Goal: Task Accomplishment & Management: Complete application form

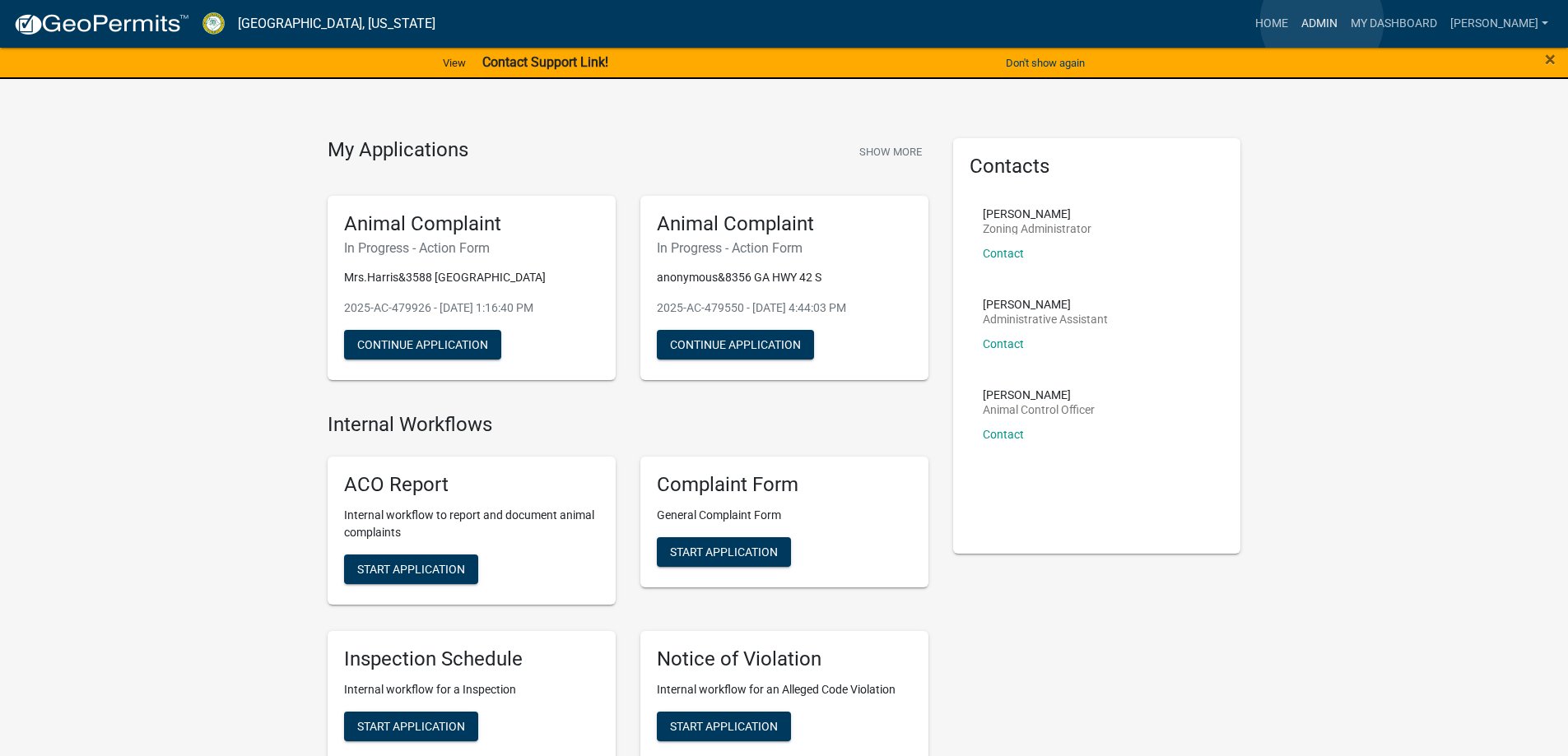
click at [1322, 22] on link "Admin" at bounding box center [1319, 23] width 50 height 31
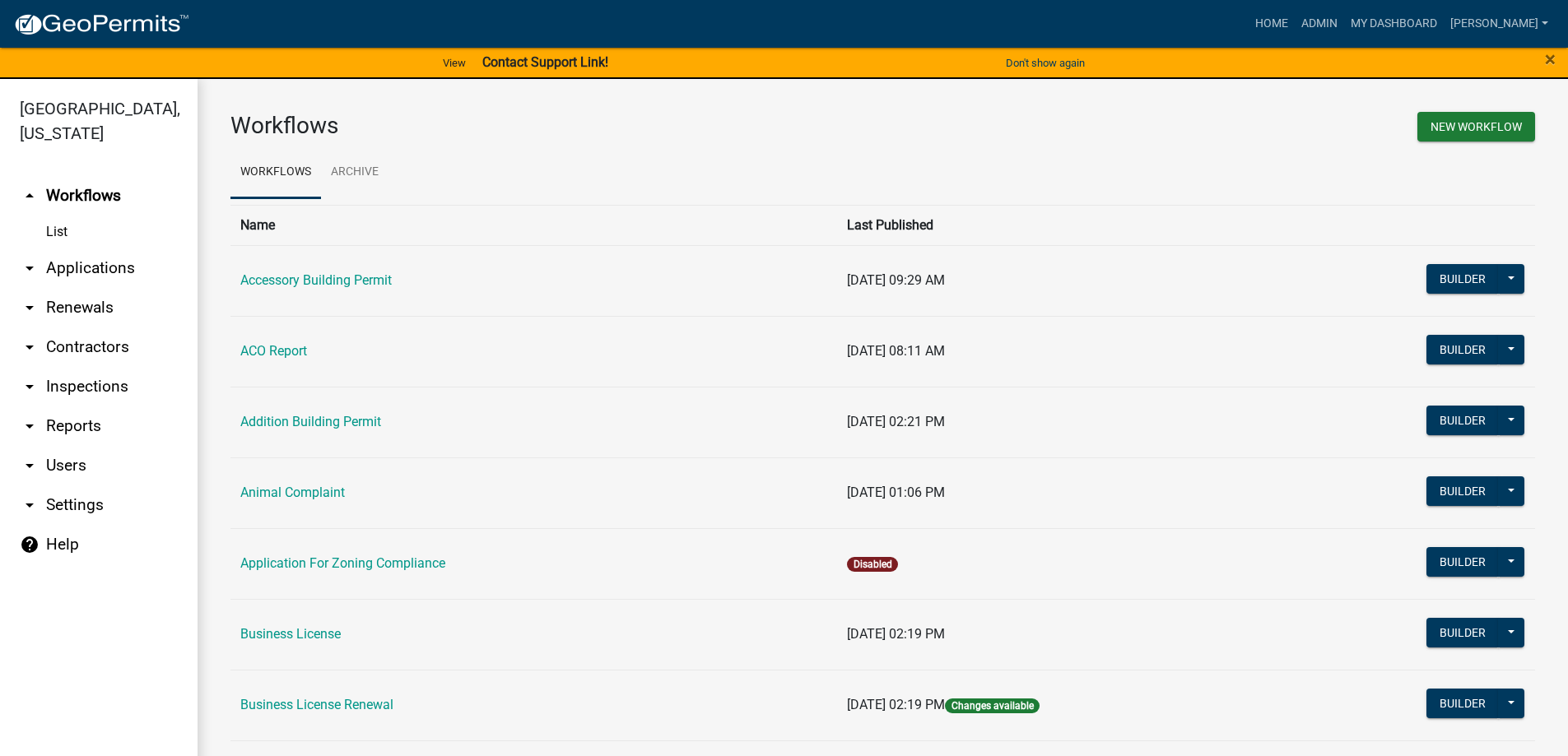
click at [130, 277] on link "arrow_drop_down Applications" at bounding box center [99, 268] width 198 height 39
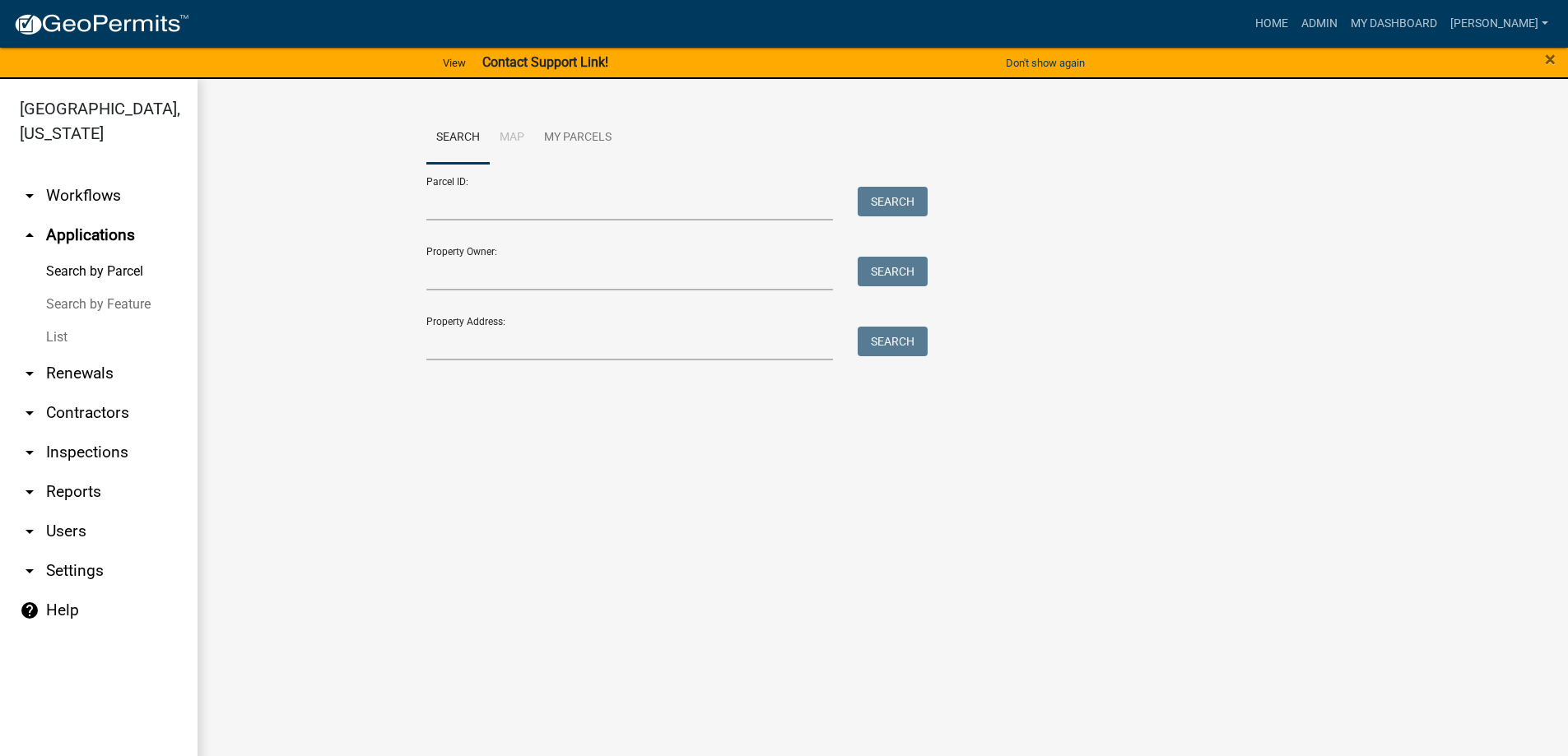
click at [59, 333] on link "List" at bounding box center [99, 337] width 198 height 33
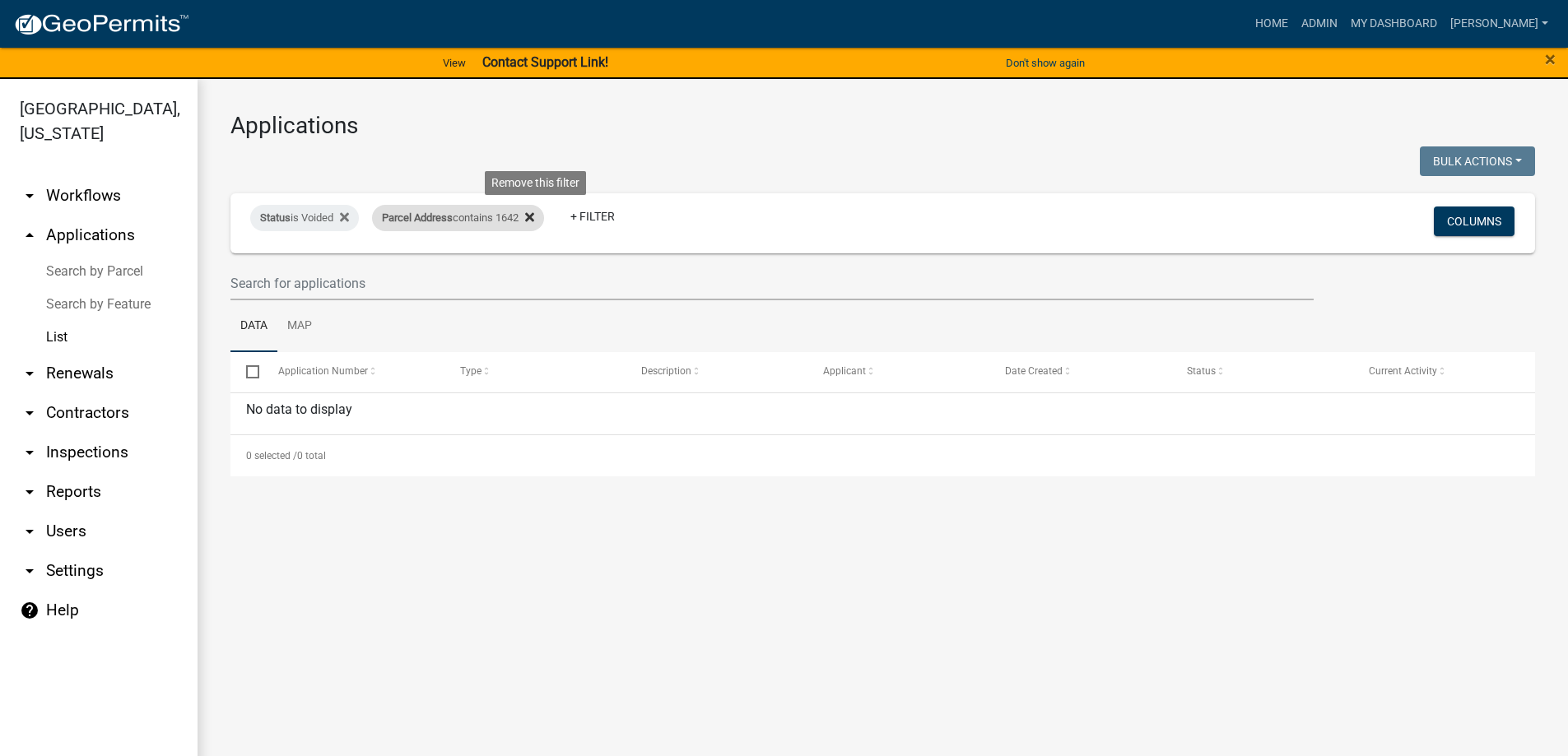
click at [534, 219] on icon at bounding box center [530, 218] width 9 height 9
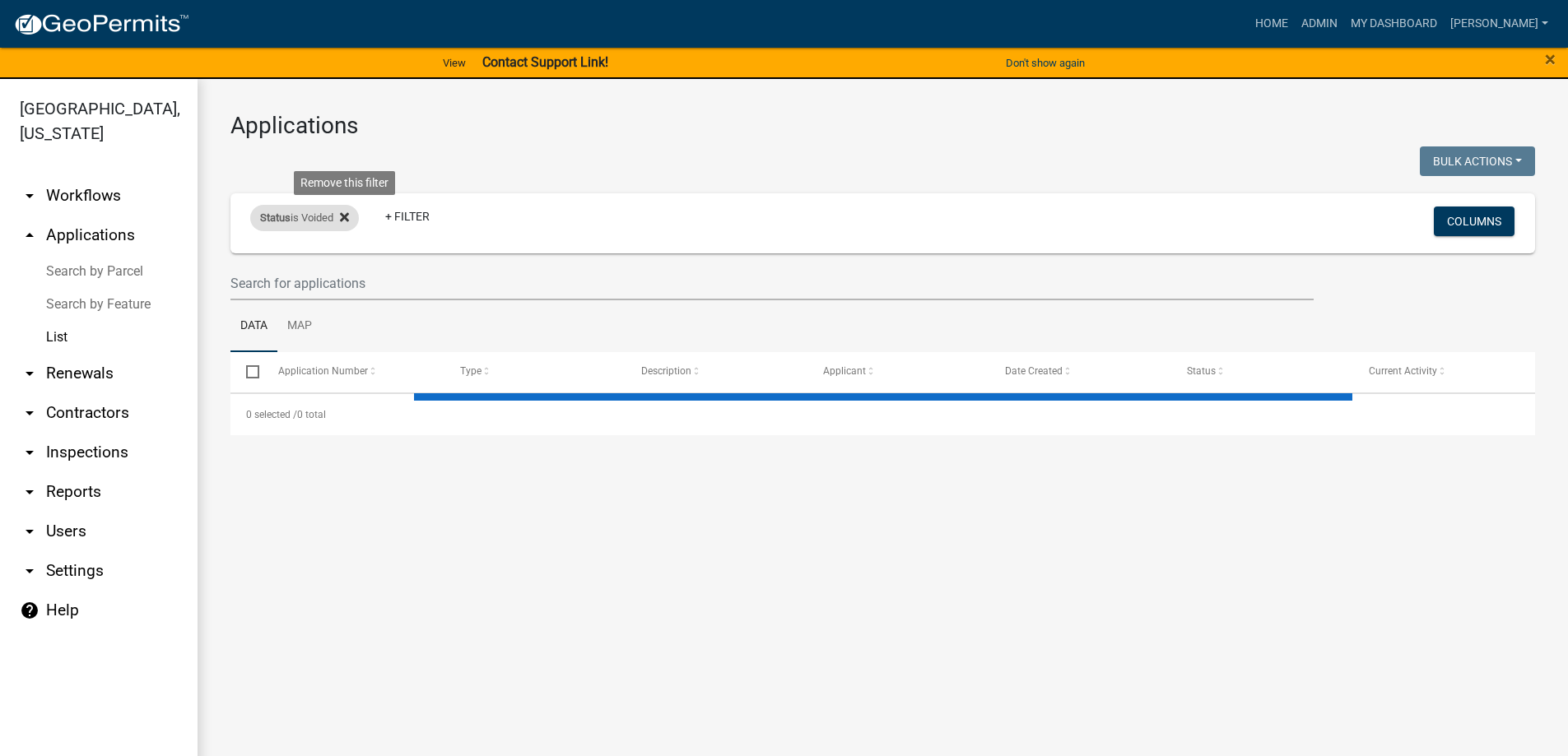
click at [349, 219] on icon at bounding box center [344, 218] width 9 height 13
select select "3: 100"
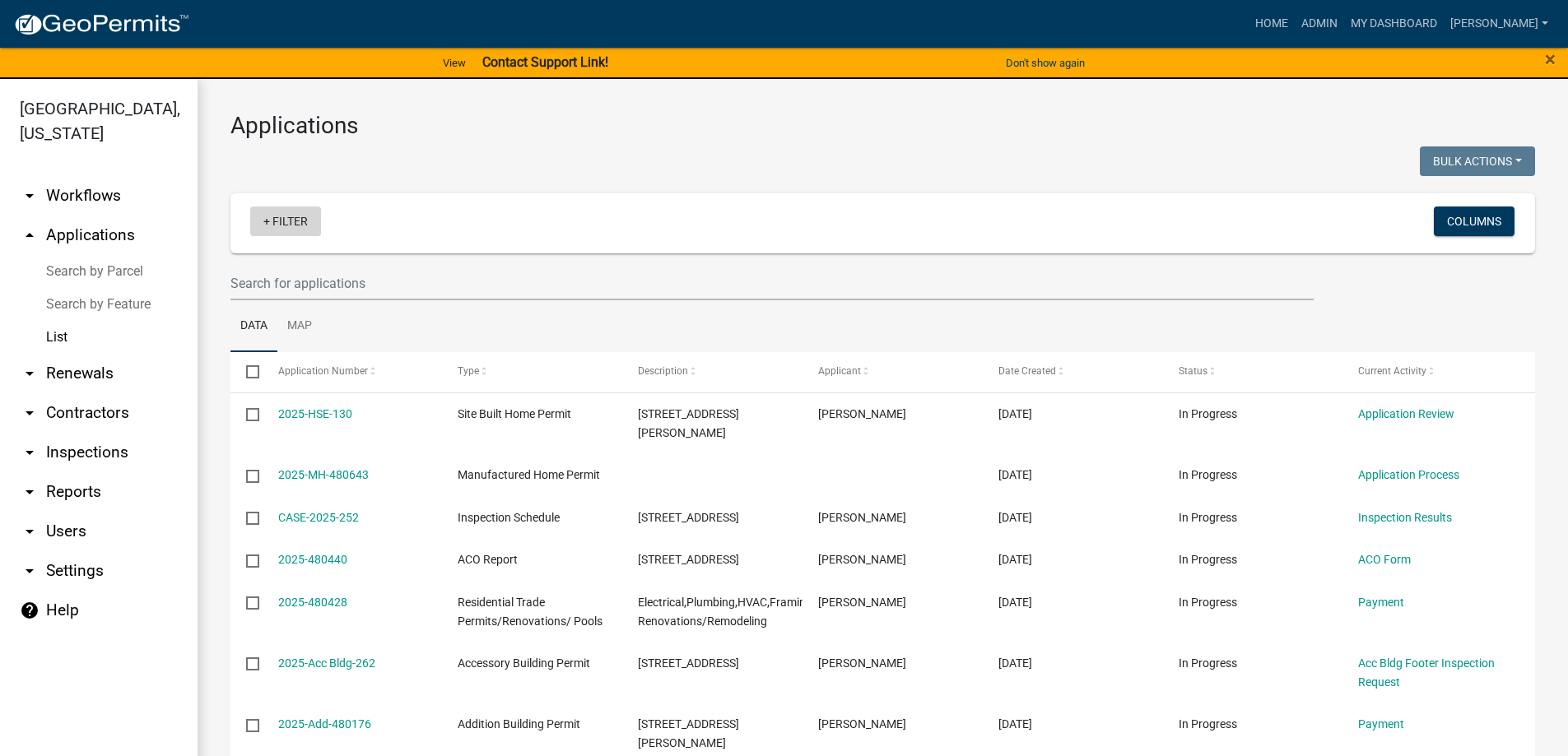
click at [275, 225] on link "+ Filter" at bounding box center [285, 221] width 70 height 30
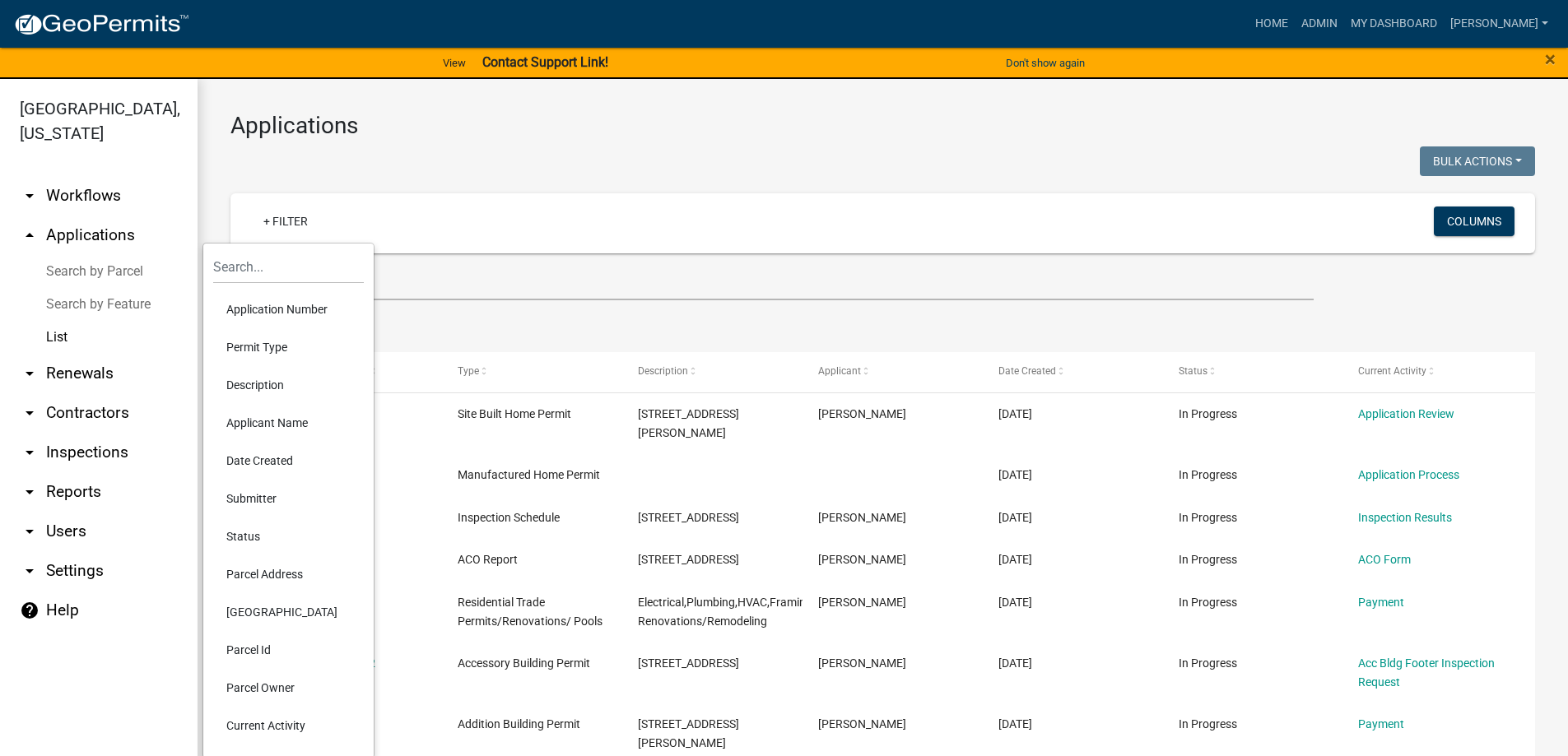
click at [55, 333] on link "List" at bounding box center [99, 337] width 198 height 33
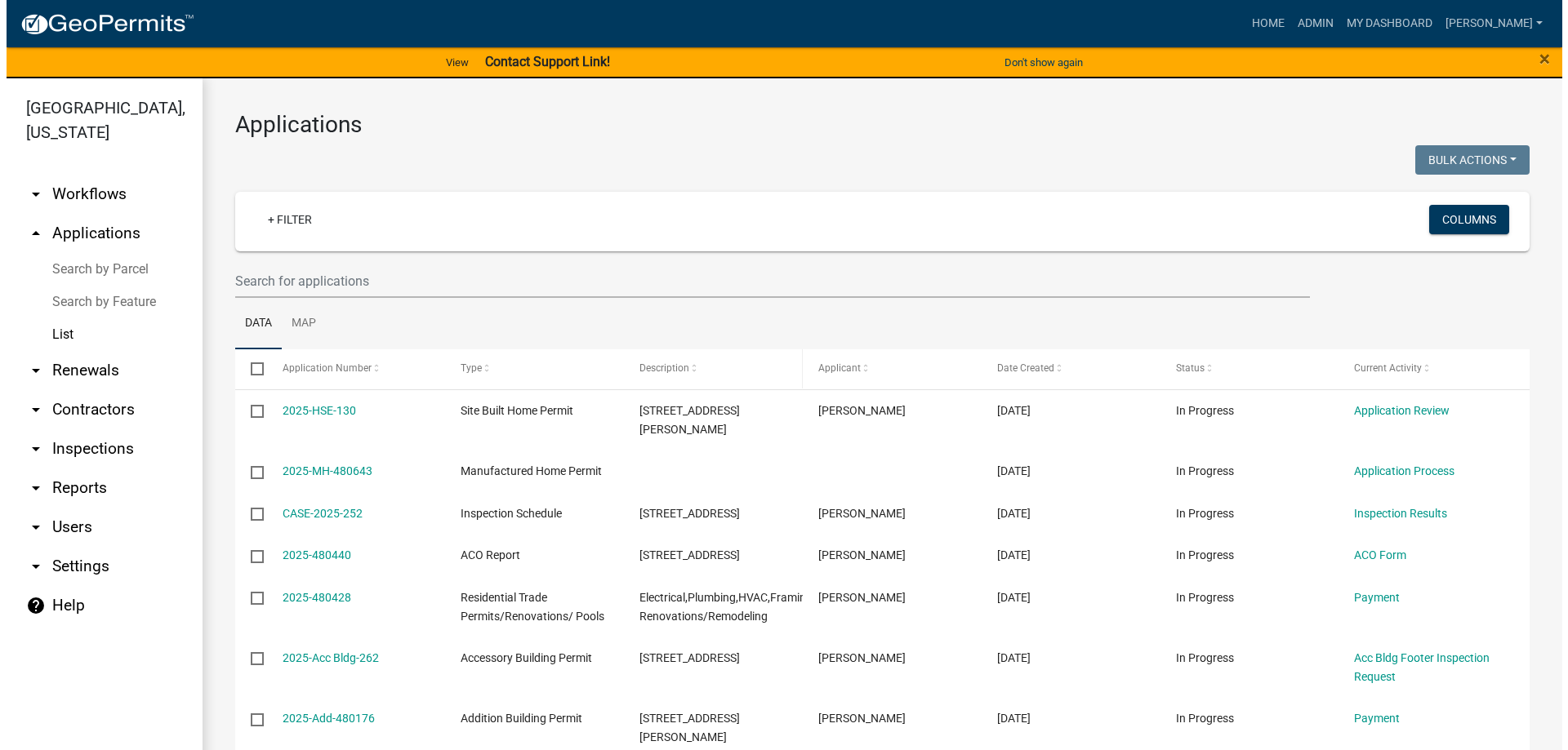
scroll to position [82, 0]
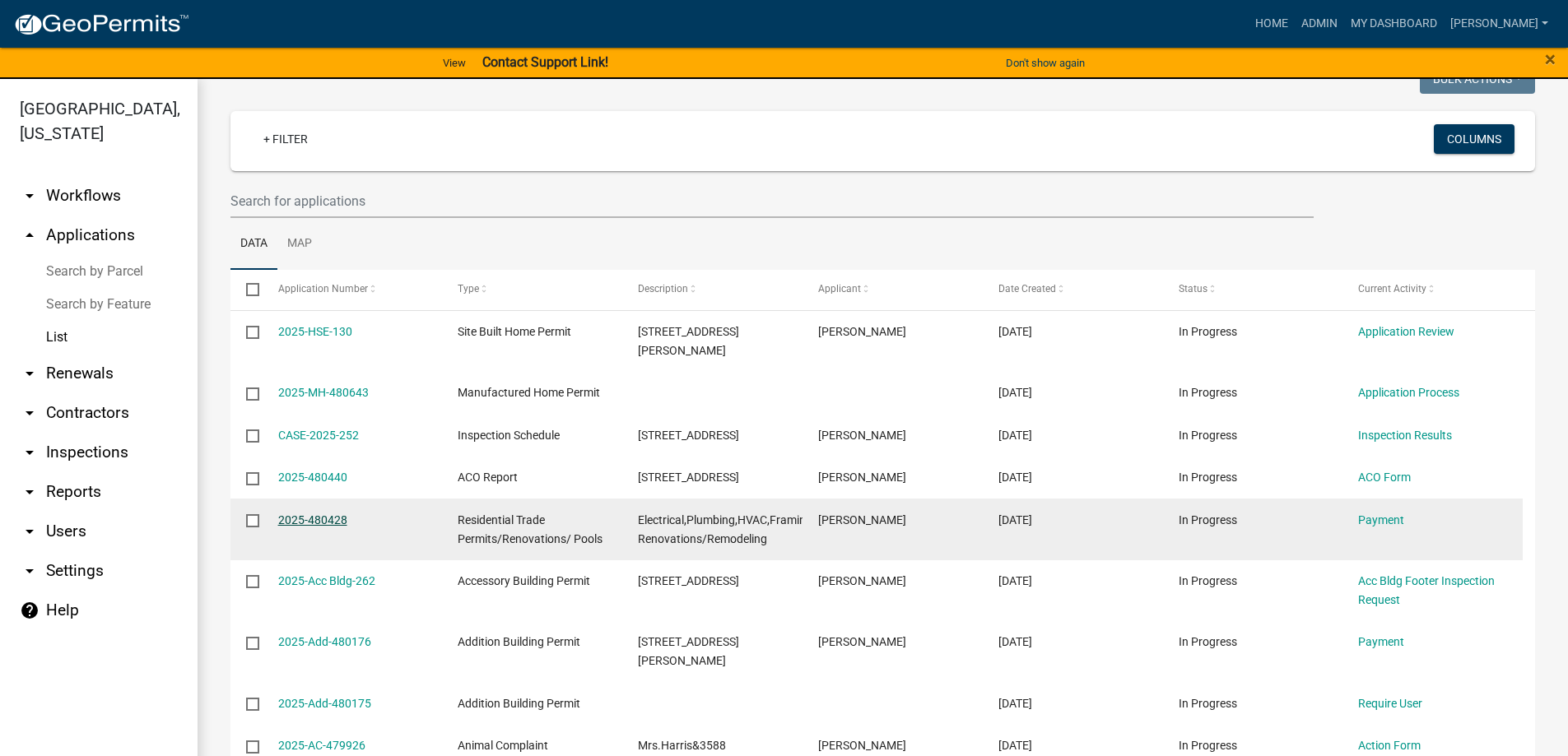
click at [333, 513] on link "2025-480428" at bounding box center [313, 520] width 69 height 13
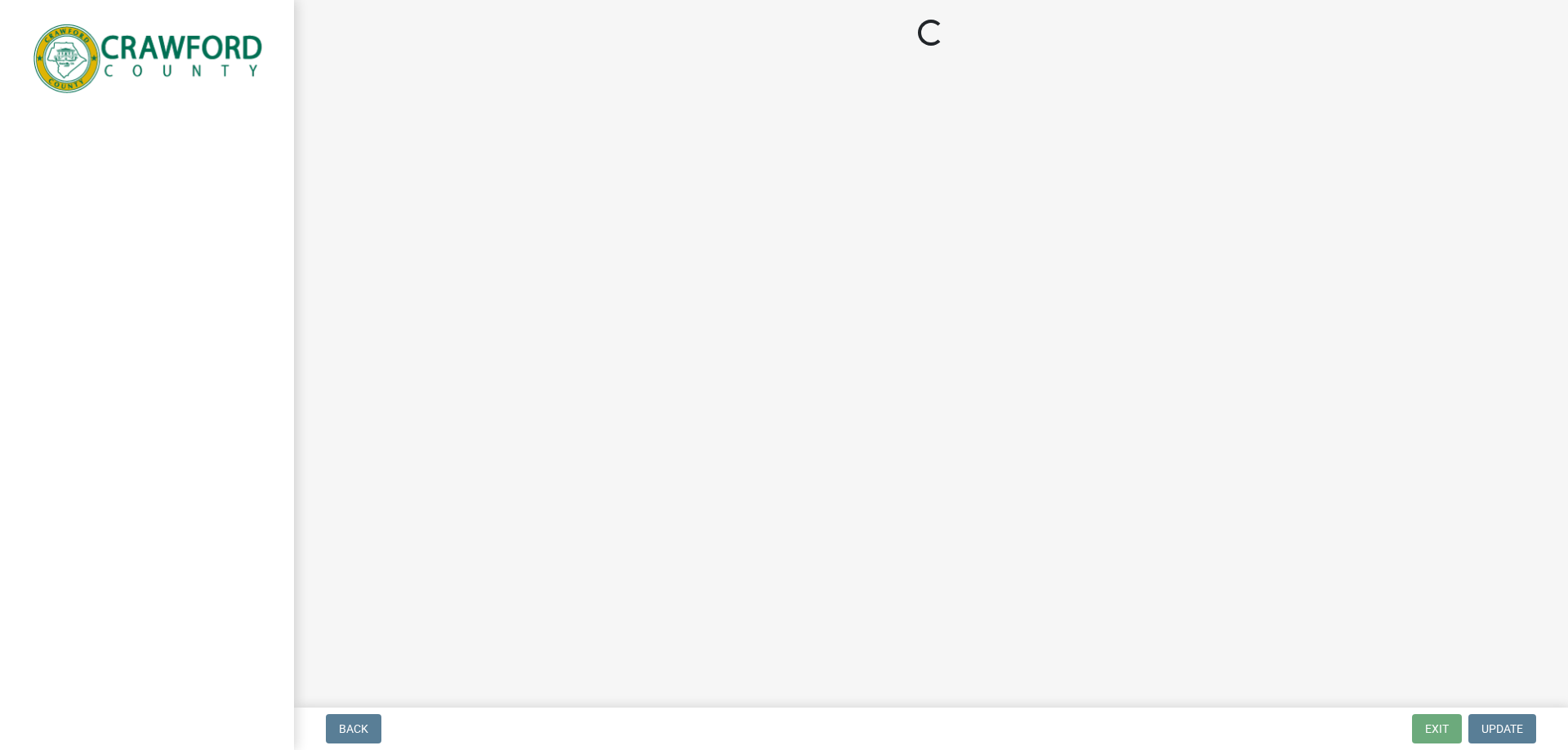
select select "3: 3"
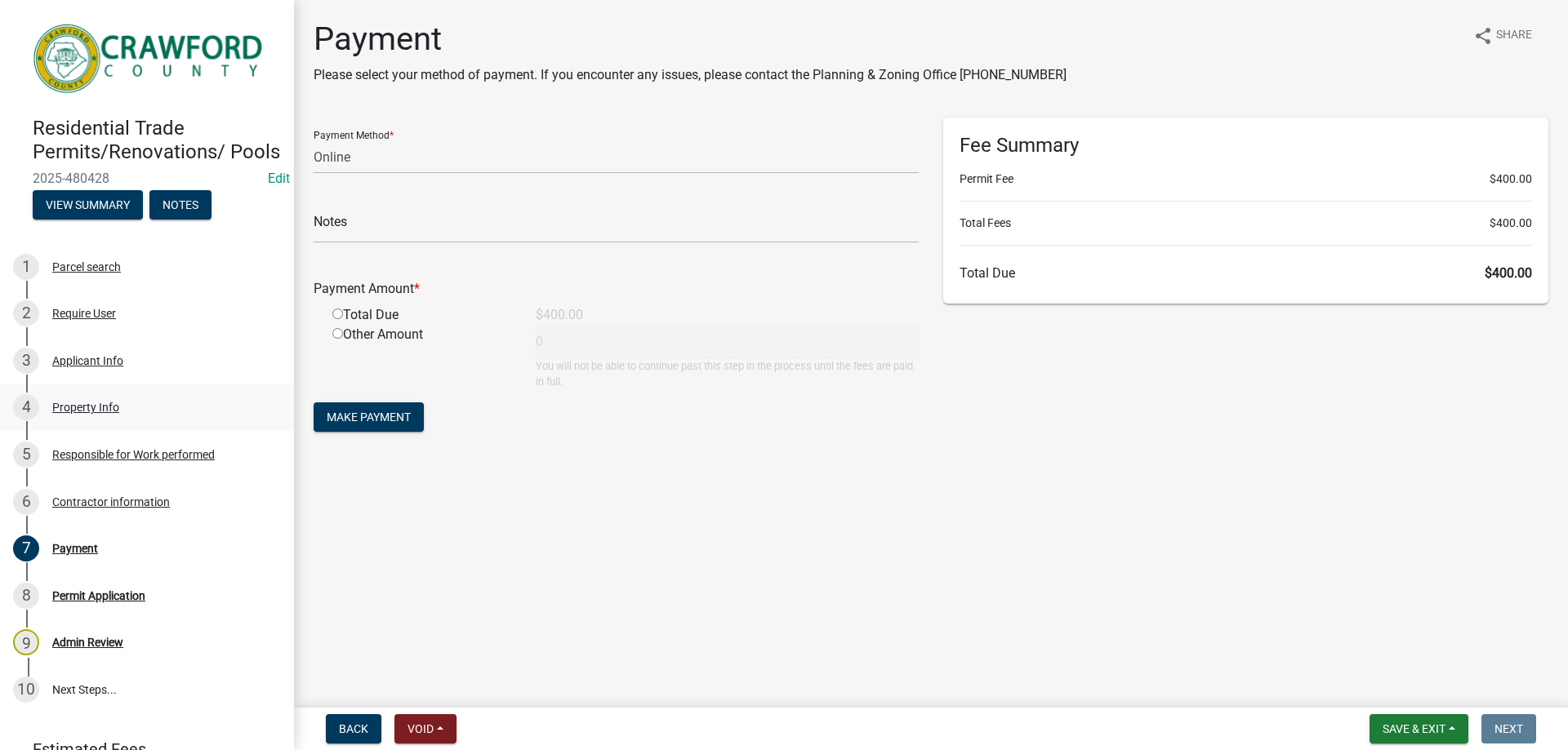
click at [89, 413] on div "Property Info" at bounding box center [86, 408] width 67 height 11
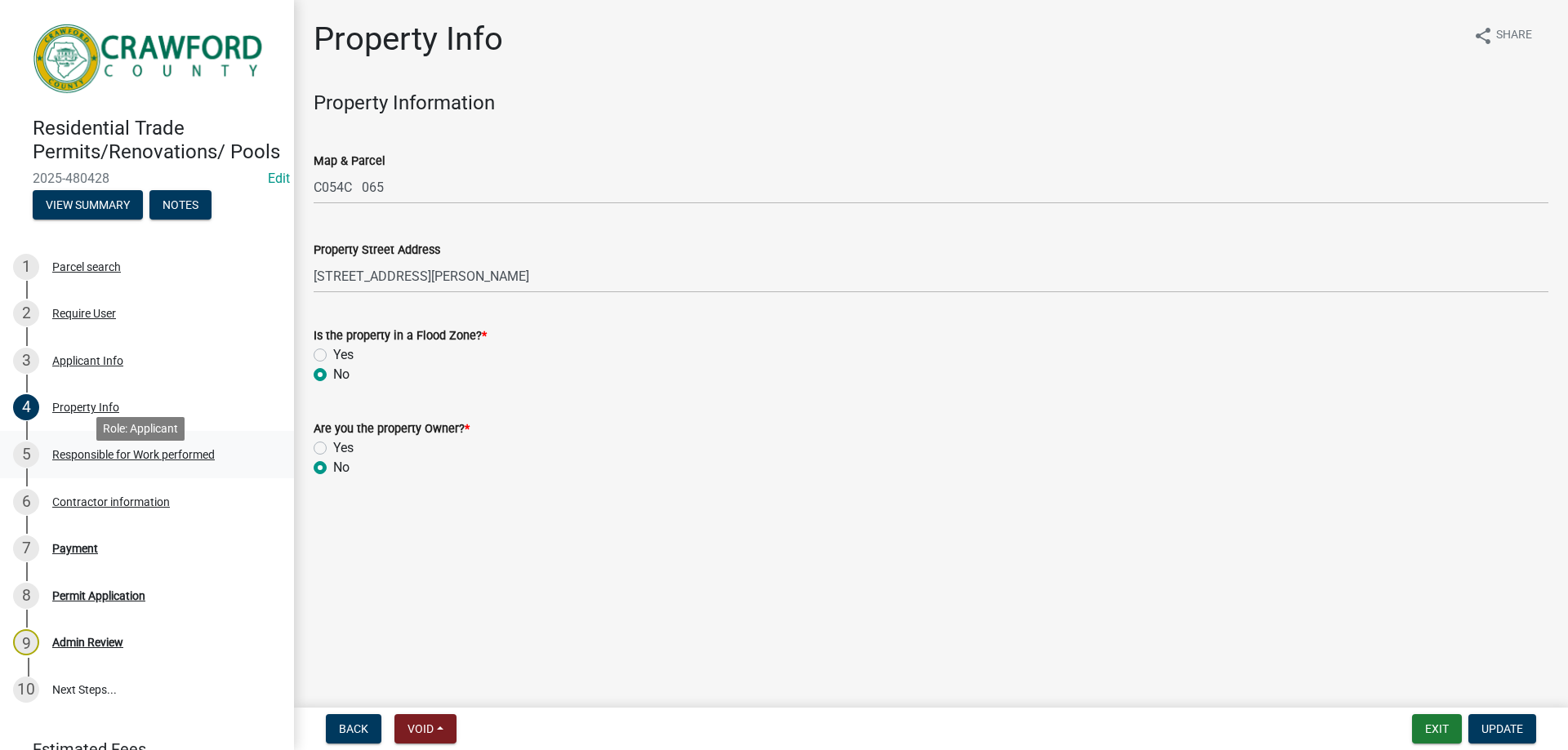
click at [95, 461] on div "Responsible for Work performed" at bounding box center [133, 455] width 163 height 11
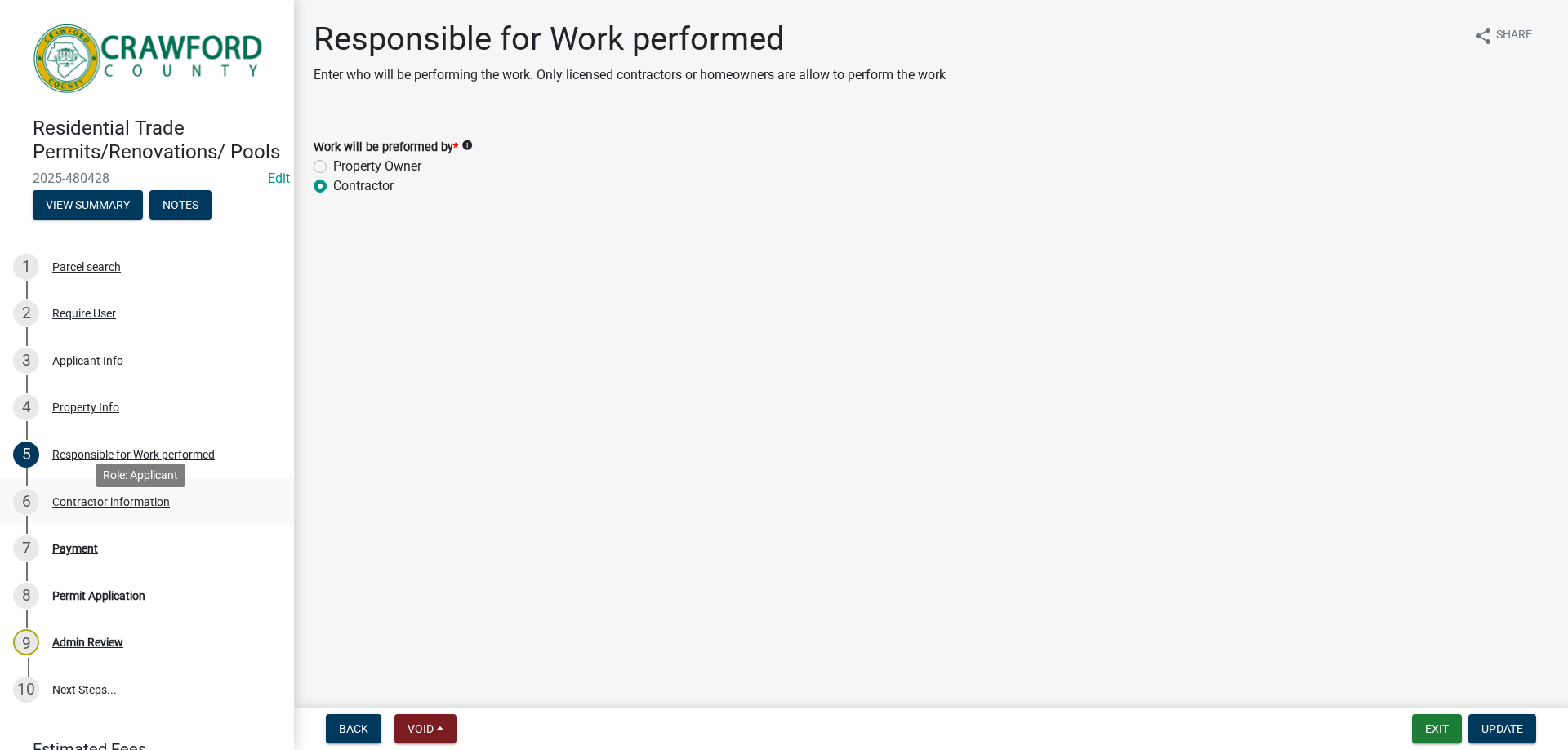
click at [101, 508] on div "Contractor information" at bounding box center [111, 502] width 117 height 11
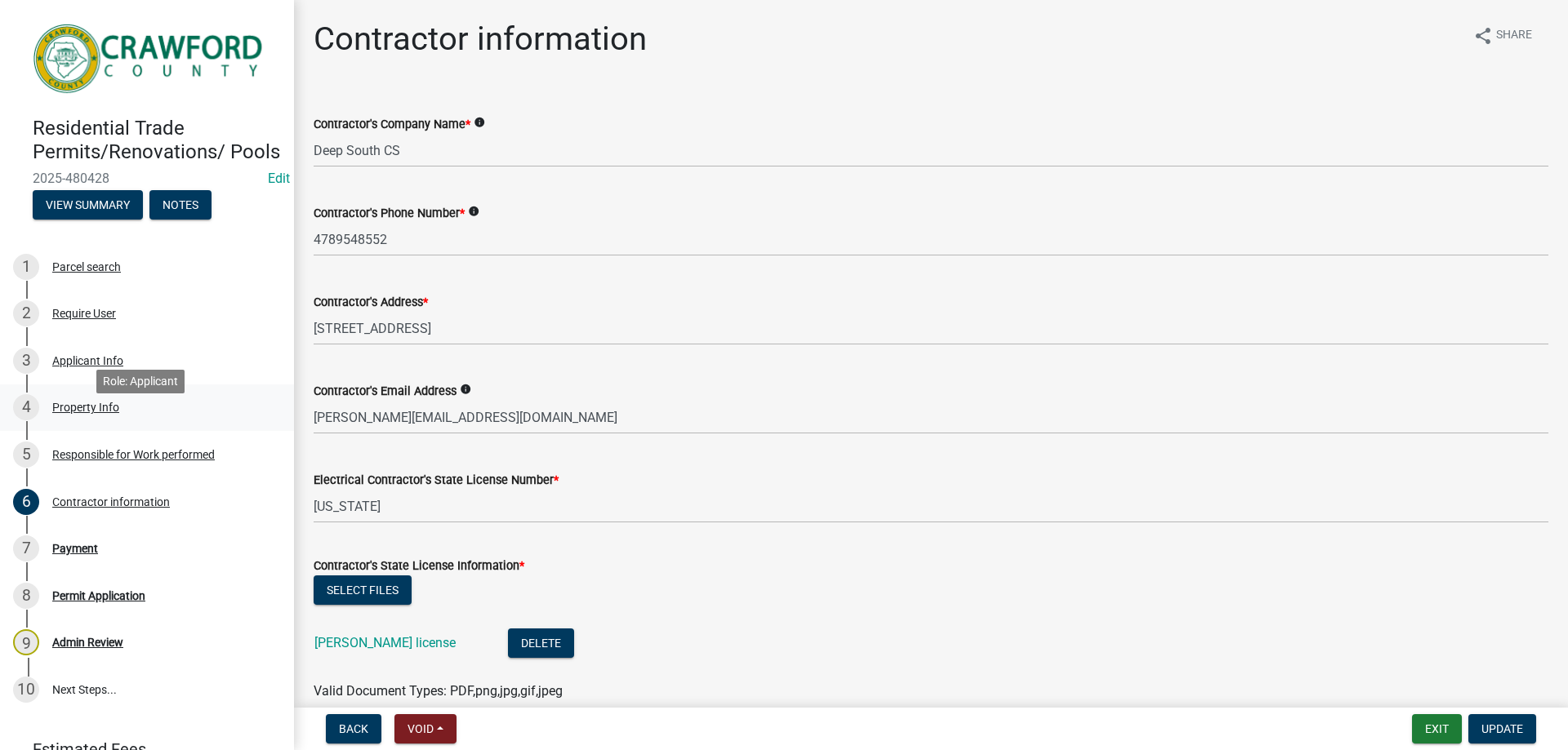
click at [99, 413] on div "Property Info" at bounding box center [86, 408] width 67 height 11
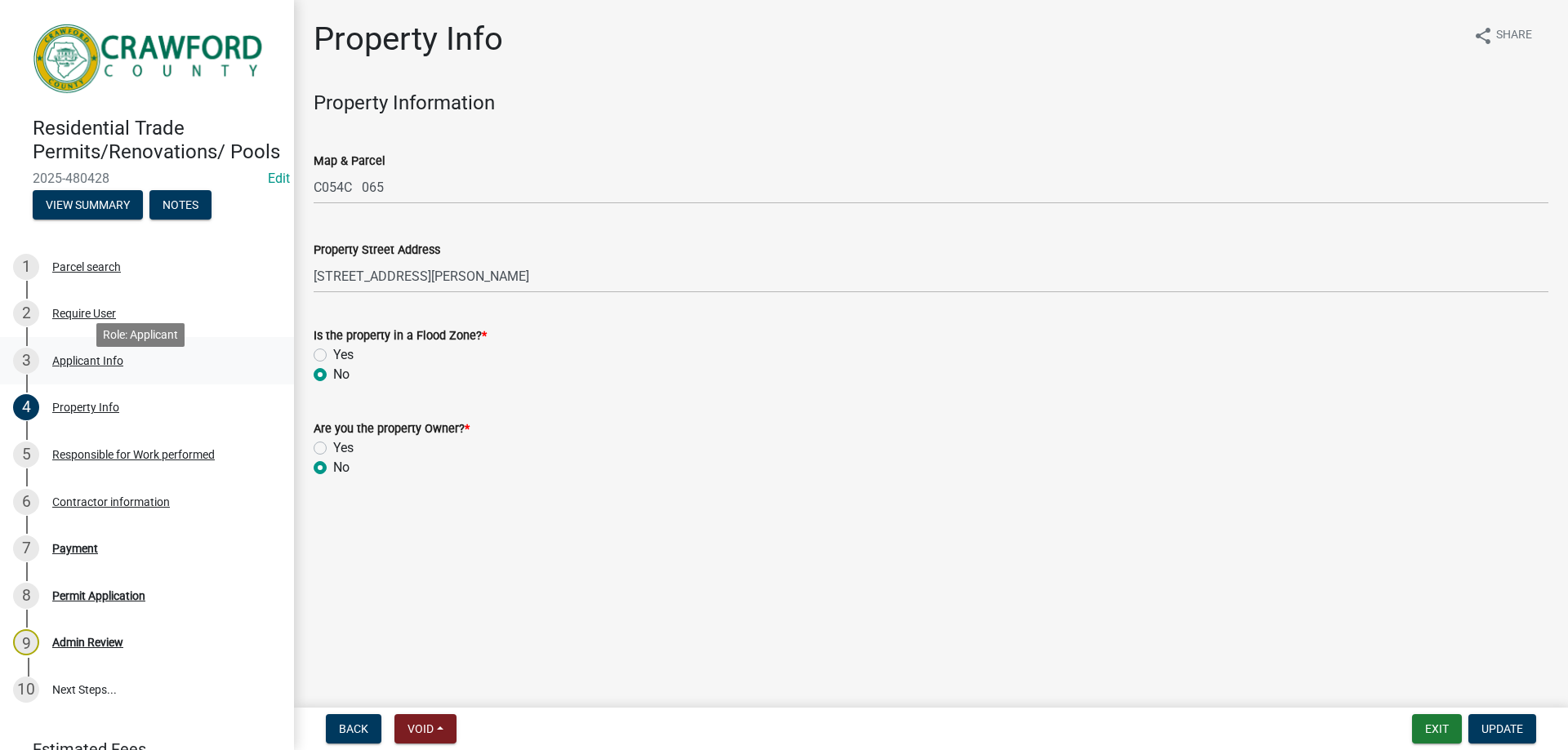
click at [108, 367] on div "Applicant Info" at bounding box center [88, 361] width 71 height 11
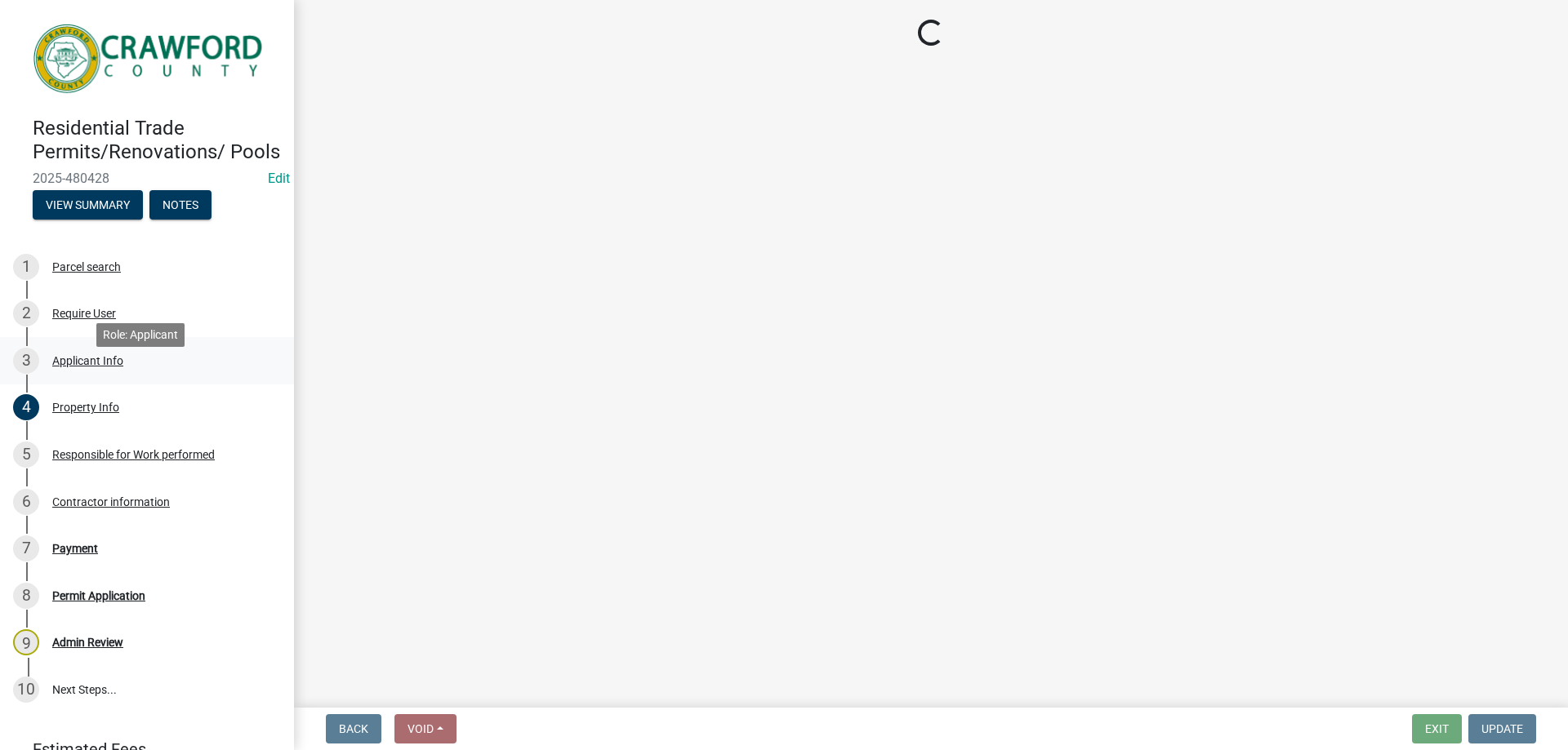
select select "623d3079-c1eb-44cf-96cb-a8315f116107"
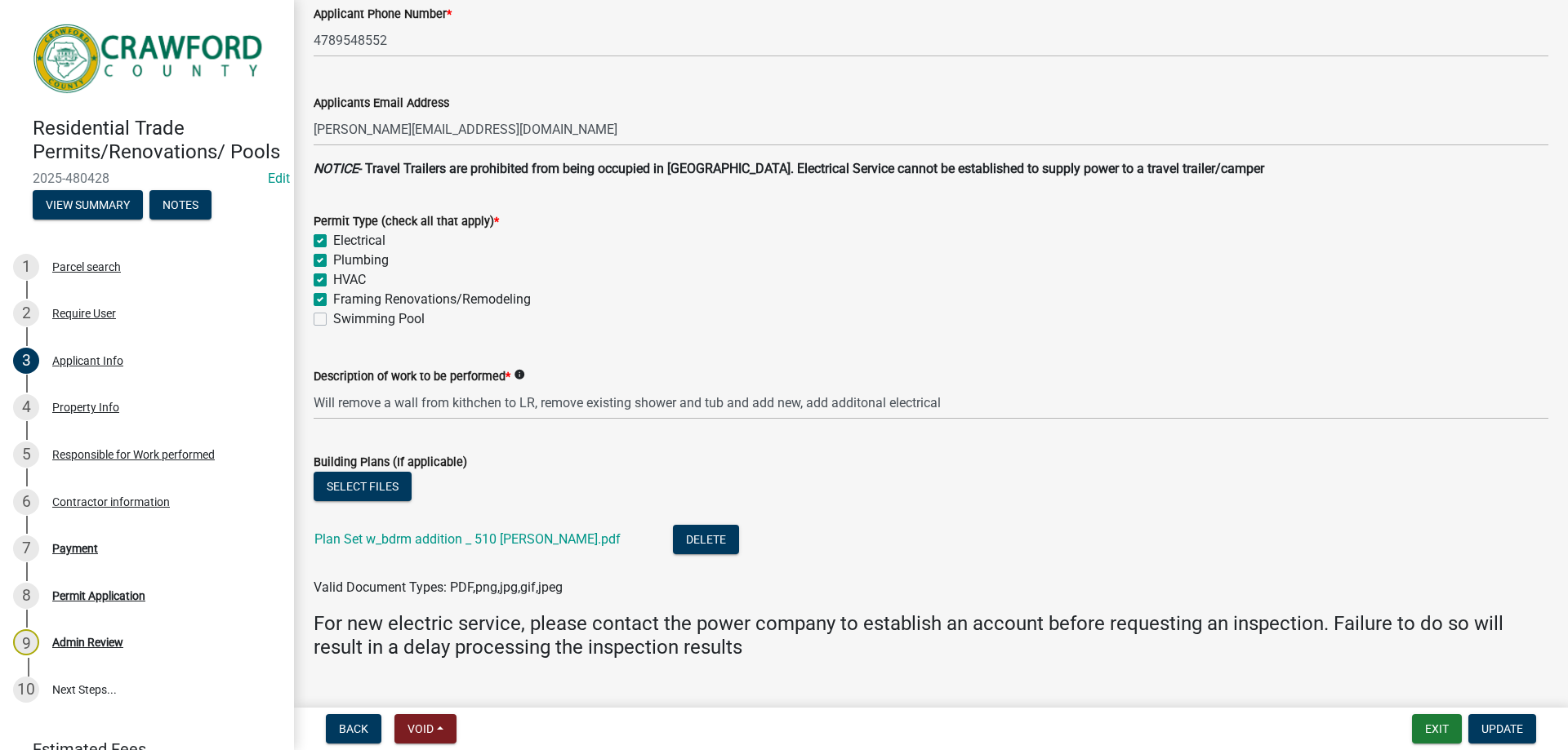
scroll to position [489, 0]
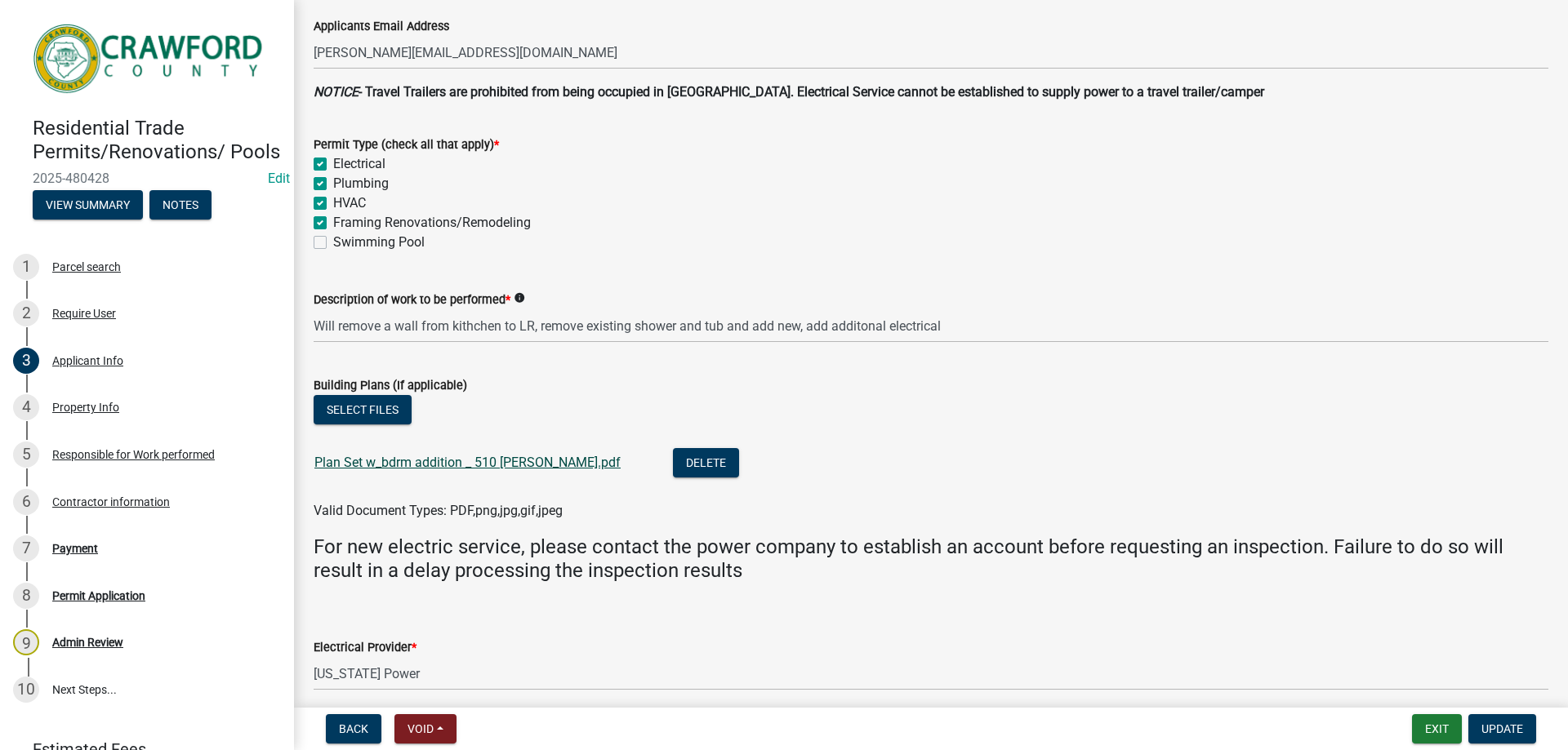
click at [385, 463] on link "Plan Set w_bdrm addition _ 510 [PERSON_NAME].pdf" at bounding box center [467, 462] width 306 height 16
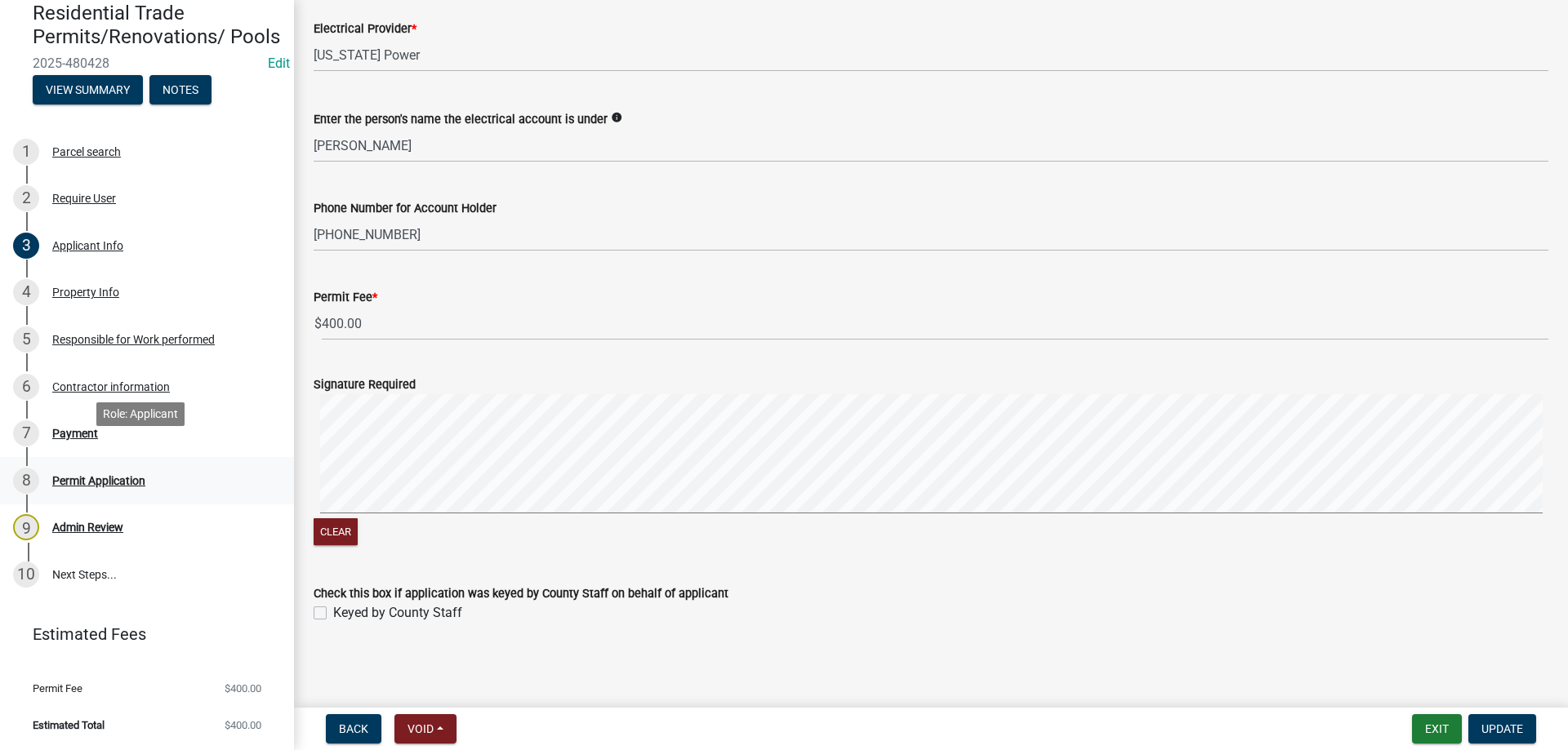
scroll to position [134, 0]
click at [88, 437] on div "Payment" at bounding box center [74, 434] width 46 height 11
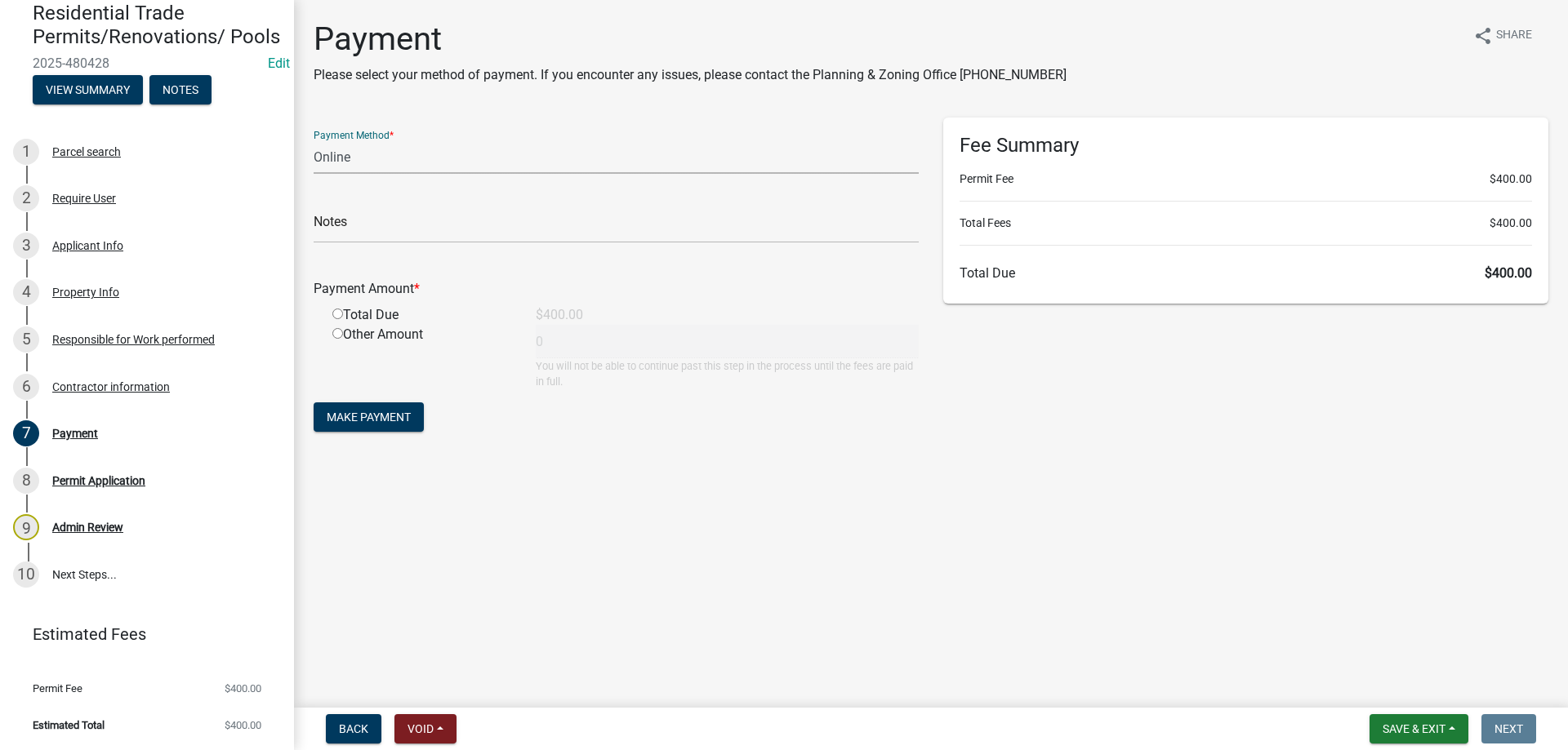
click at [369, 162] on select "Credit Card POS Check Cash Online" at bounding box center [616, 157] width 605 height 33
select select "1: 0"
click at [314, 141] on select "Credit Card POS Check Cash Online" at bounding box center [616, 157] width 605 height 33
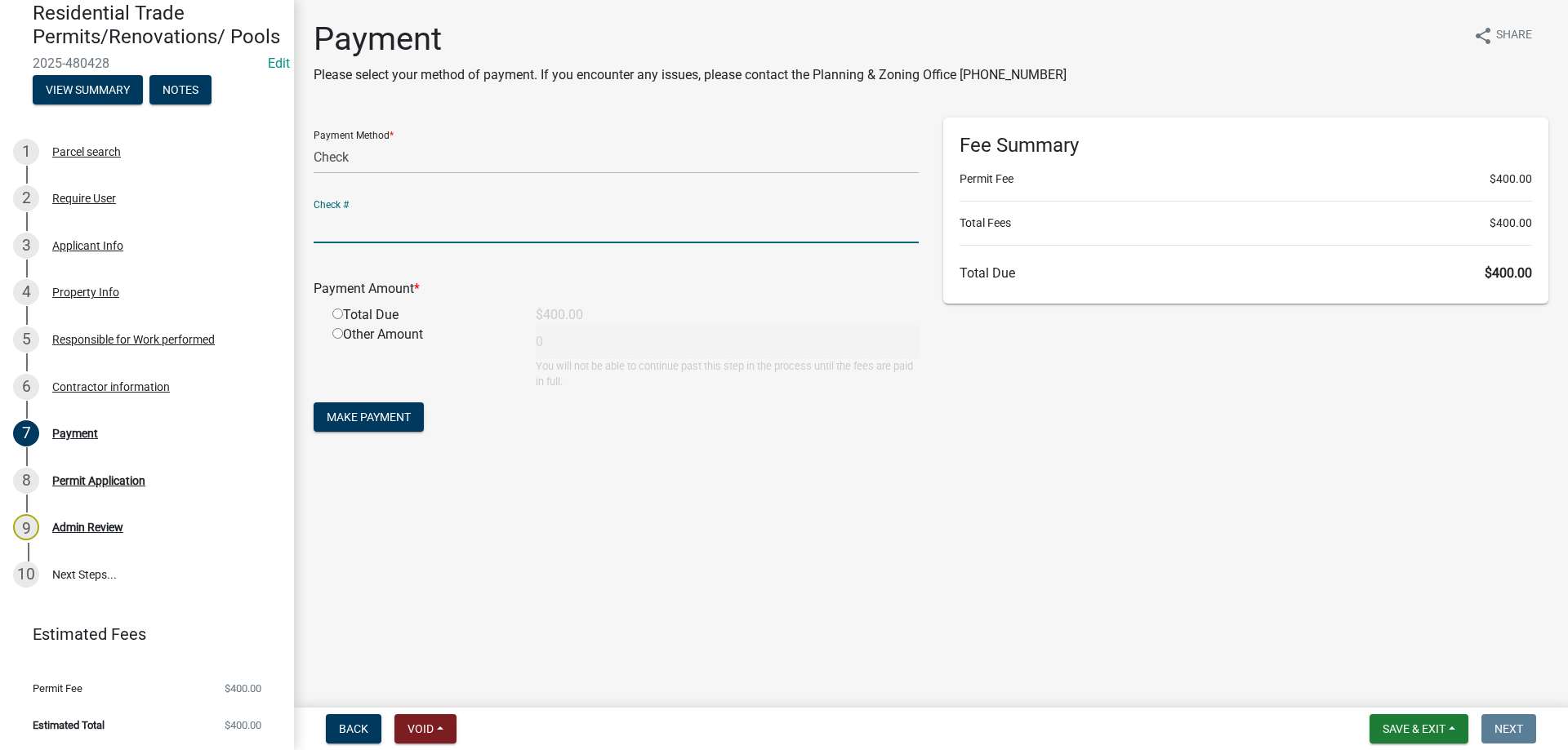
click at [382, 230] on input "text" at bounding box center [616, 226] width 605 height 33
type input "2323"
click at [339, 315] on input "radio" at bounding box center [337, 314] width 10 height 10
radio input "true"
type input "400"
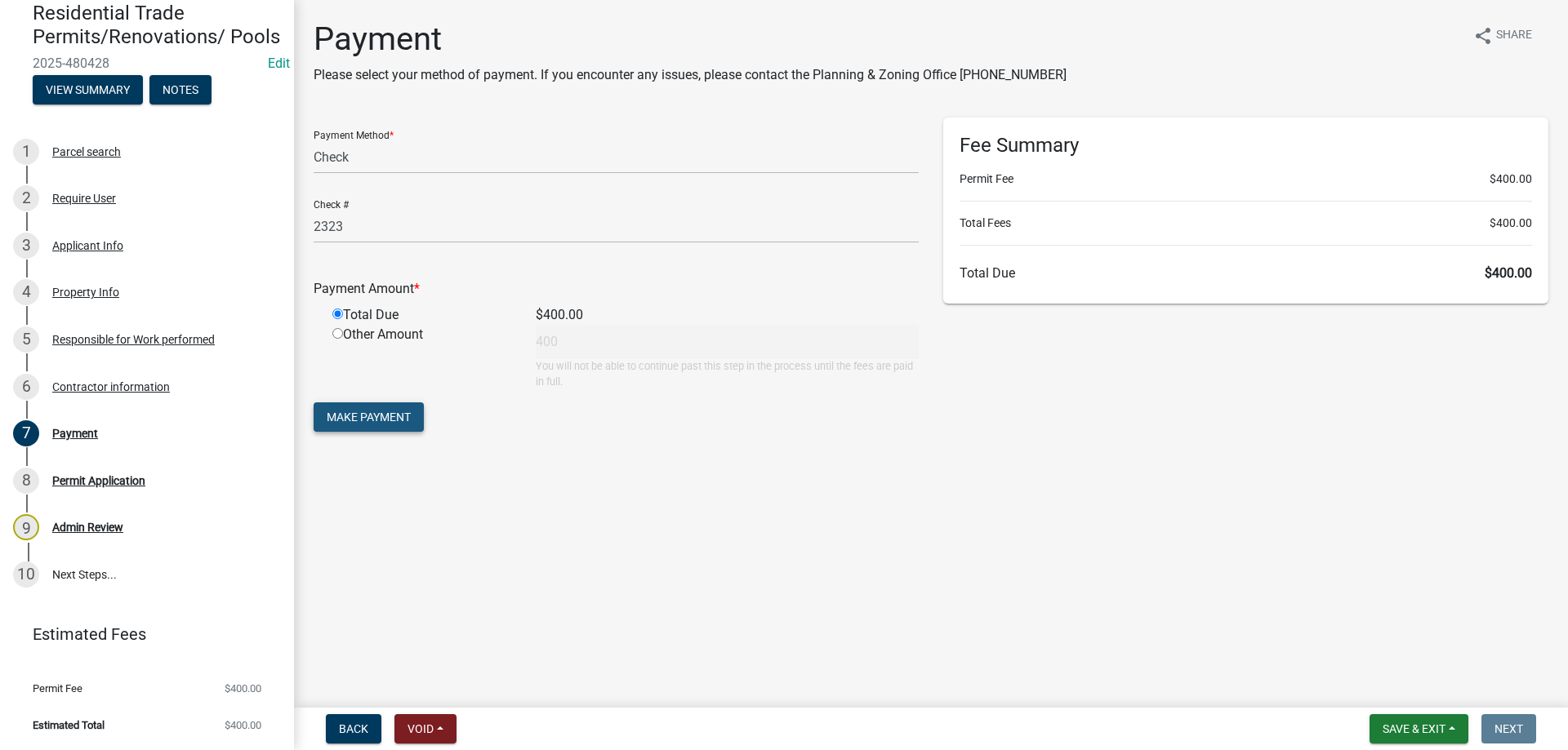
click at [389, 420] on span "Make Payment" at bounding box center [369, 417] width 84 height 13
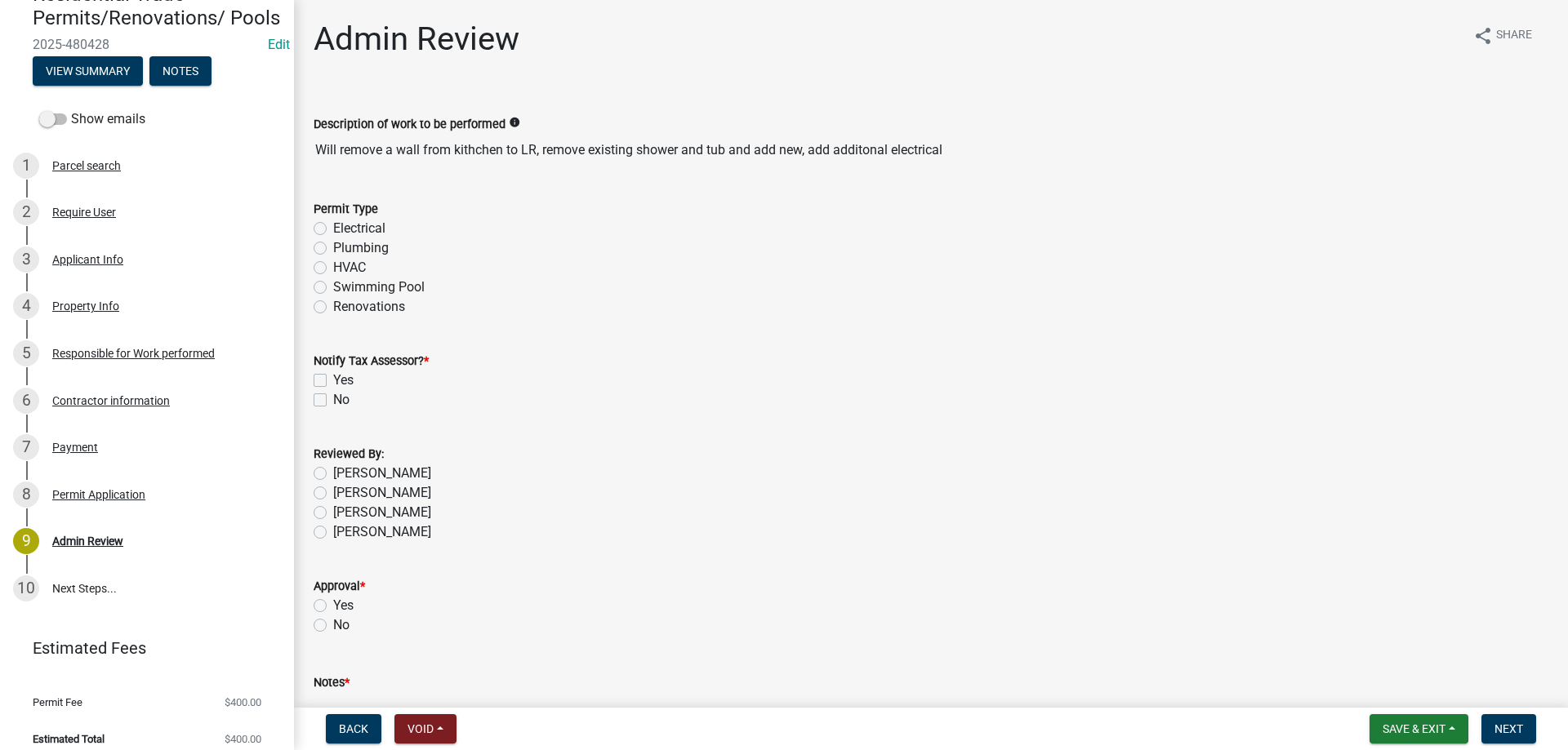
click at [333, 230] on label "Electrical" at bounding box center [359, 228] width 52 height 20
click at [333, 230] on input "Electrical" at bounding box center [338, 223] width 10 height 10
radio input "true"
click at [333, 309] on label "Renovations" at bounding box center [369, 306] width 72 height 20
click at [333, 308] on input "Renovations" at bounding box center [338, 301] width 10 height 10
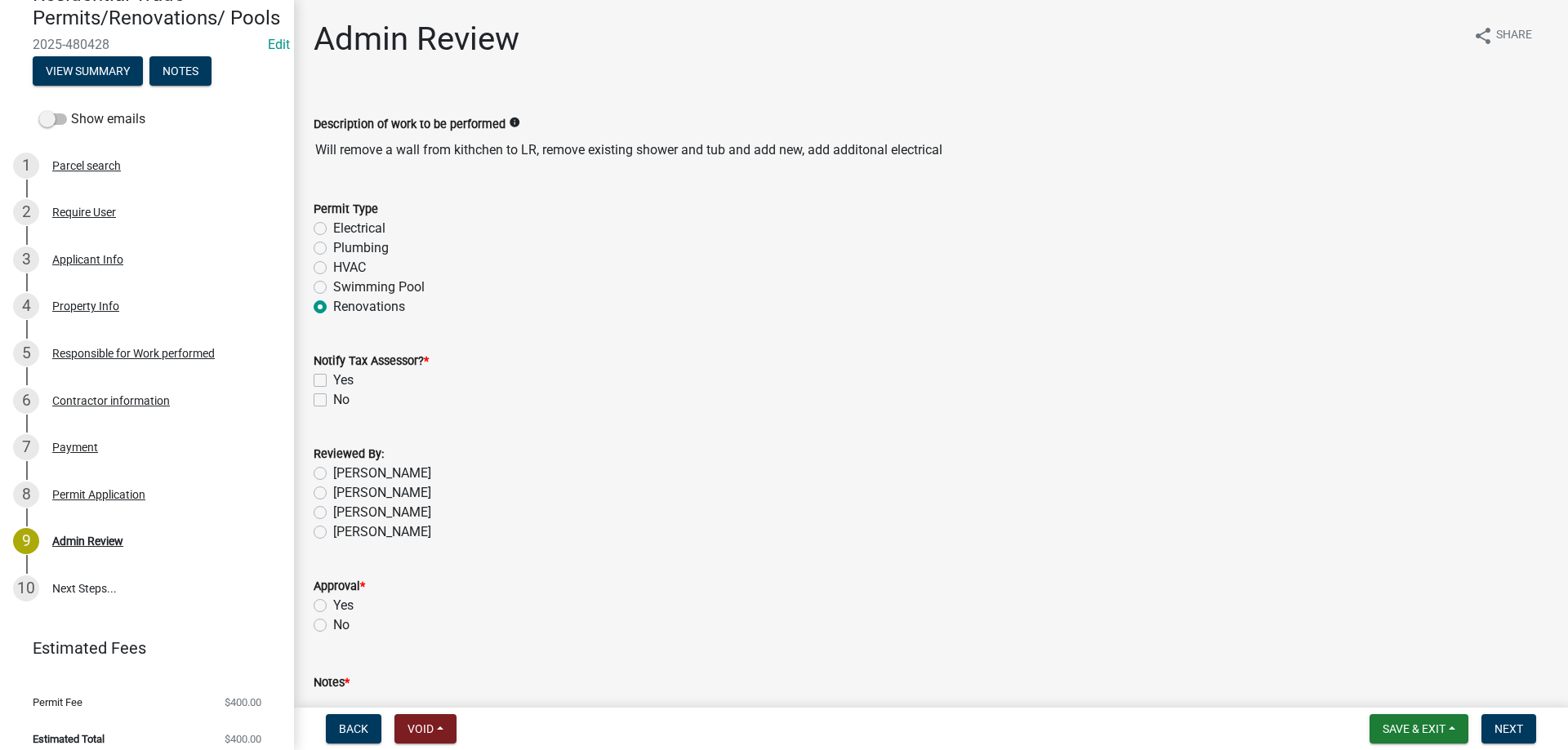
radio input "true"
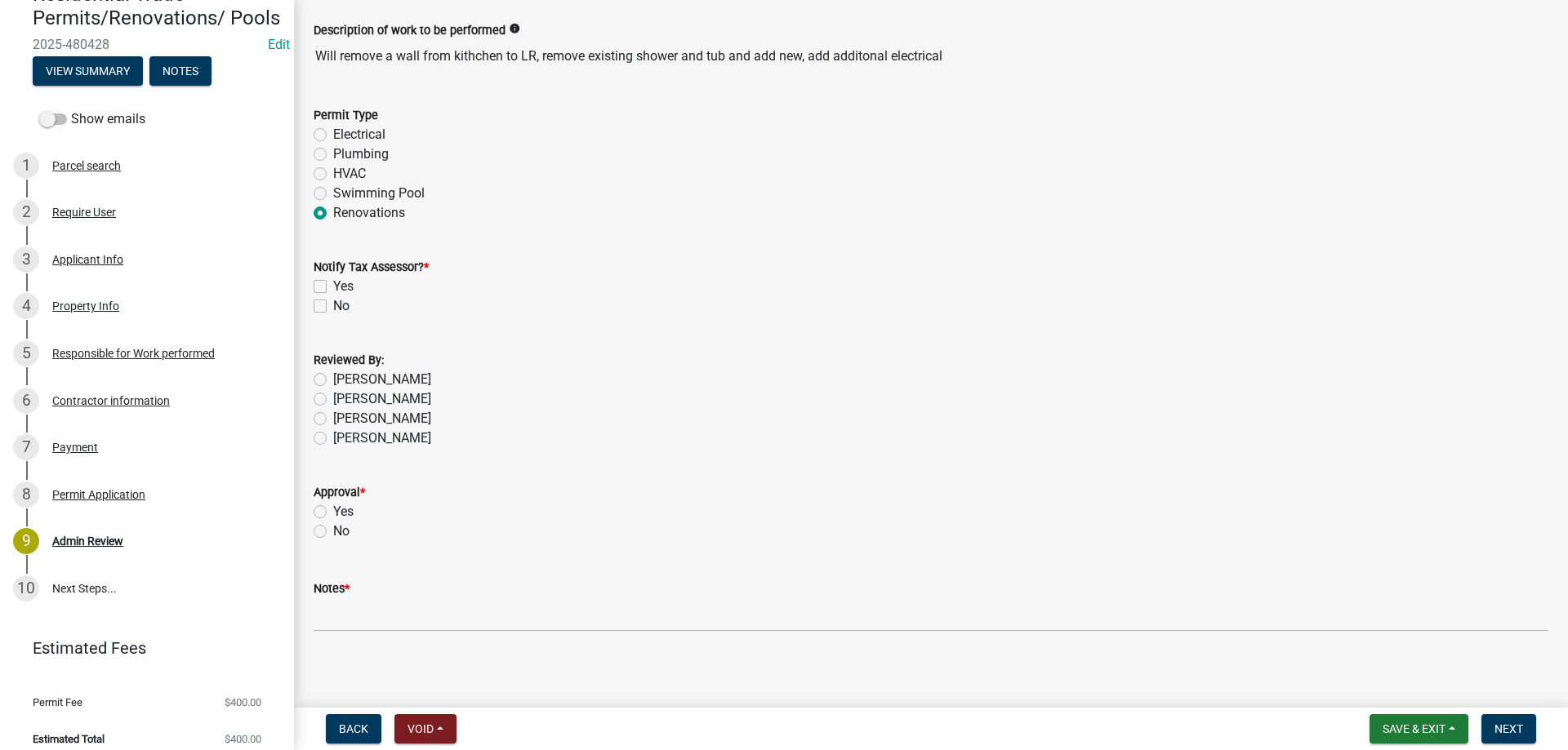
scroll to position [101, 0]
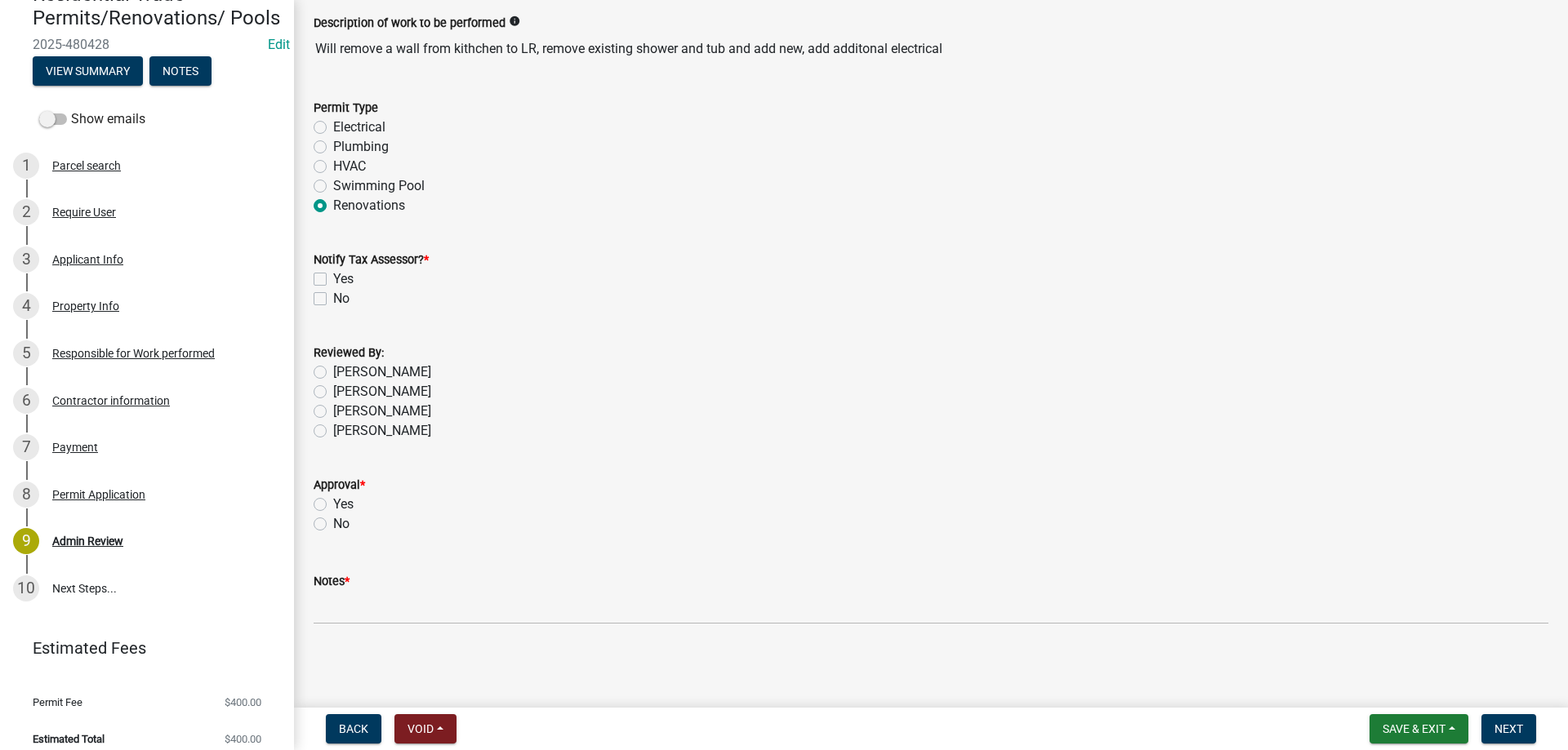
click at [333, 279] on label "Yes" at bounding box center [344, 279] width 20 height 20
click at [333, 279] on input "Yes" at bounding box center [338, 275] width 10 height 10
checkbox input "true"
checkbox input "false"
drag, startPoint x: 318, startPoint y: 368, endPoint x: 350, endPoint y: 369, distance: 32.0
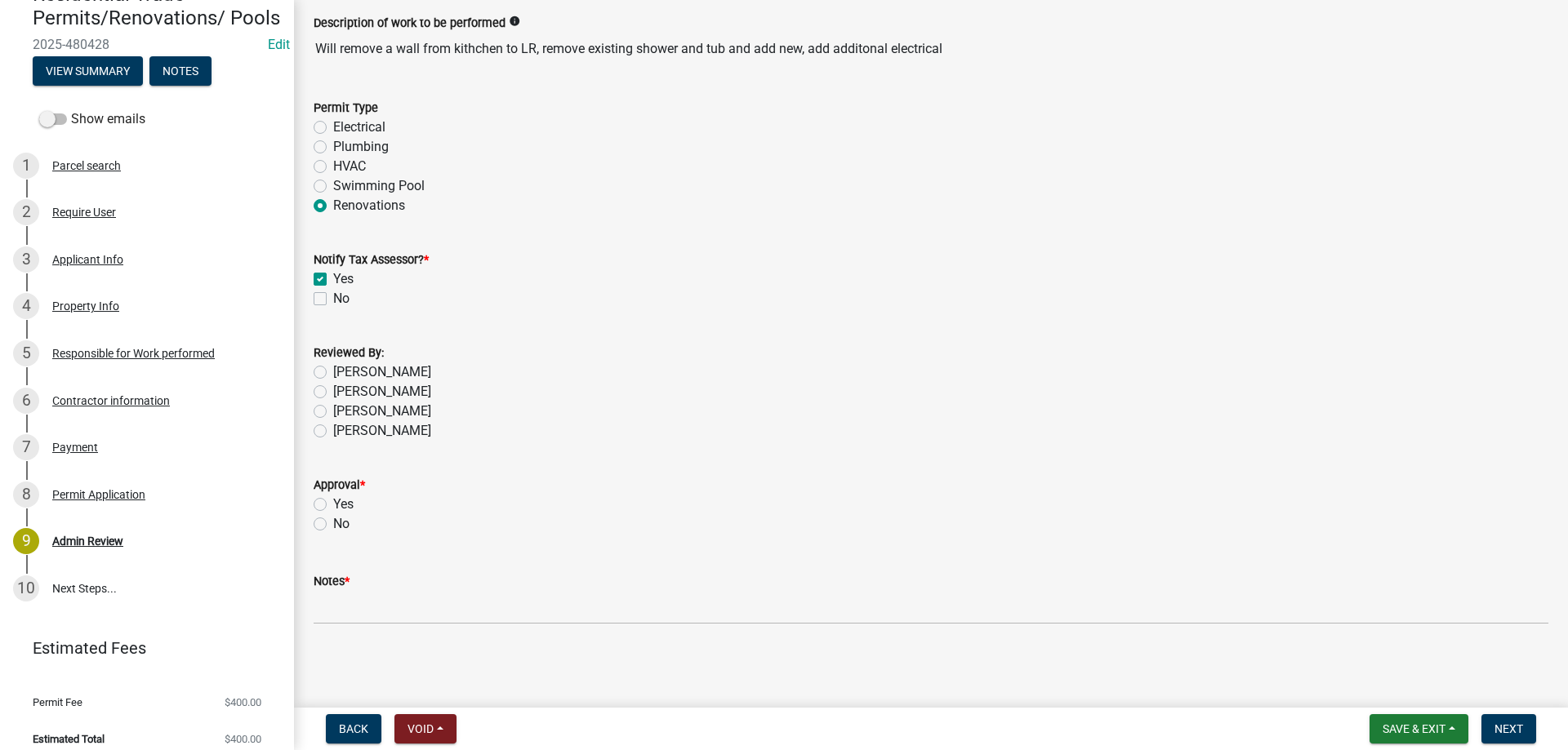
click at [333, 368] on label "[PERSON_NAME]" at bounding box center [382, 372] width 98 height 20
click at [333, 368] on input "[PERSON_NAME]" at bounding box center [338, 368] width 10 height 10
radio input "true"
click at [333, 510] on label "Yes" at bounding box center [344, 504] width 20 height 20
click at [333, 505] on input "Yes" at bounding box center [338, 500] width 10 height 10
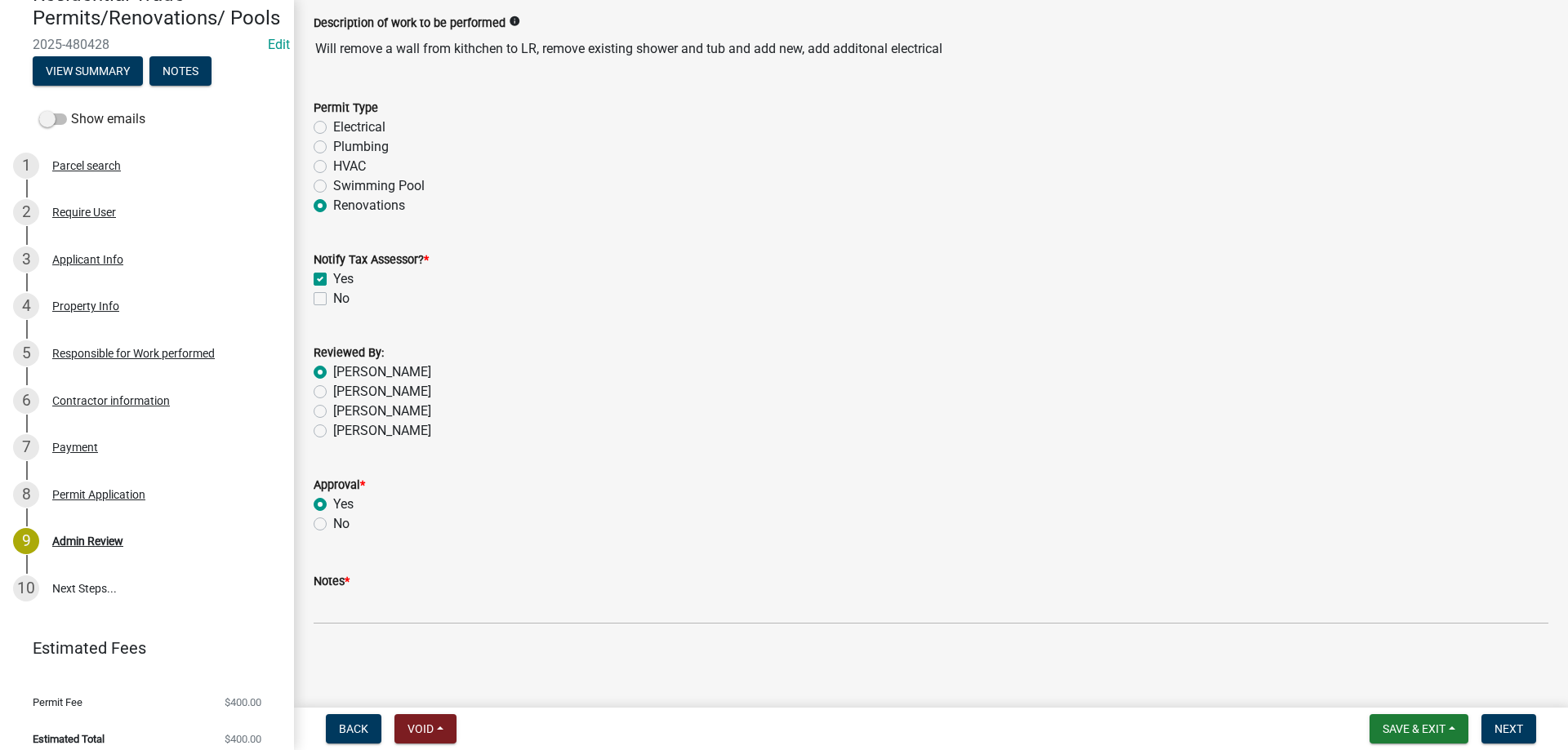
radio input "true"
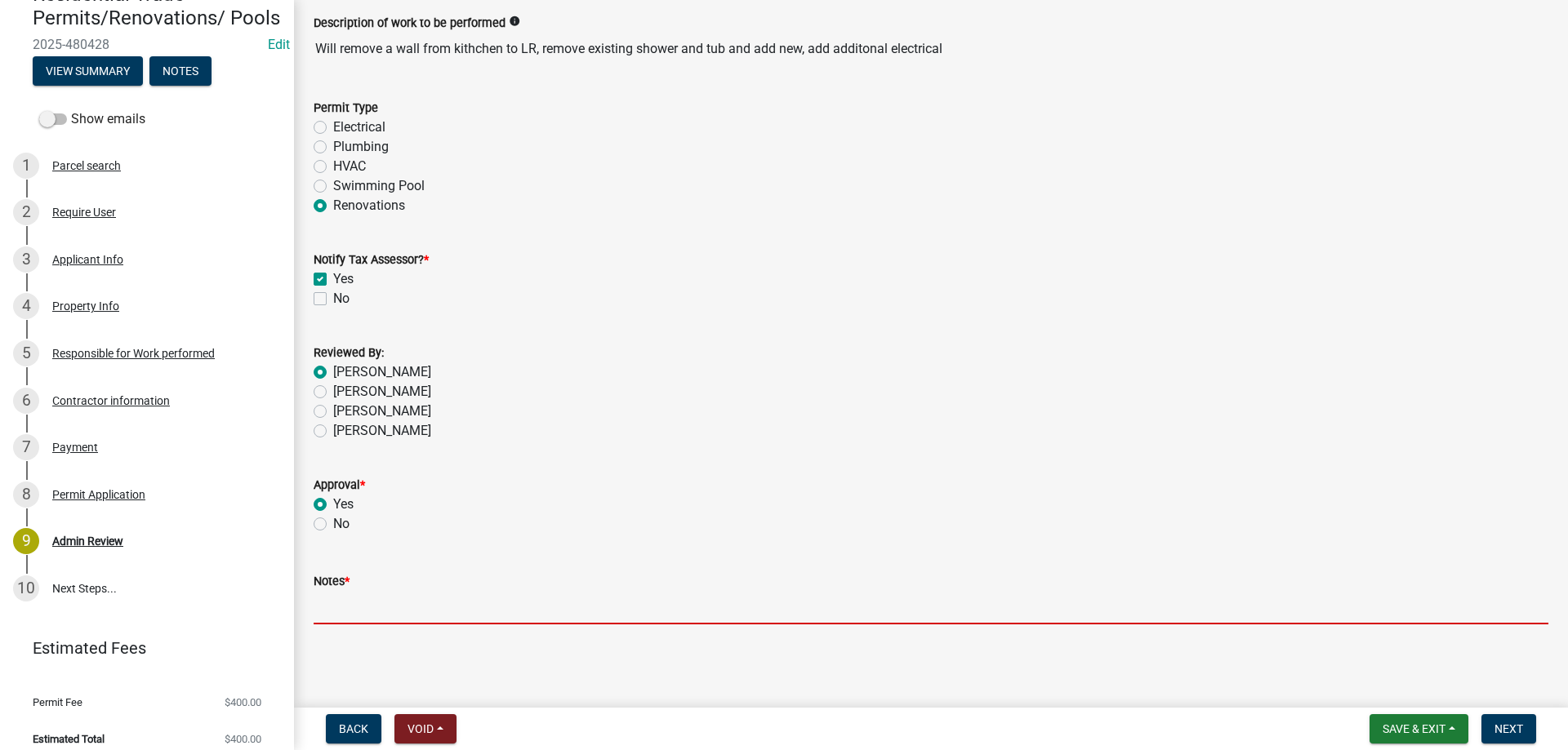
click at [403, 600] on input "Notes *" at bounding box center [931, 608] width 1235 height 33
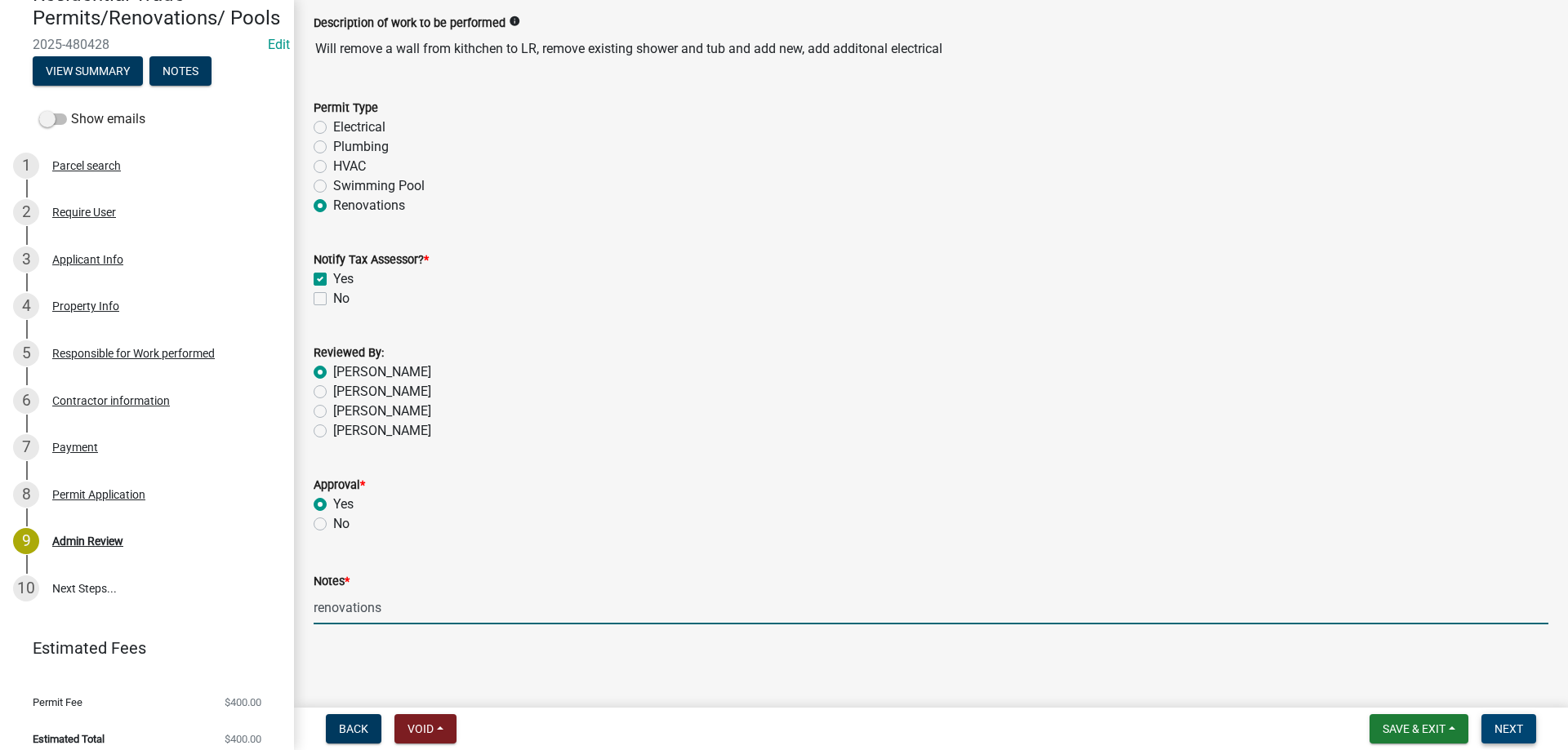
type input "renovations"
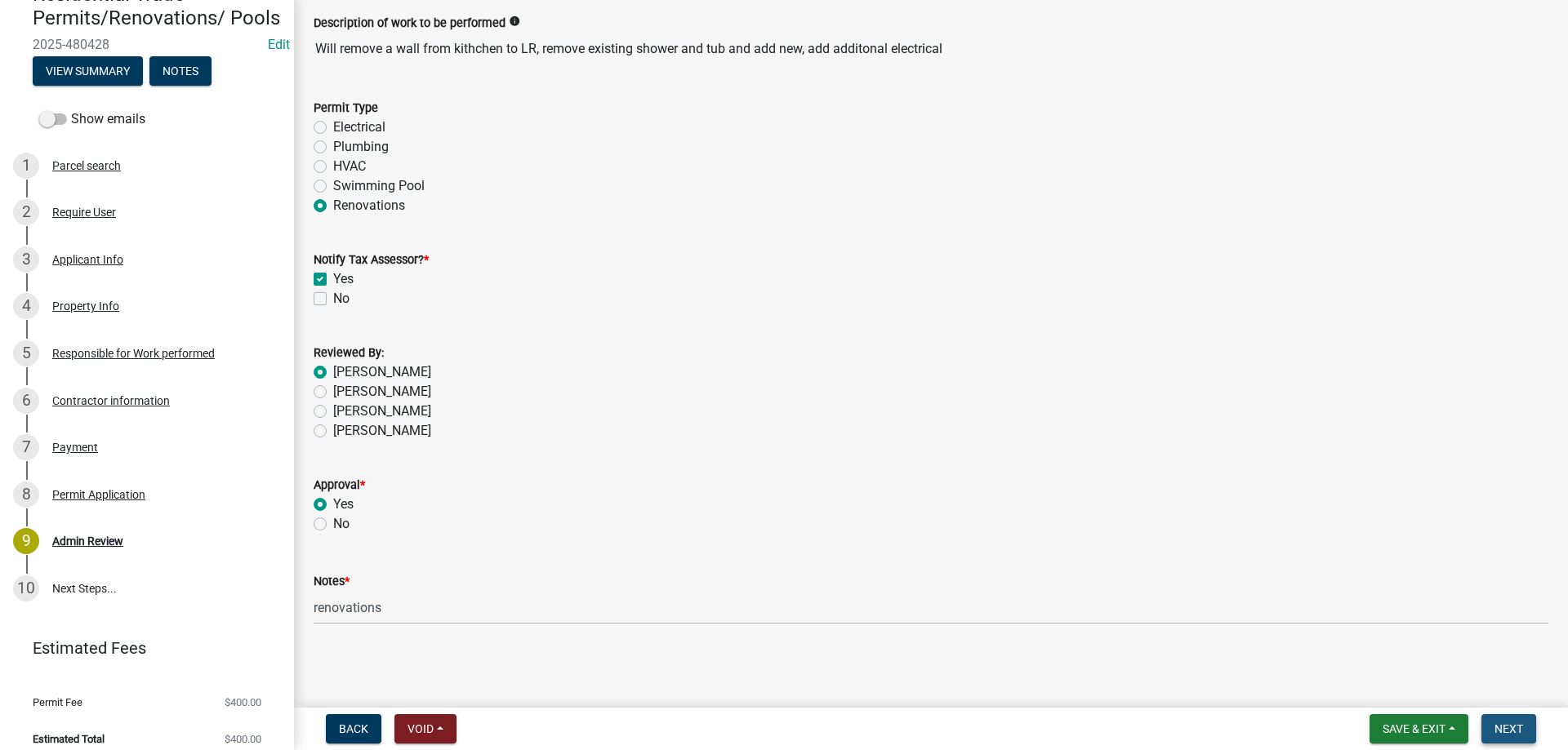
click at [1514, 729] on span "Next" at bounding box center [1508, 729] width 29 height 13
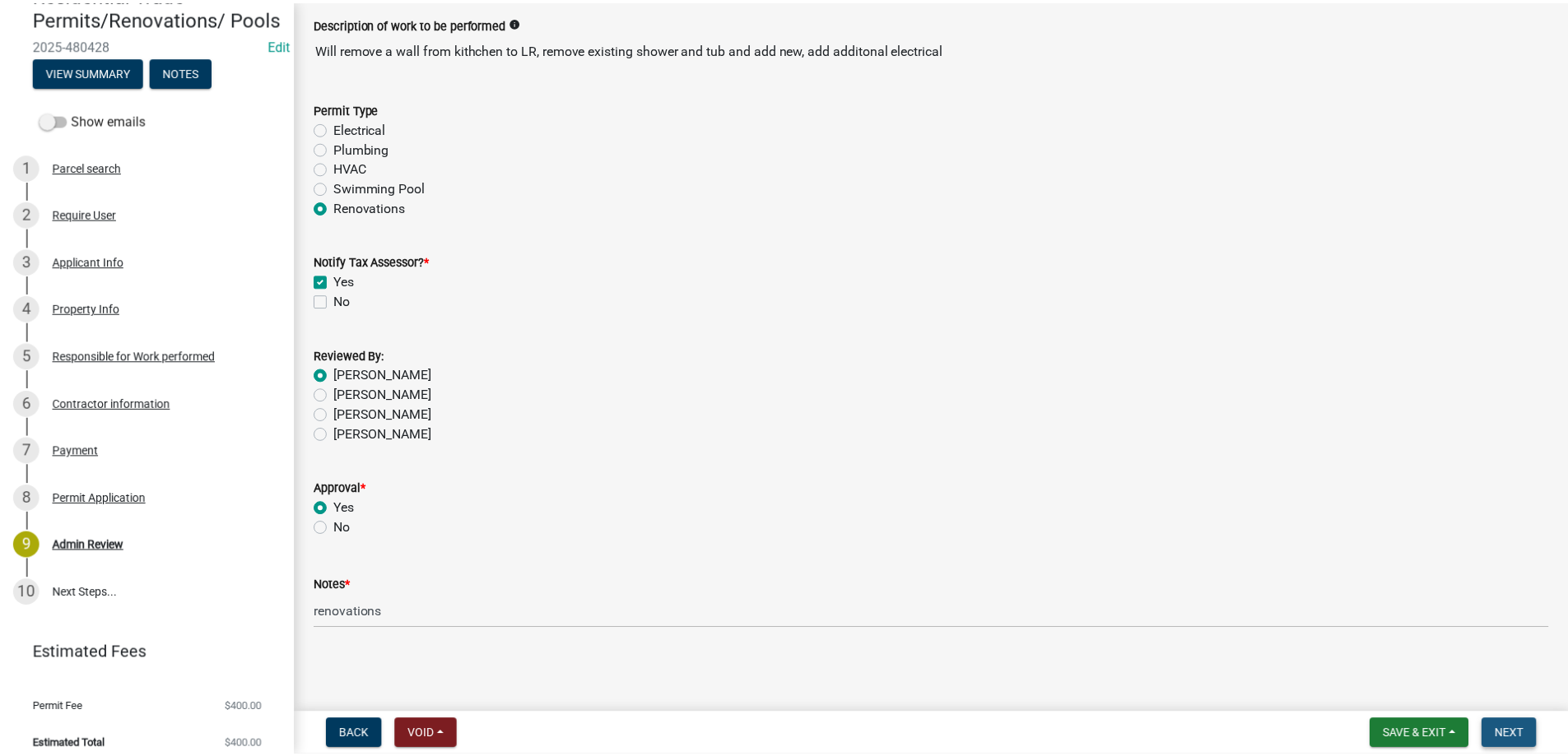
scroll to position [0, 0]
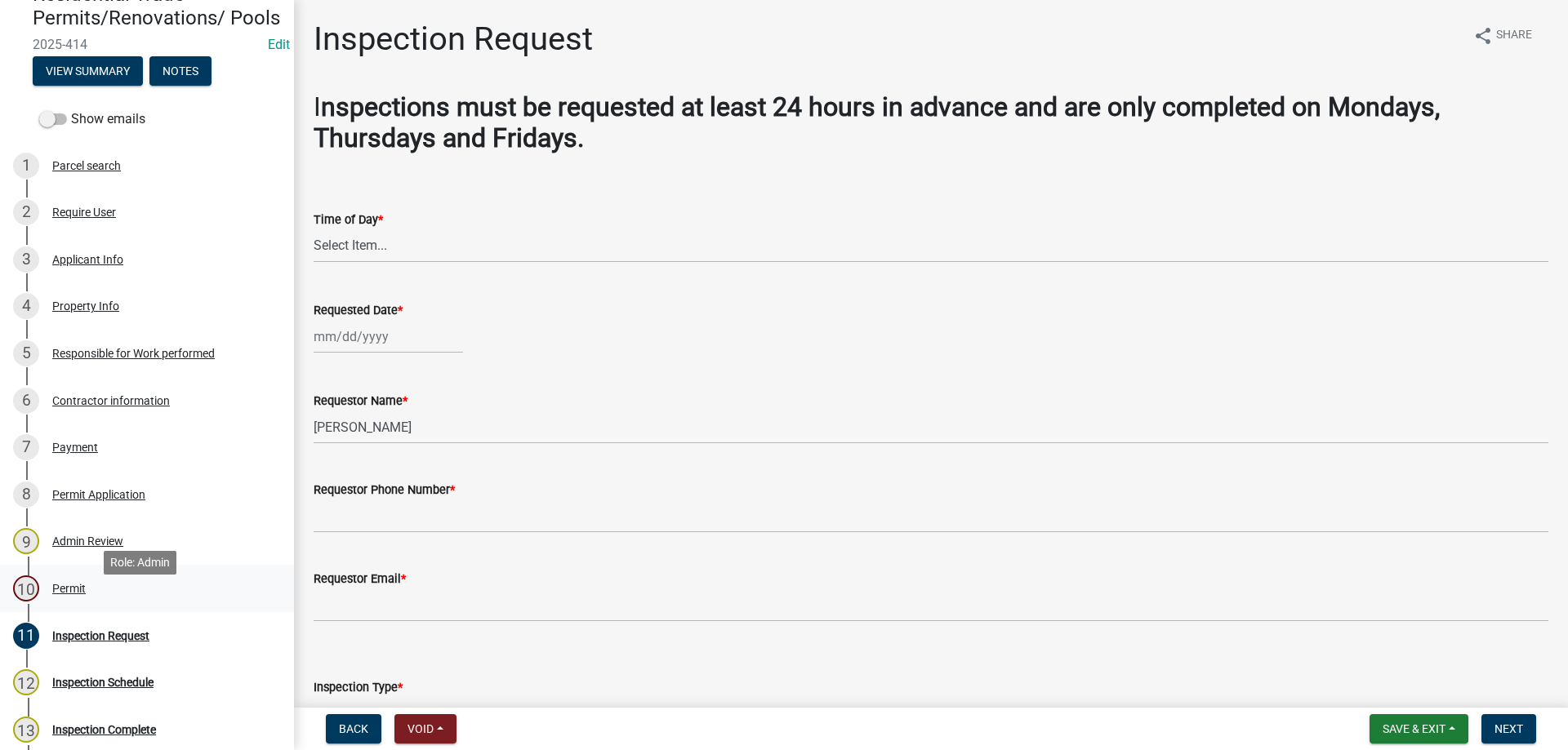
click at [68, 595] on div "Permit" at bounding box center [69, 588] width 34 height 11
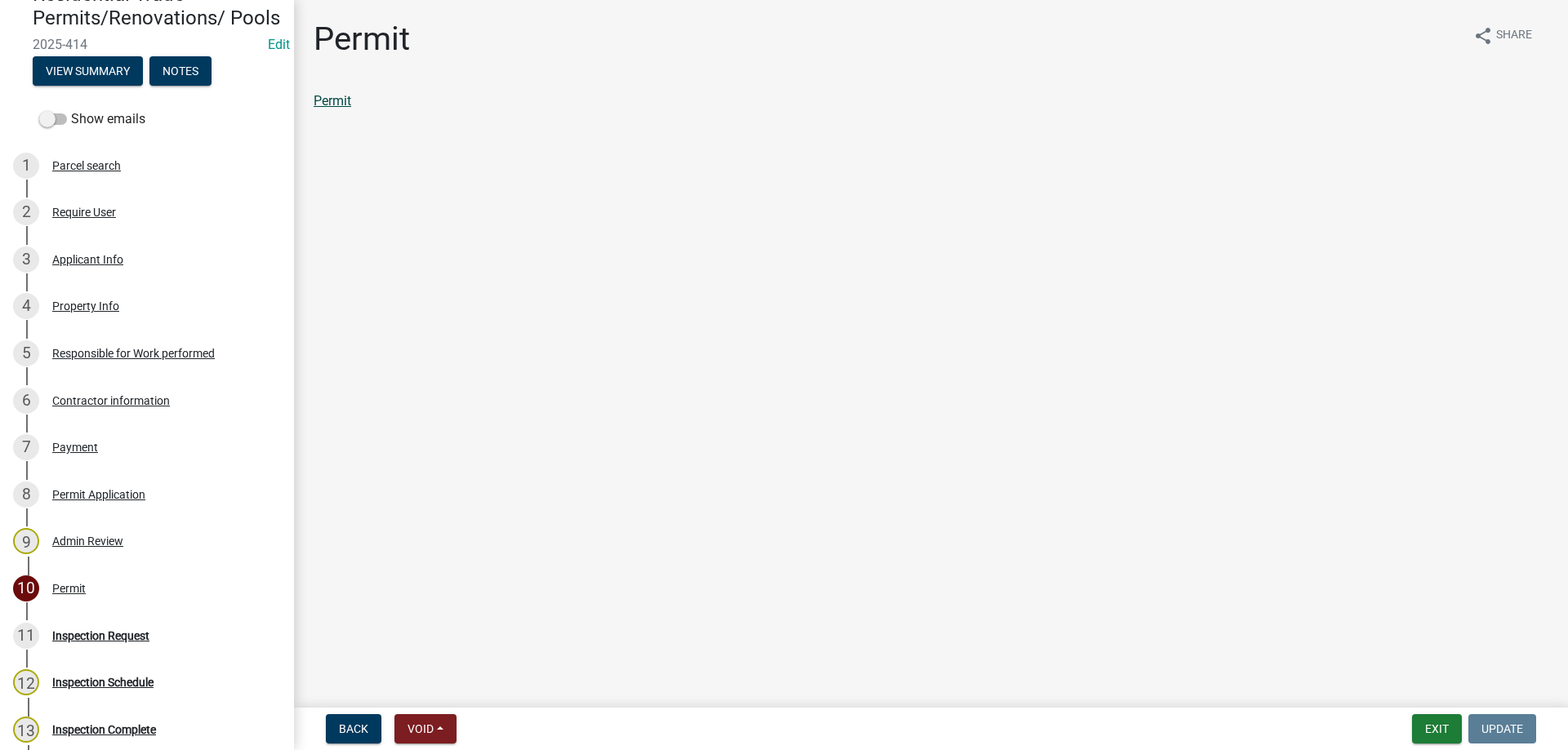
click at [337, 103] on link "Permit" at bounding box center [332, 100] width 37 height 16
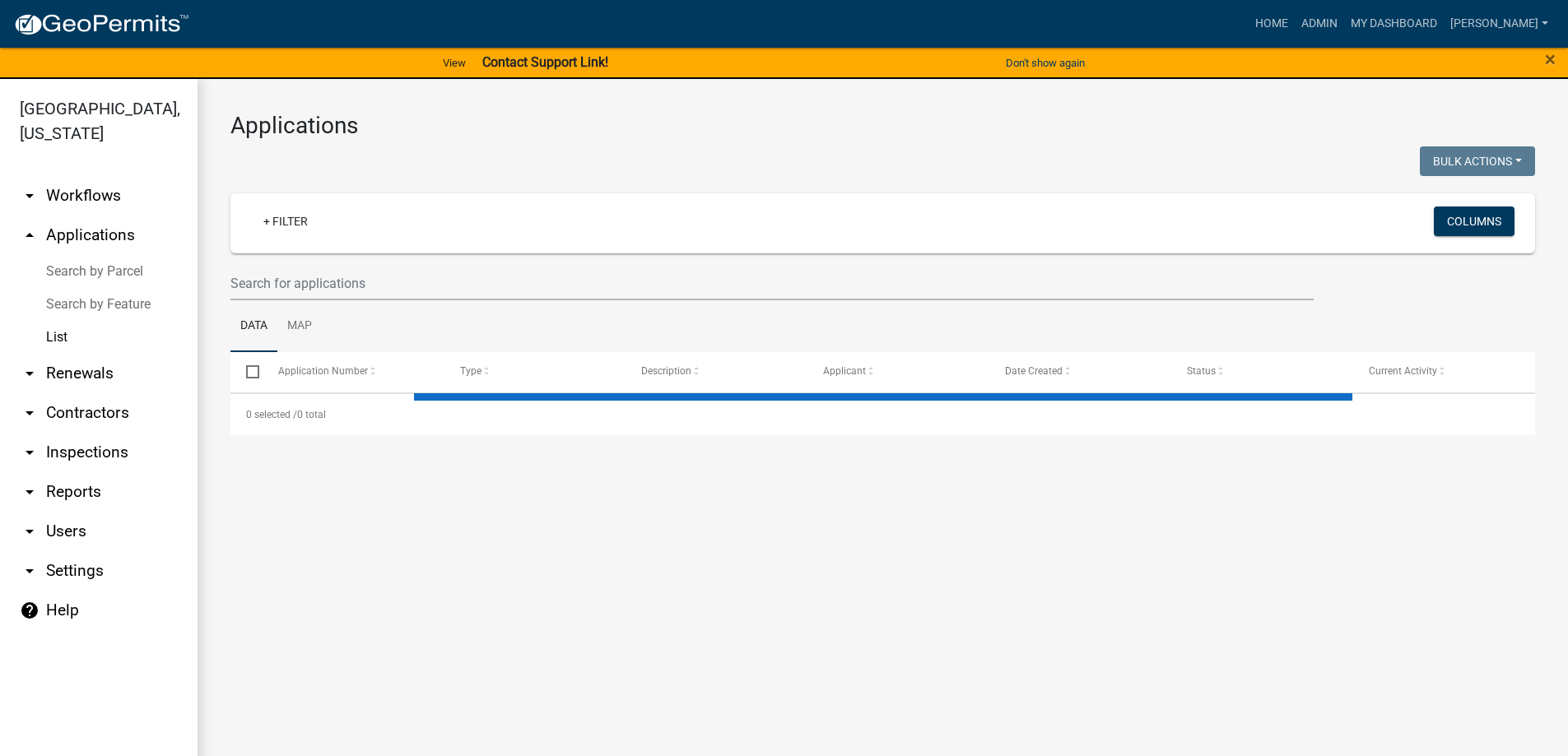
select select "3: 100"
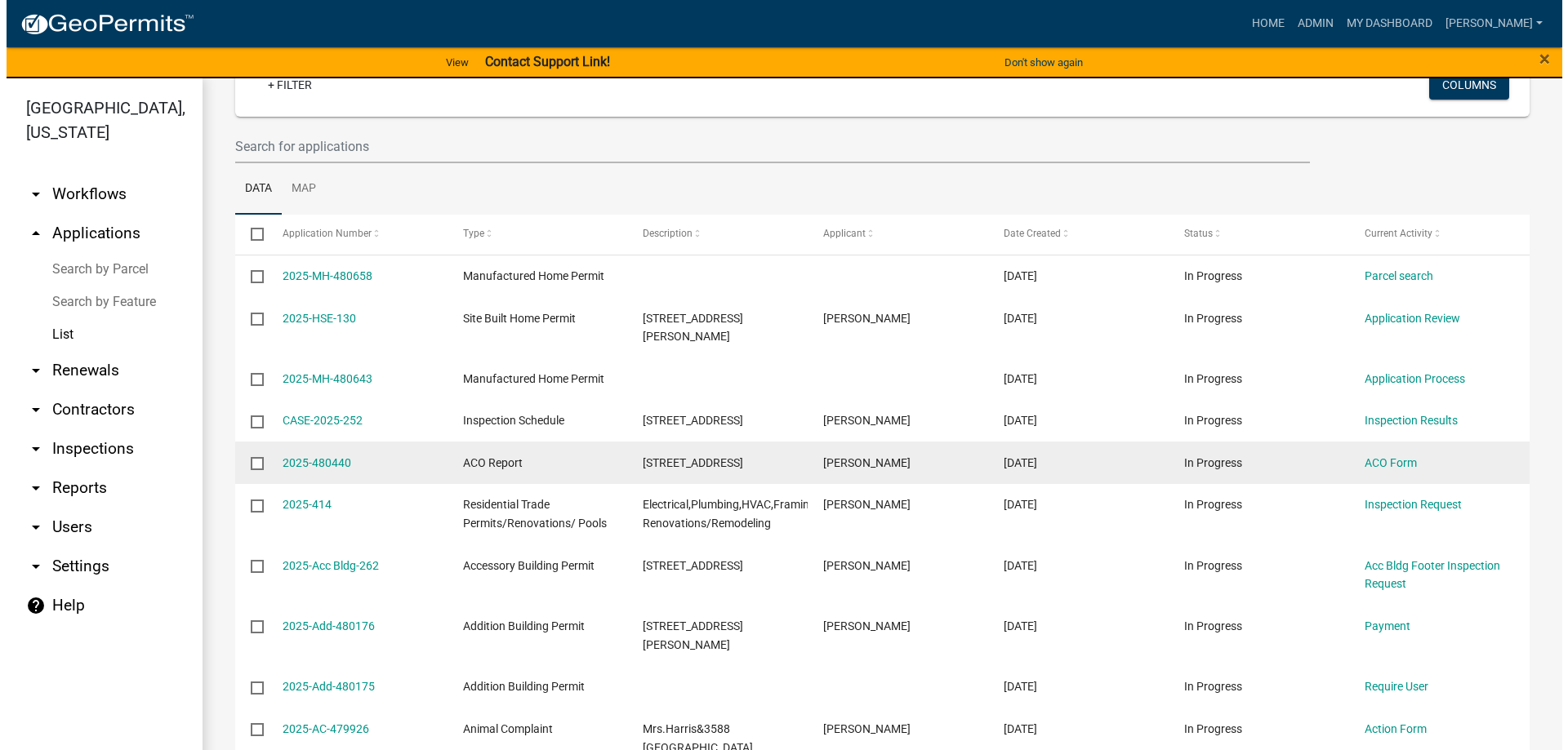
scroll to position [163, 0]
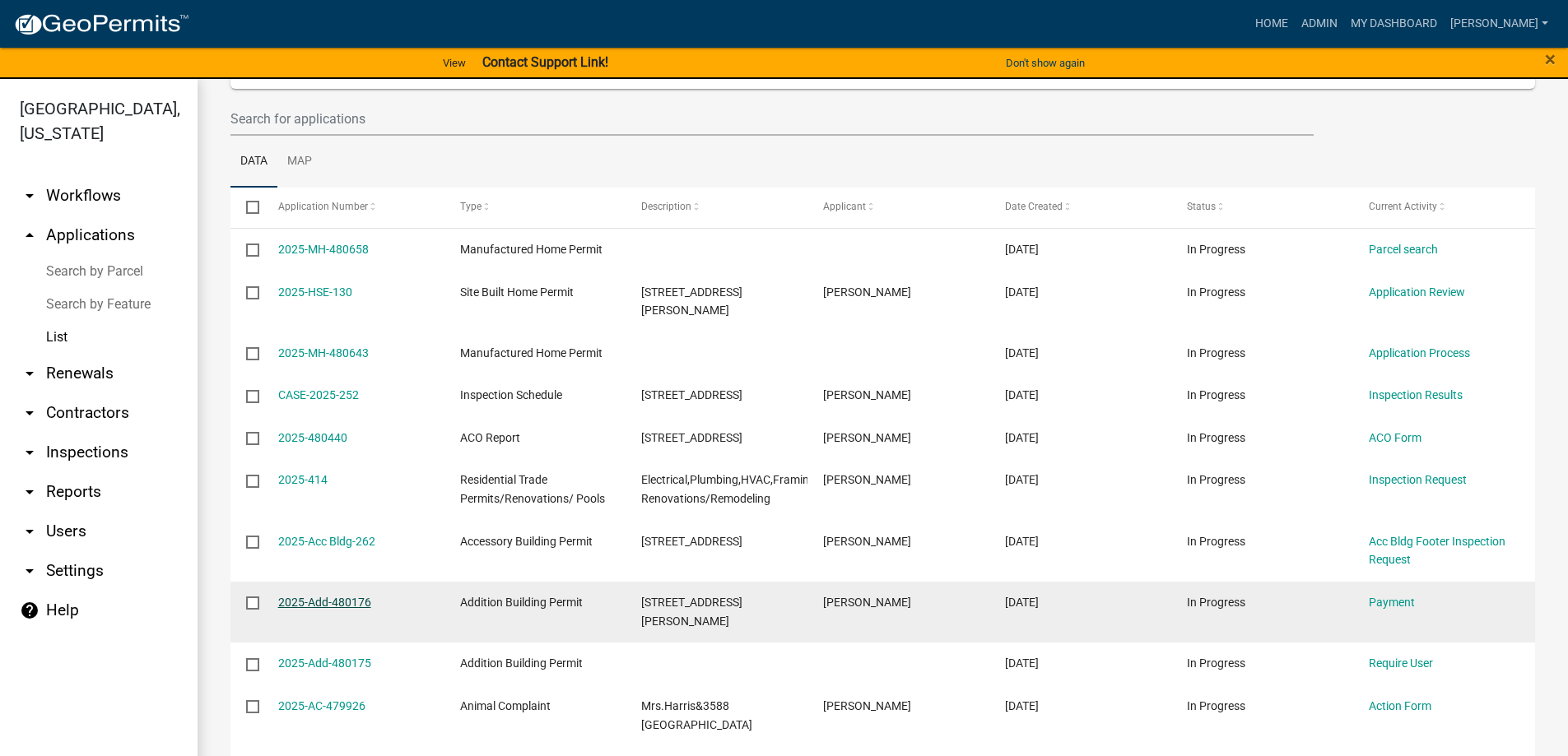
click at [303, 596] on link "2025-Add-480176" at bounding box center [325, 602] width 93 height 13
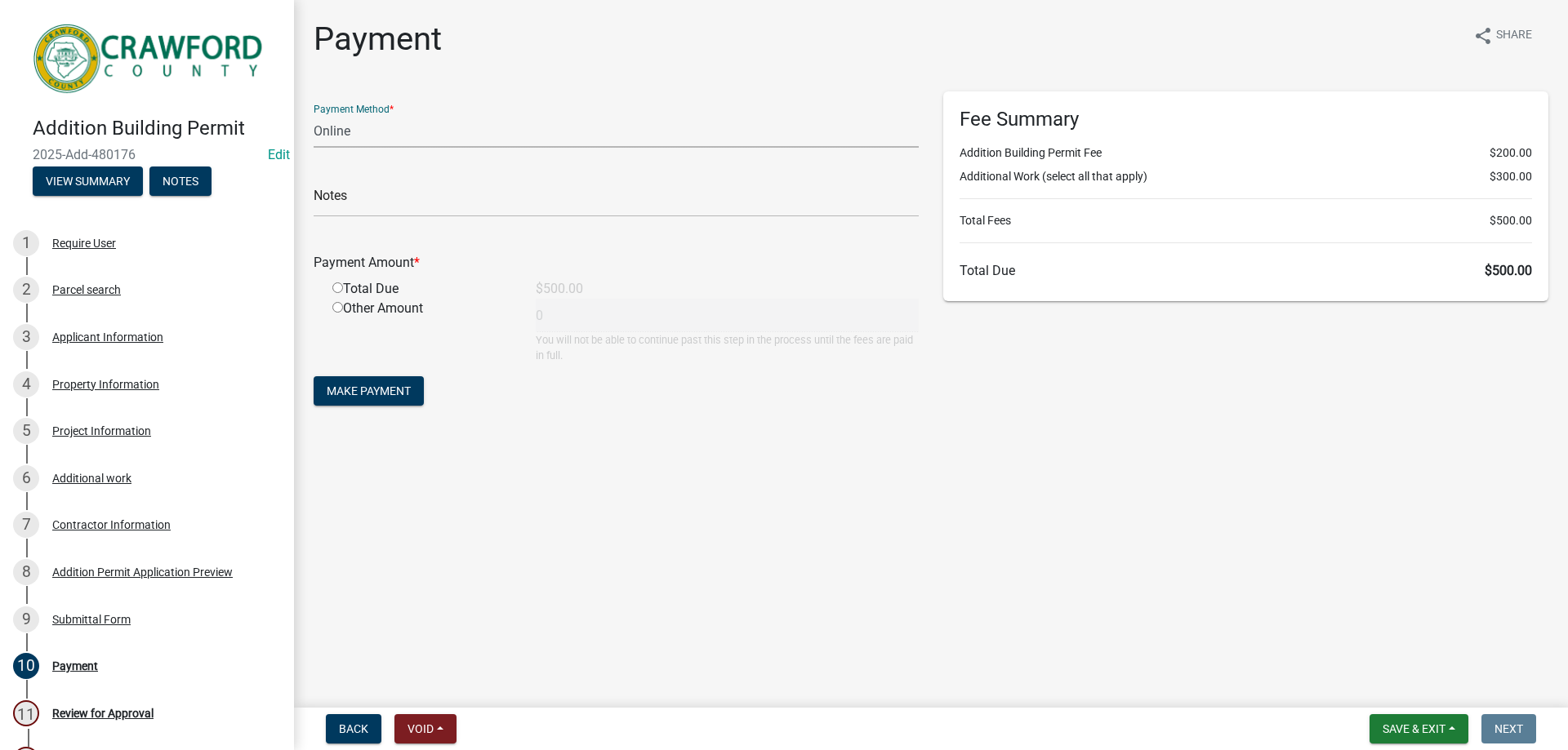
click at [361, 131] on select "Credit Card POS Check Cash Online" at bounding box center [616, 131] width 605 height 33
select select "1: 0"
click at [314, 114] on select "Credit Card POS Check Cash Online" at bounding box center [616, 131] width 605 height 33
click at [385, 203] on input "text" at bounding box center [616, 200] width 605 height 33
type input "2323"
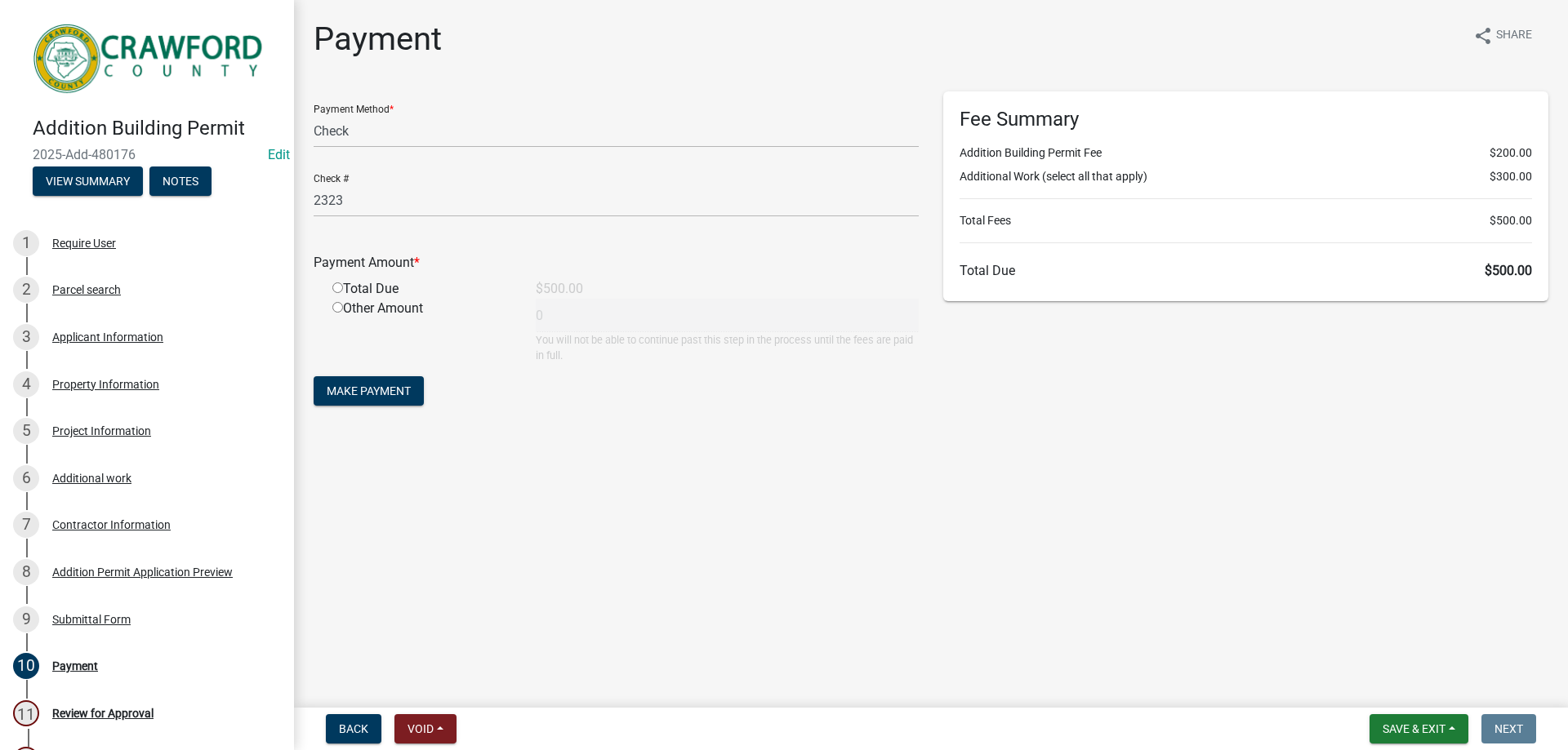
click at [342, 288] on input "radio" at bounding box center [337, 288] width 10 height 10
radio input "true"
type input "500"
click at [380, 396] on span "Make Payment" at bounding box center [369, 391] width 84 height 13
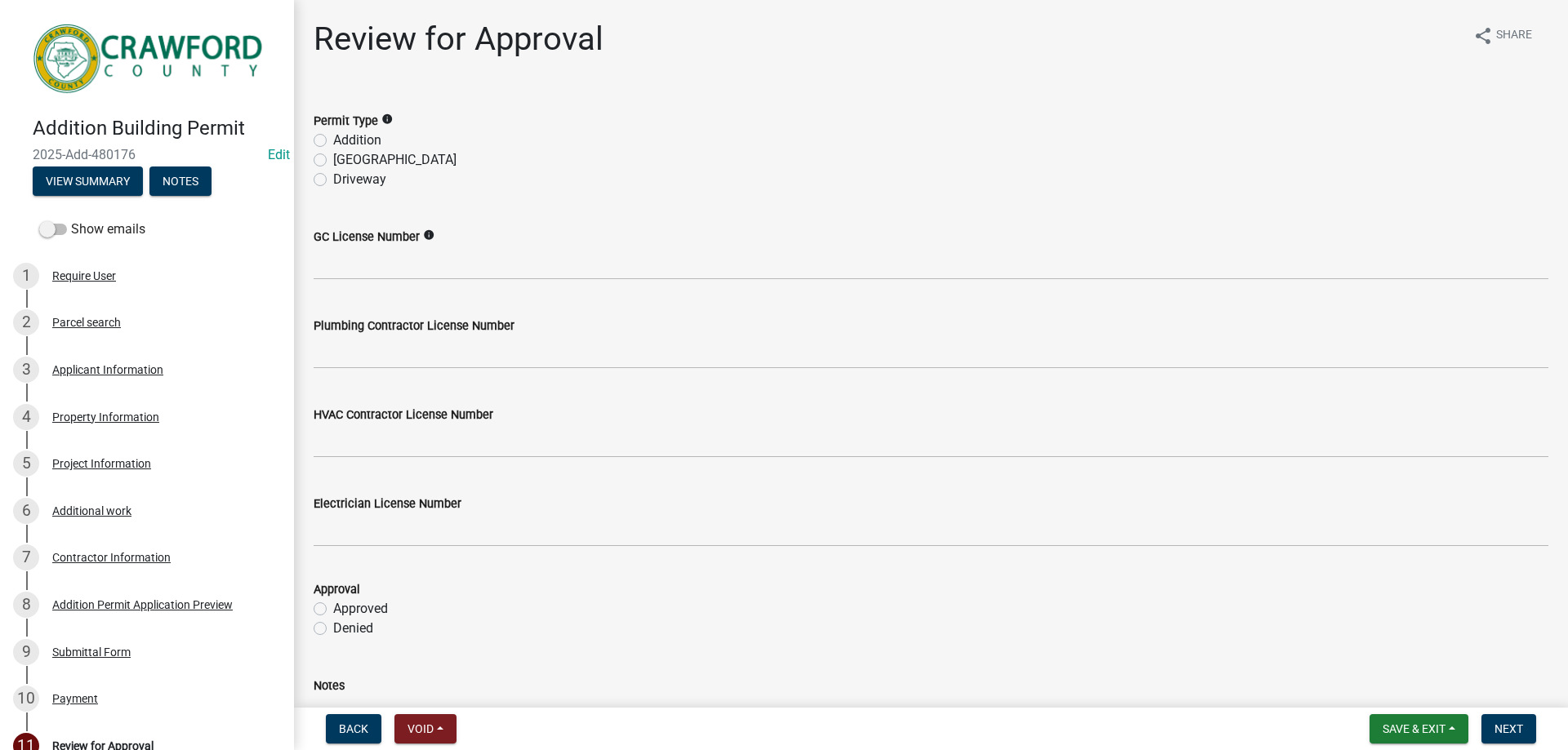
click at [333, 144] on label "Addition" at bounding box center [358, 140] width 48 height 20
click at [333, 141] on input "Addition" at bounding box center [338, 135] width 10 height 10
radio input "true"
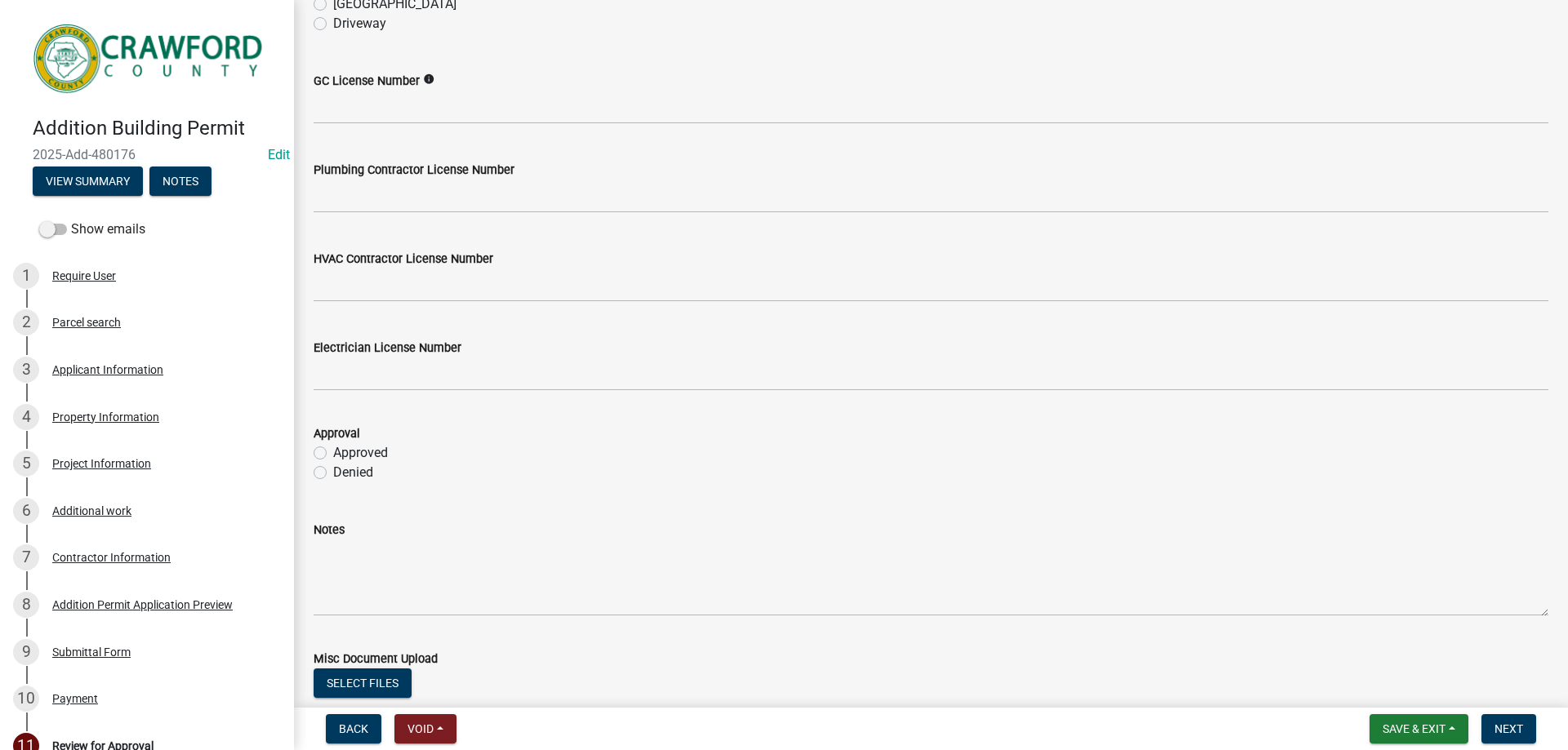
scroll to position [268, 0]
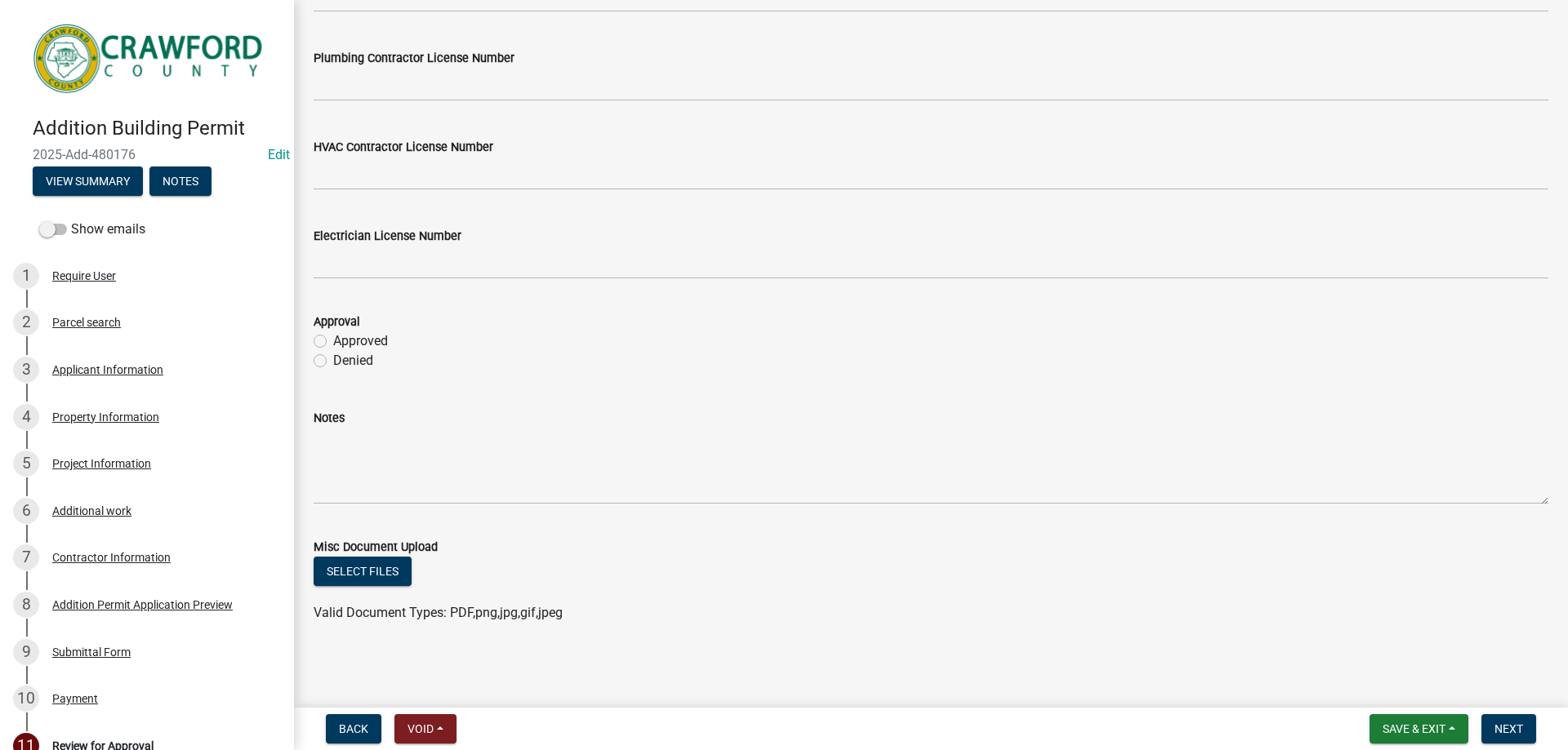
click at [349, 342] on label "Approved" at bounding box center [360, 341] width 55 height 20
click at [344, 342] on input "Approved" at bounding box center [338, 336] width 10 height 10
radio input "true"
click at [71, 414] on div "Property Information" at bounding box center [105, 417] width 107 height 11
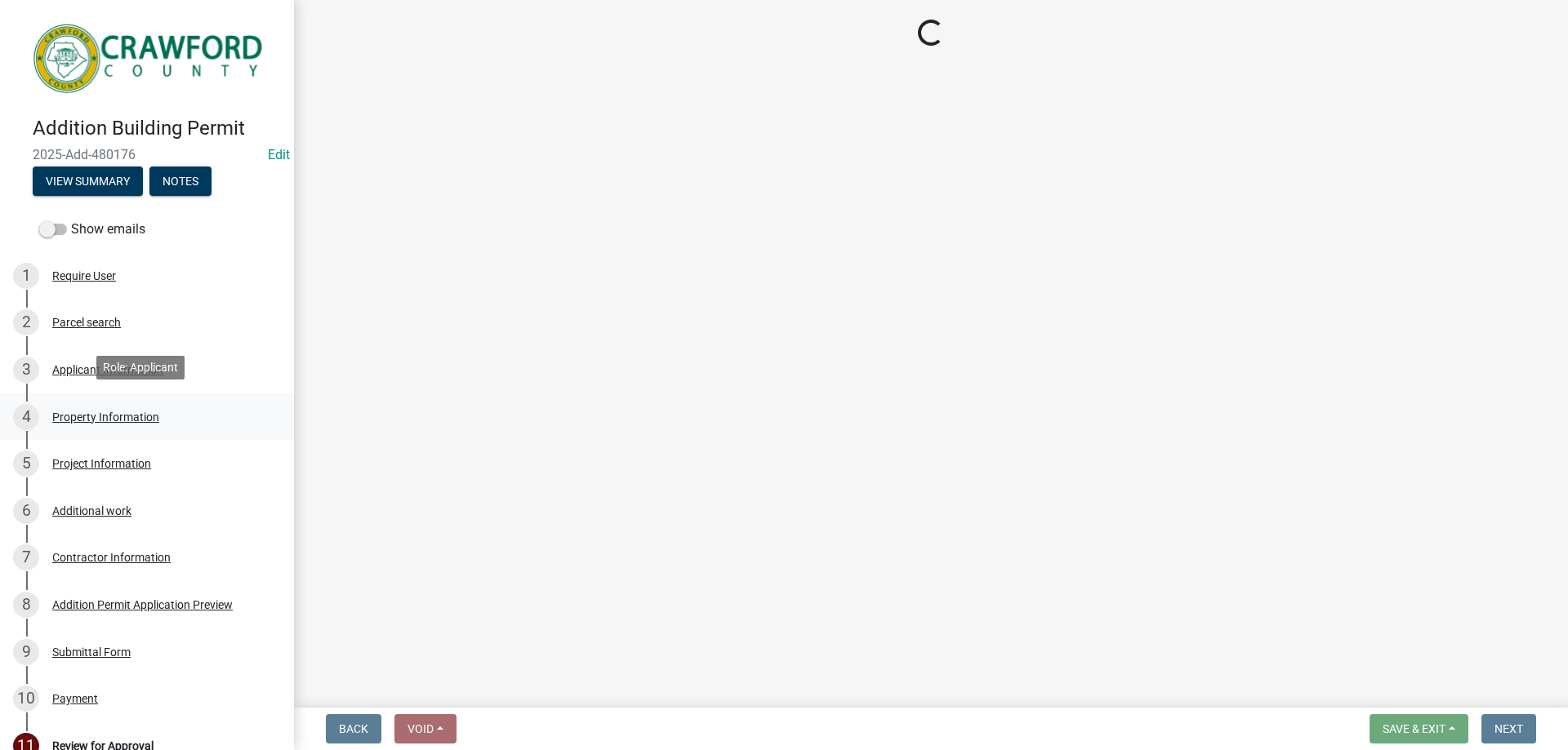
scroll to position [0, 0]
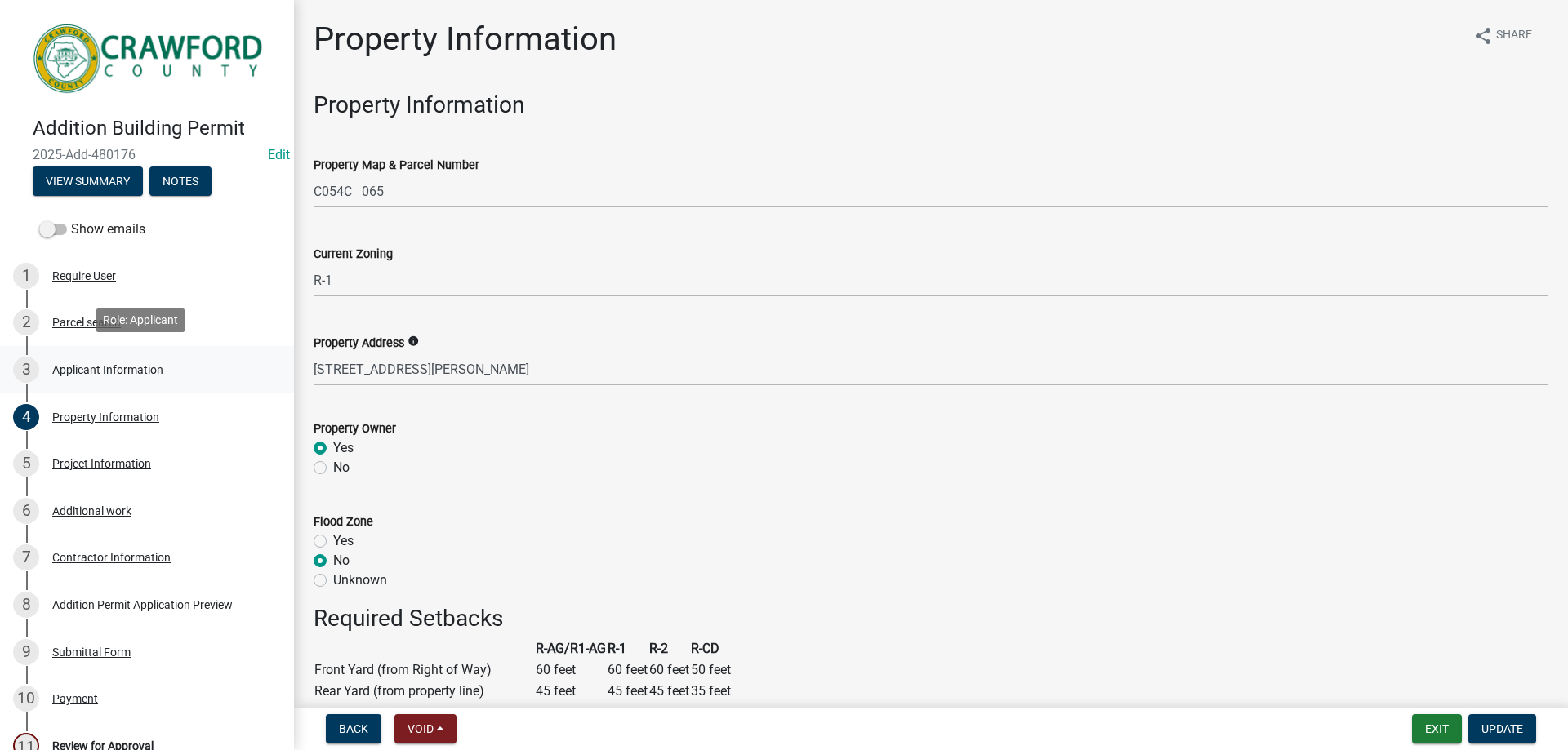
click at [60, 376] on div "3 Applicant Information" at bounding box center [141, 369] width 255 height 26
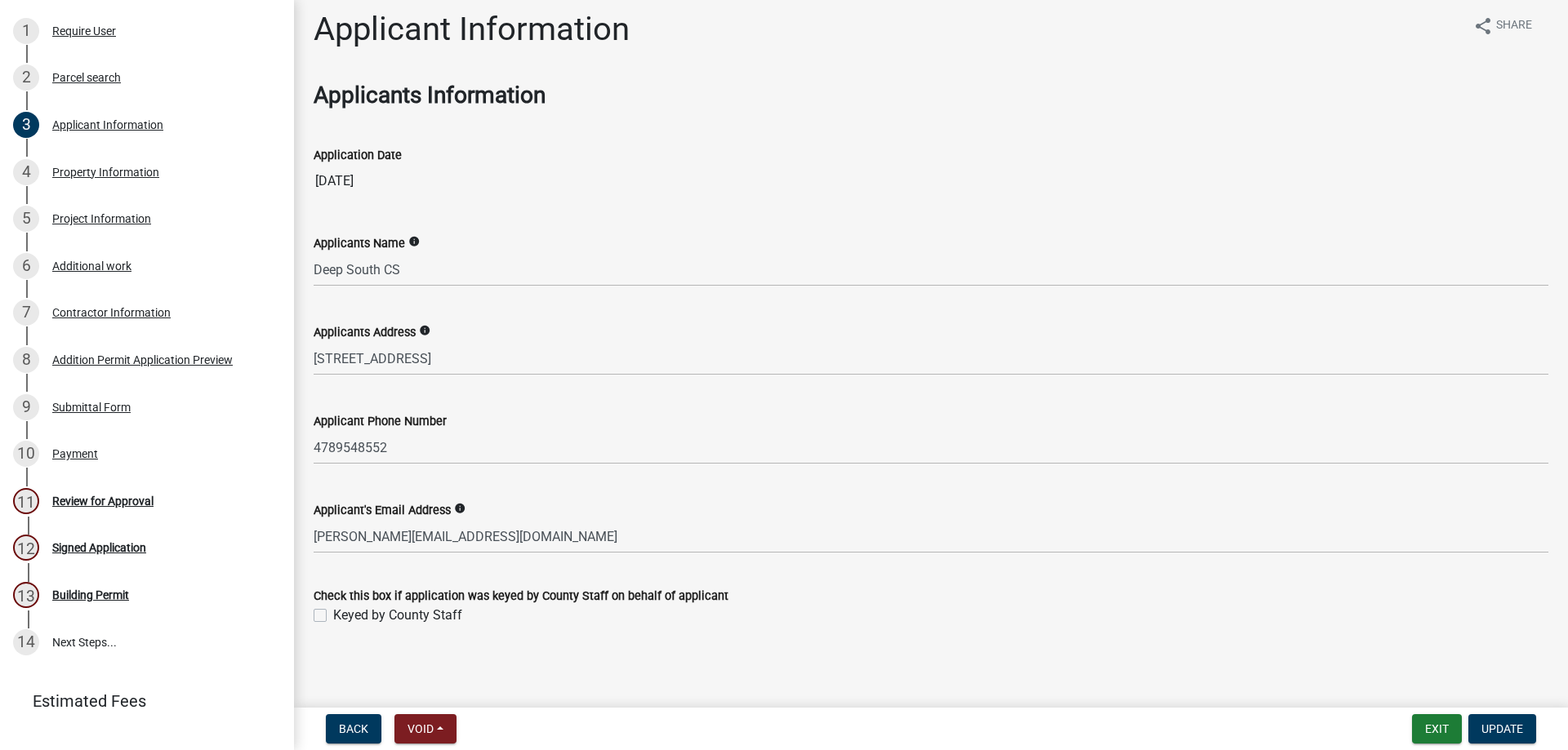
scroll to position [12, 0]
click at [100, 265] on div "Additional work" at bounding box center [91, 266] width 79 height 11
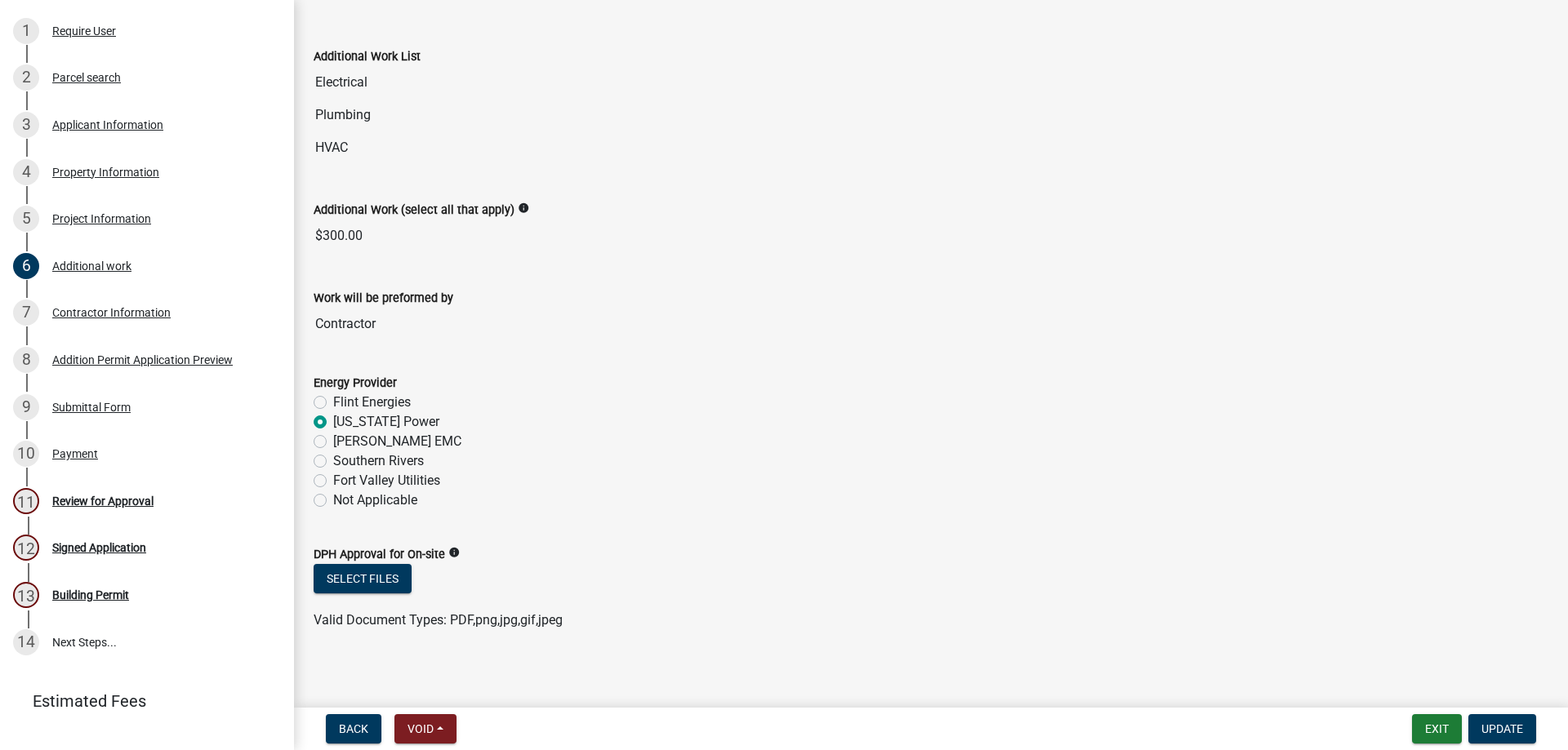
scroll to position [101, 0]
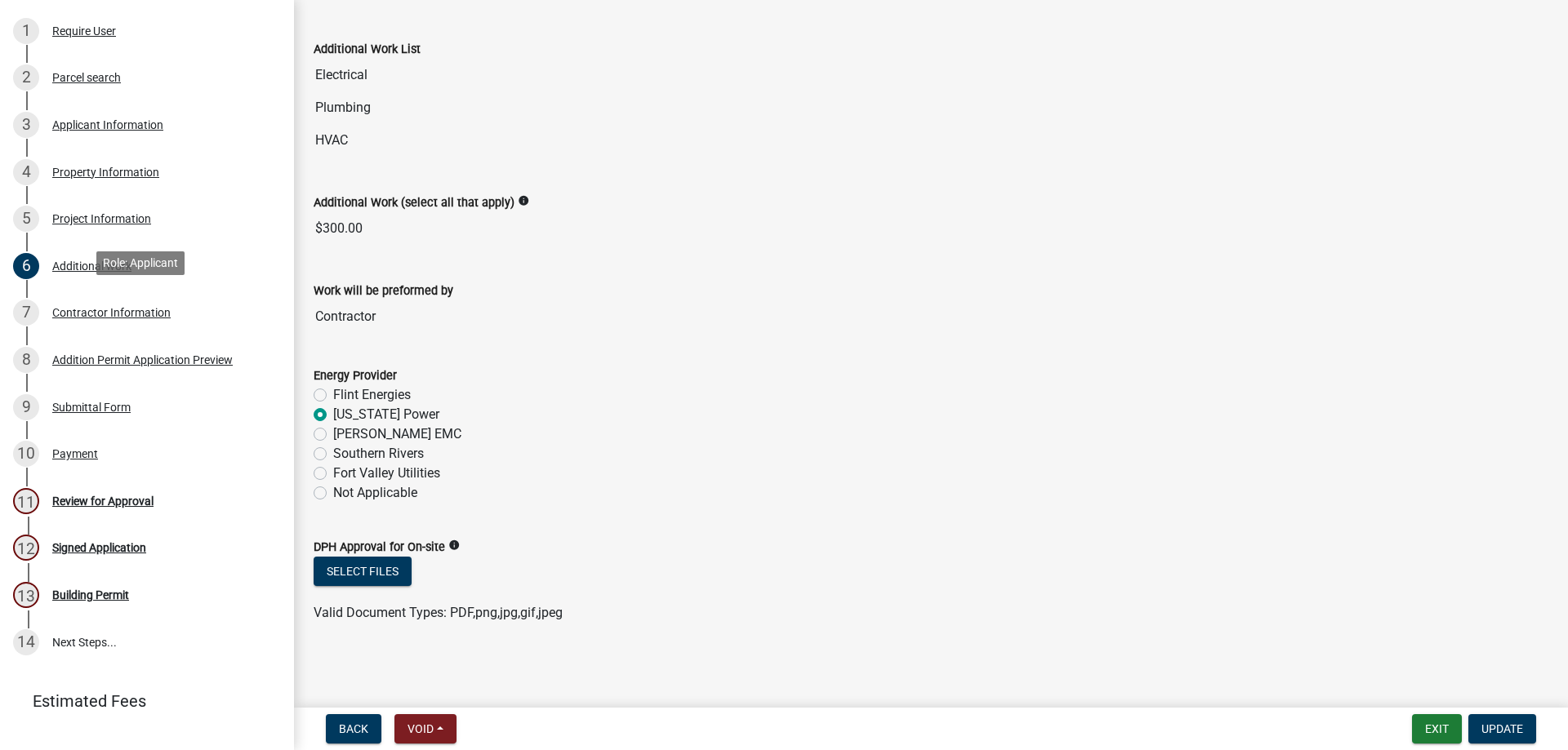
click at [100, 313] on div "Contractor Information" at bounding box center [111, 313] width 118 height 11
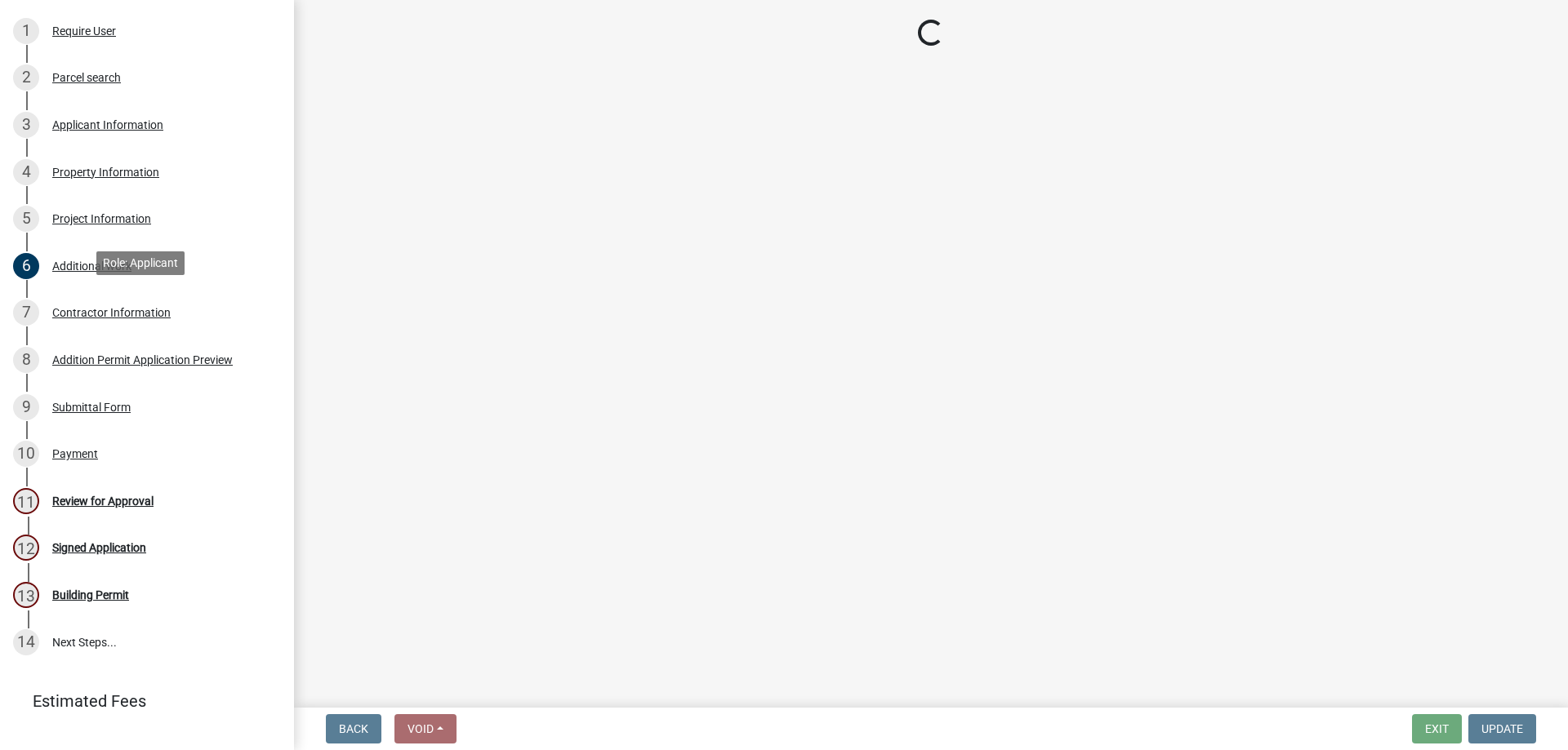
scroll to position [0, 0]
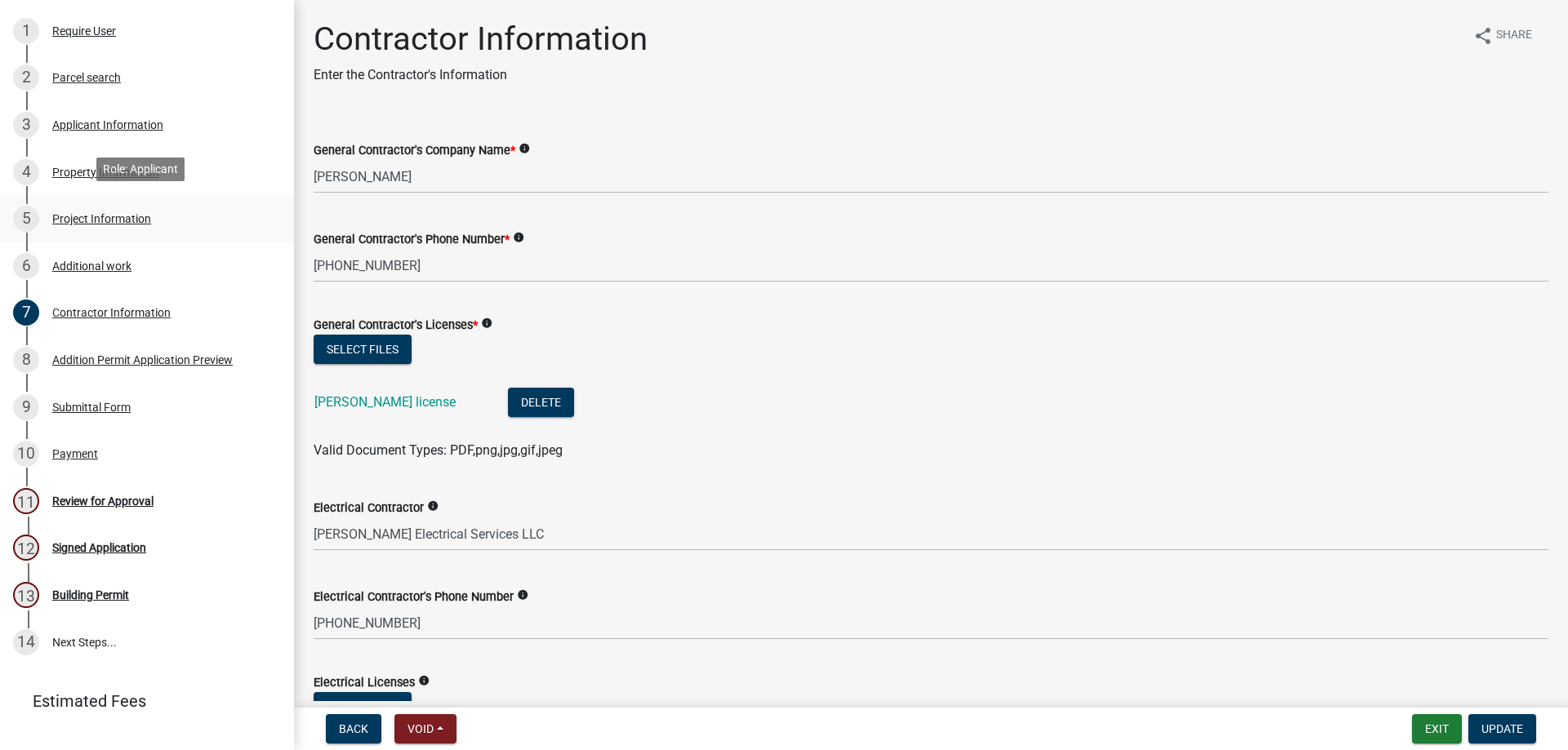
click at [76, 213] on div "Project Information" at bounding box center [101, 219] width 99 height 11
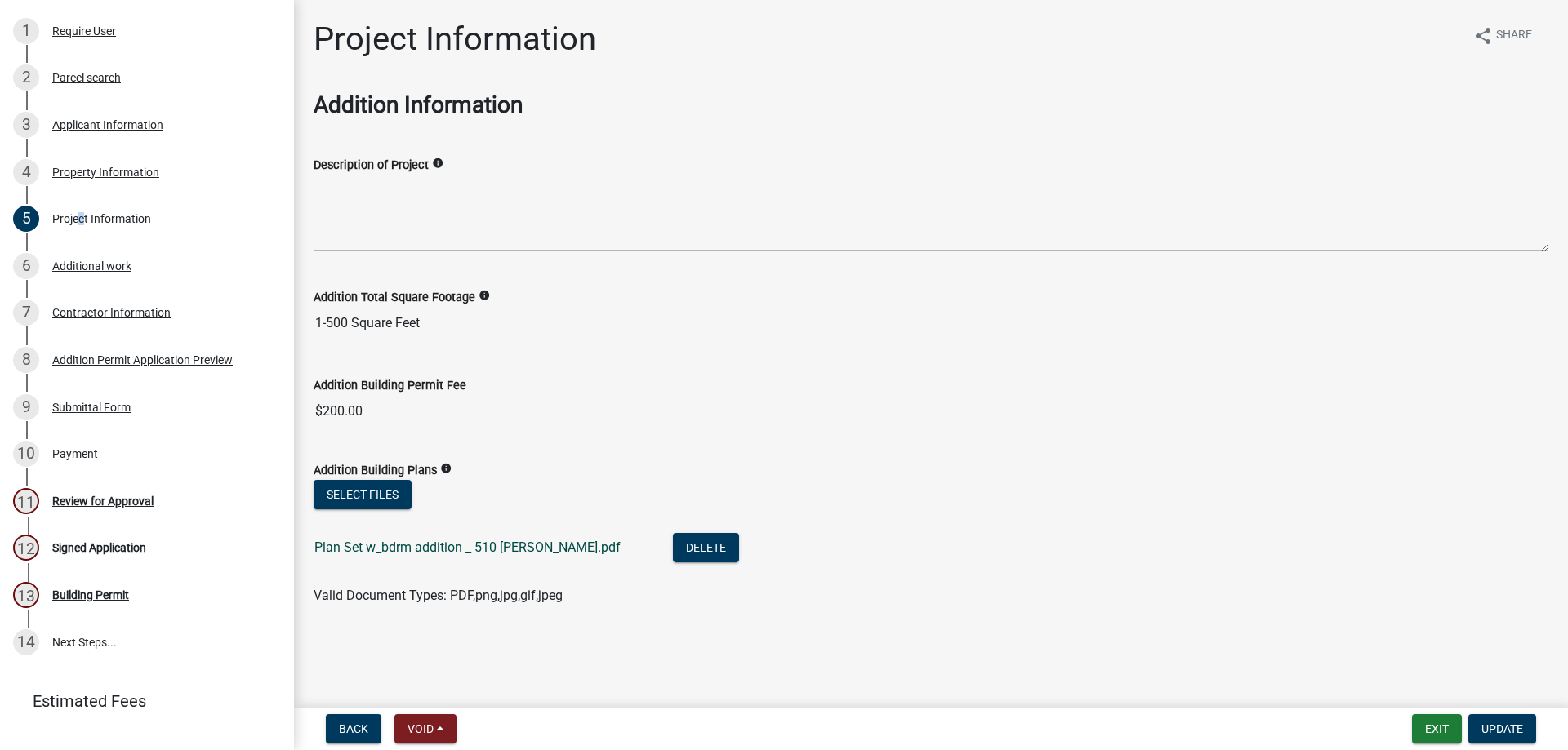
click at [416, 549] on link "Plan Set w_bdrm addition _ 510 [PERSON_NAME].pdf" at bounding box center [467, 547] width 306 height 16
click at [88, 450] on div "Payment" at bounding box center [74, 454] width 46 height 11
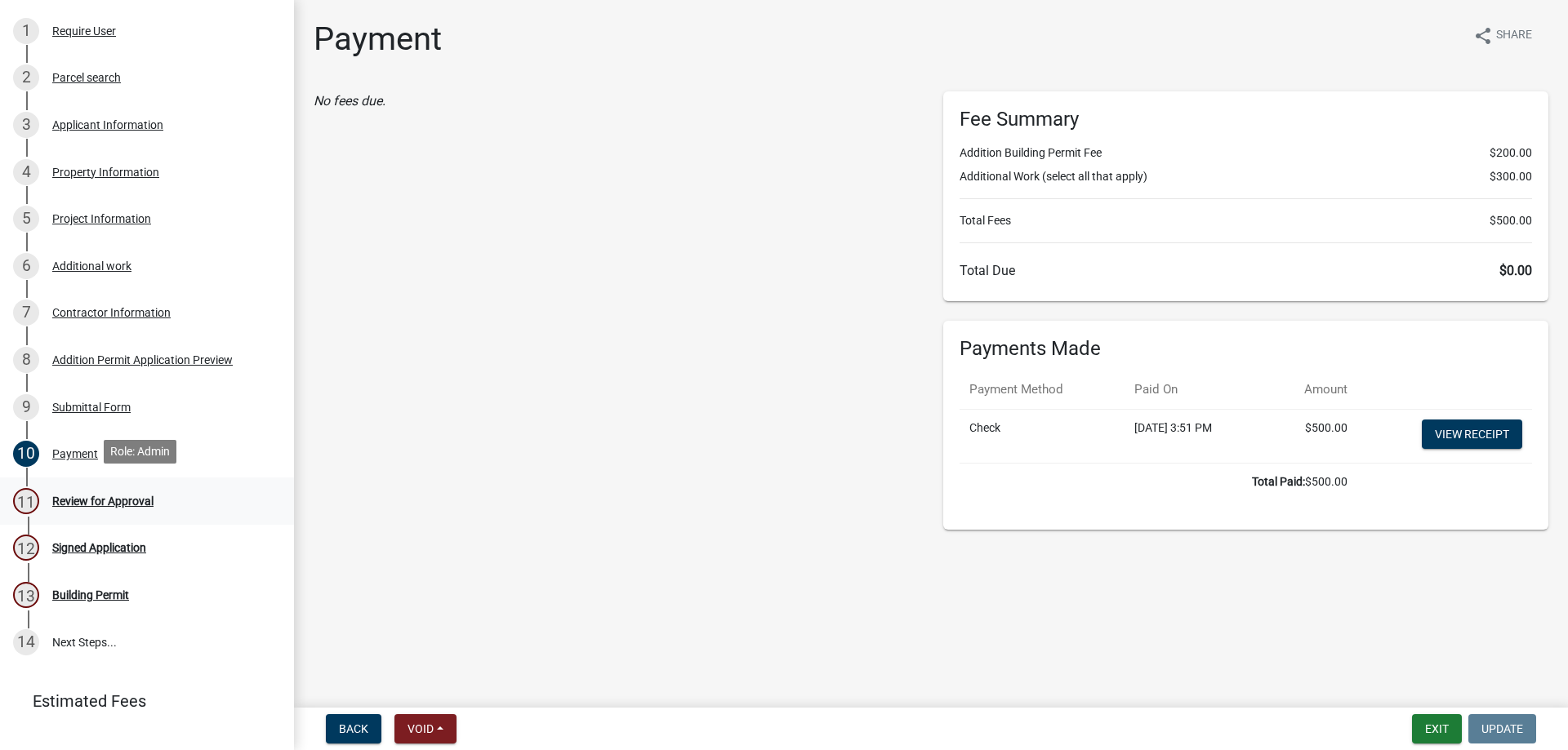
click at [85, 496] on div "Review for Approval" at bounding box center [102, 502] width 101 height 11
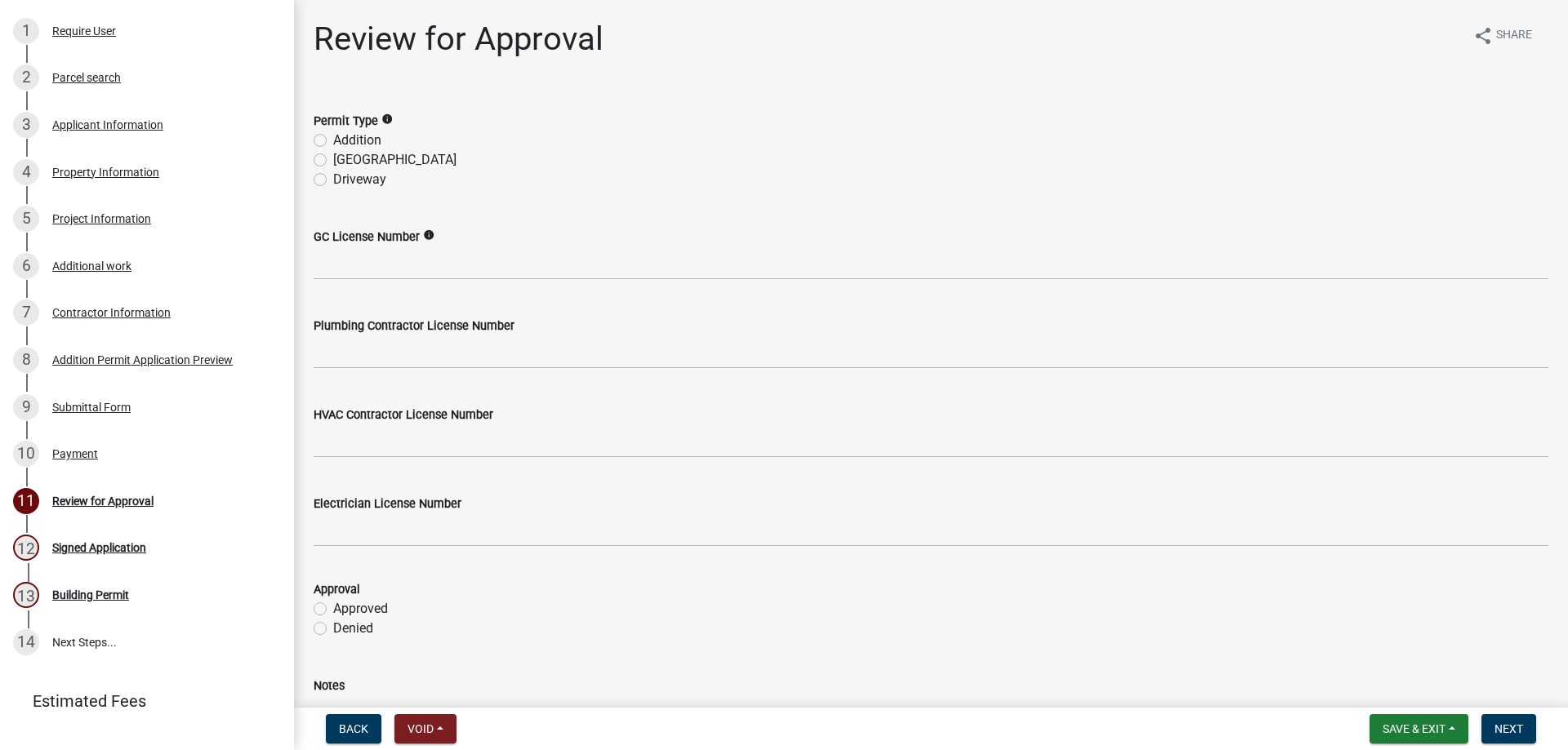
click at [333, 141] on label "Addition" at bounding box center [358, 140] width 48 height 20
click at [333, 141] on input "Addition" at bounding box center [338, 135] width 10 height 10
radio input "true"
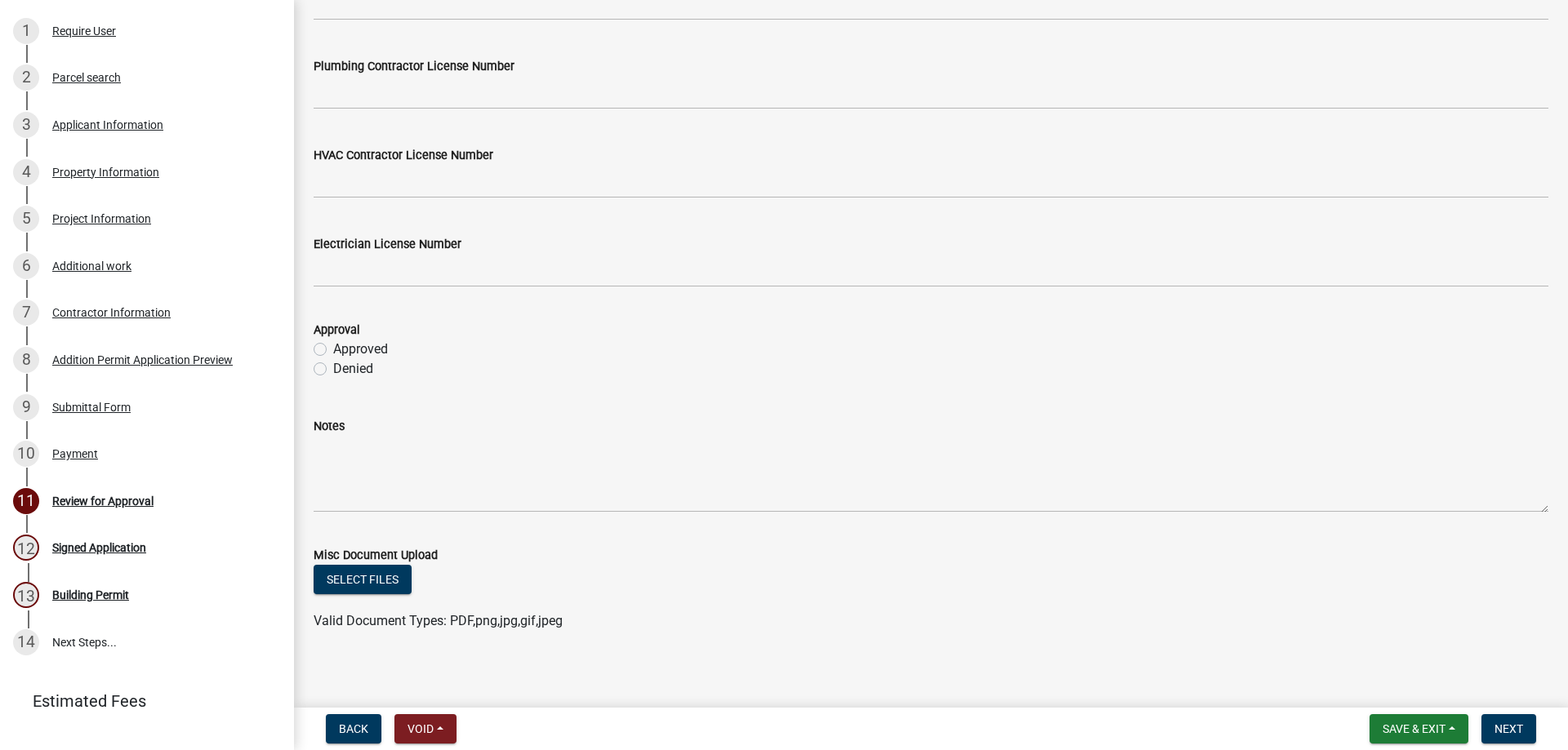
scroll to position [268, 0]
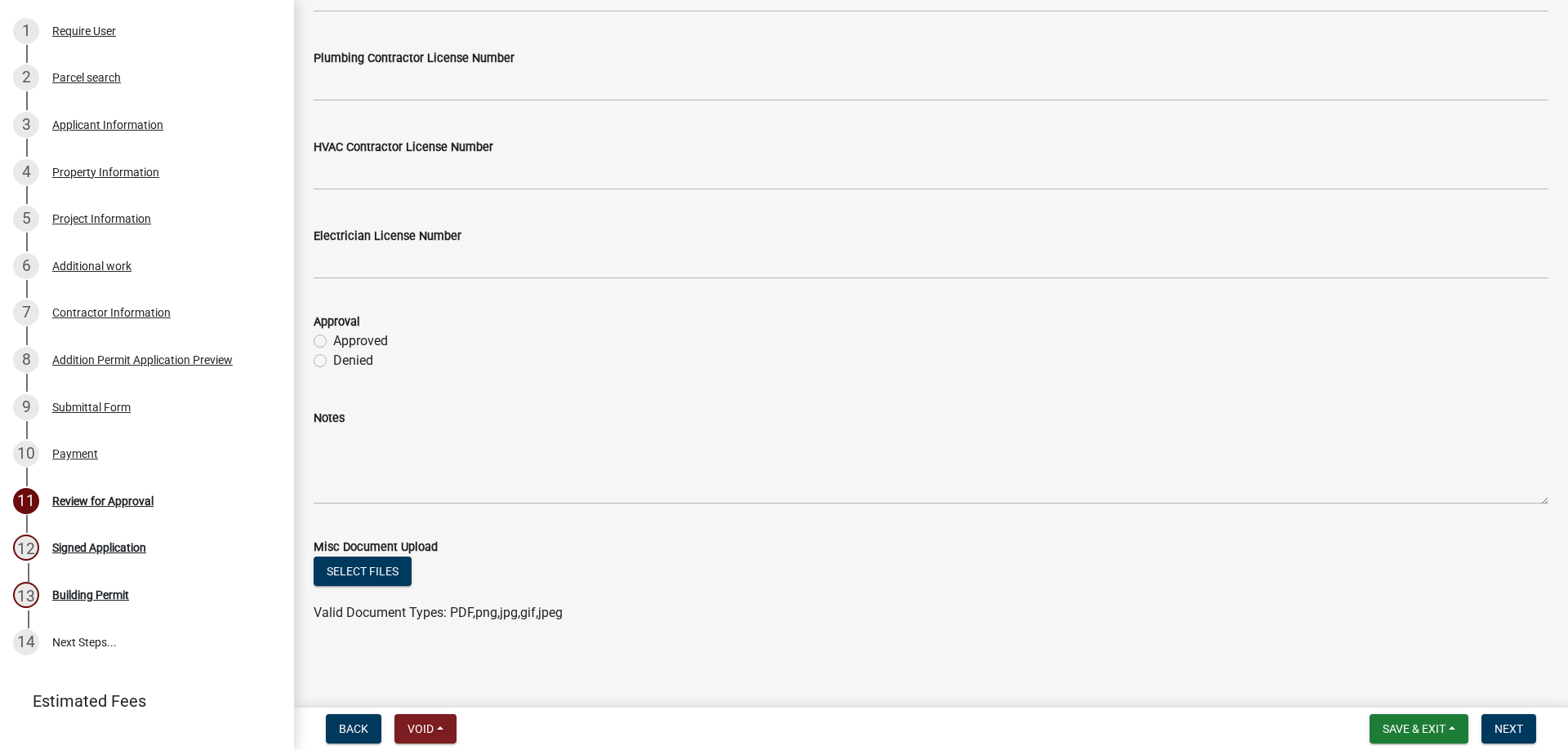
click at [379, 343] on label "Approved" at bounding box center [360, 341] width 55 height 20
click at [344, 342] on input "Approved" at bounding box center [338, 336] width 10 height 10
radio input "true"
click at [1507, 724] on span "Next" at bounding box center [1508, 729] width 29 height 13
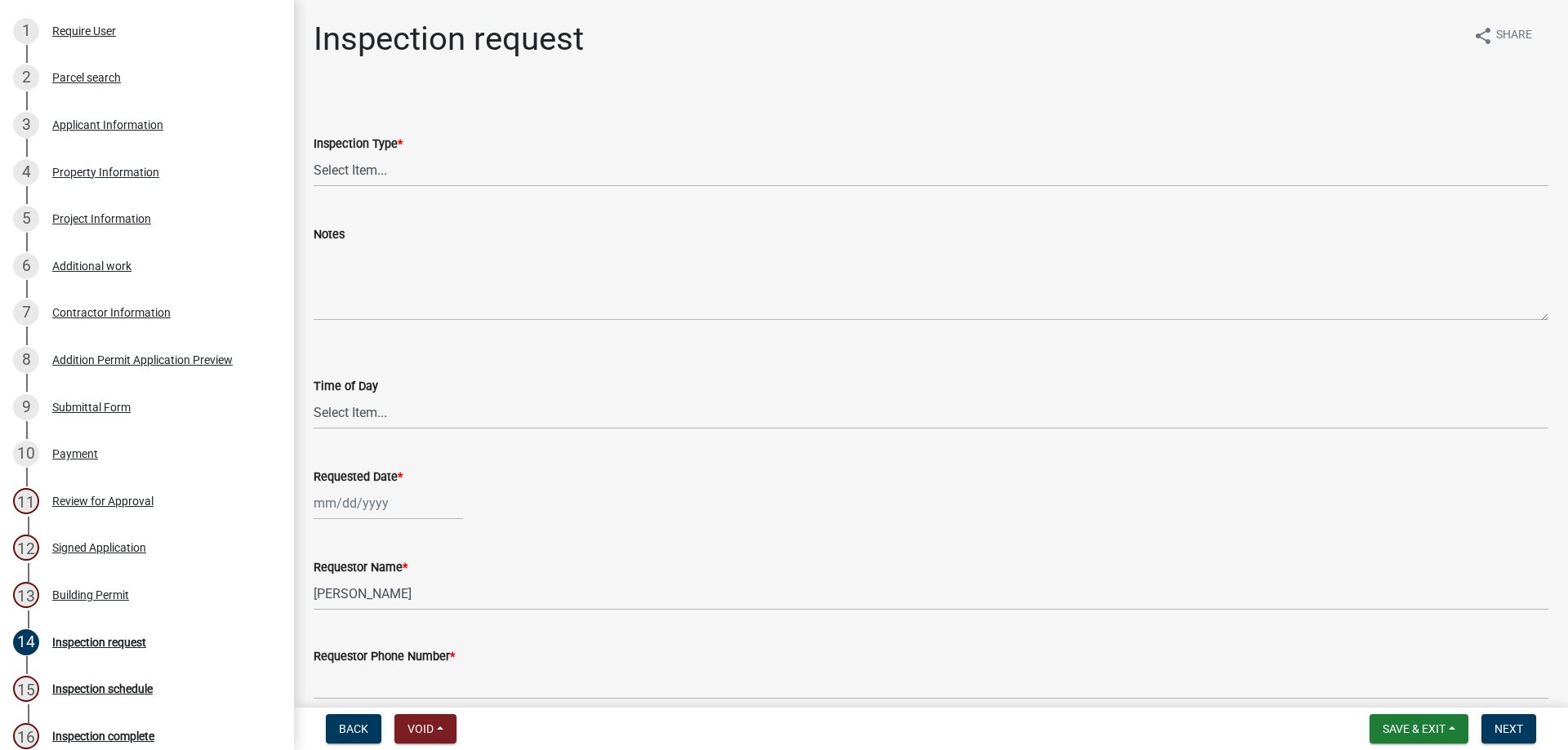
scroll to position [433, 0]
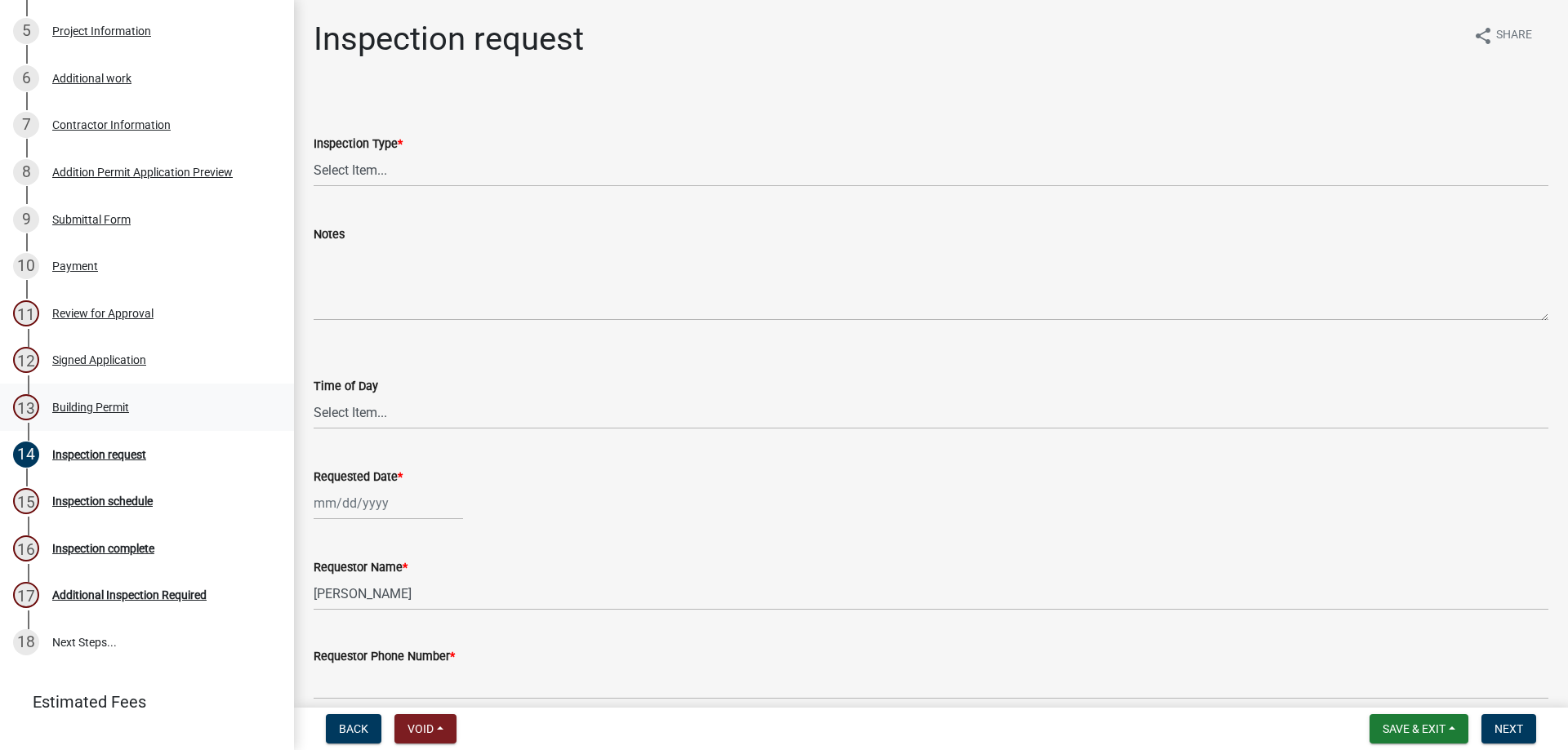
click at [82, 402] on div "Building Permit" at bounding box center [90, 408] width 76 height 11
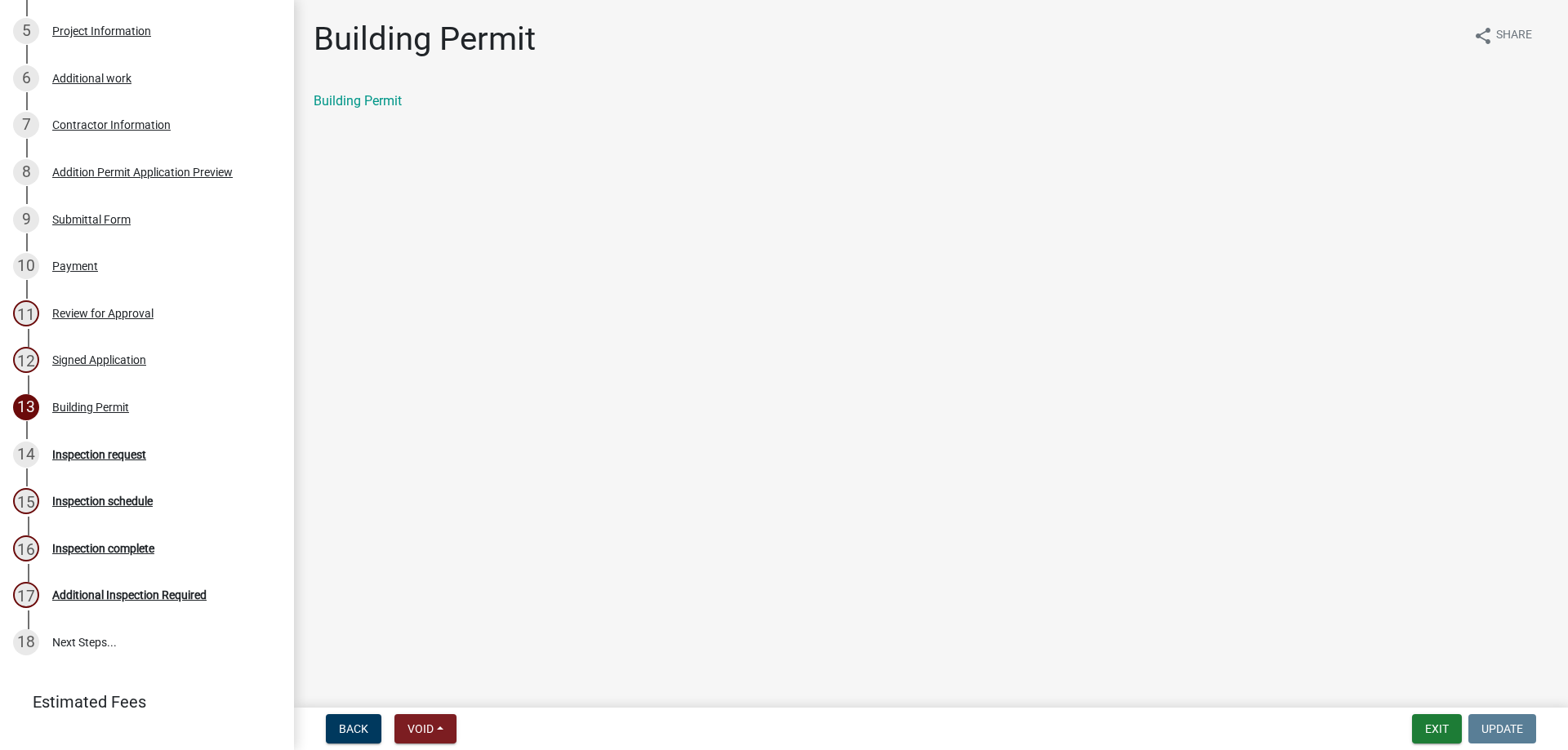
click at [370, 110] on div "Building Permit" at bounding box center [931, 100] width 1235 height 20
click at [370, 104] on link "Building Permit" at bounding box center [358, 100] width 88 height 16
click at [88, 169] on div "Addition Permit Application Preview" at bounding box center [142, 172] width 181 height 11
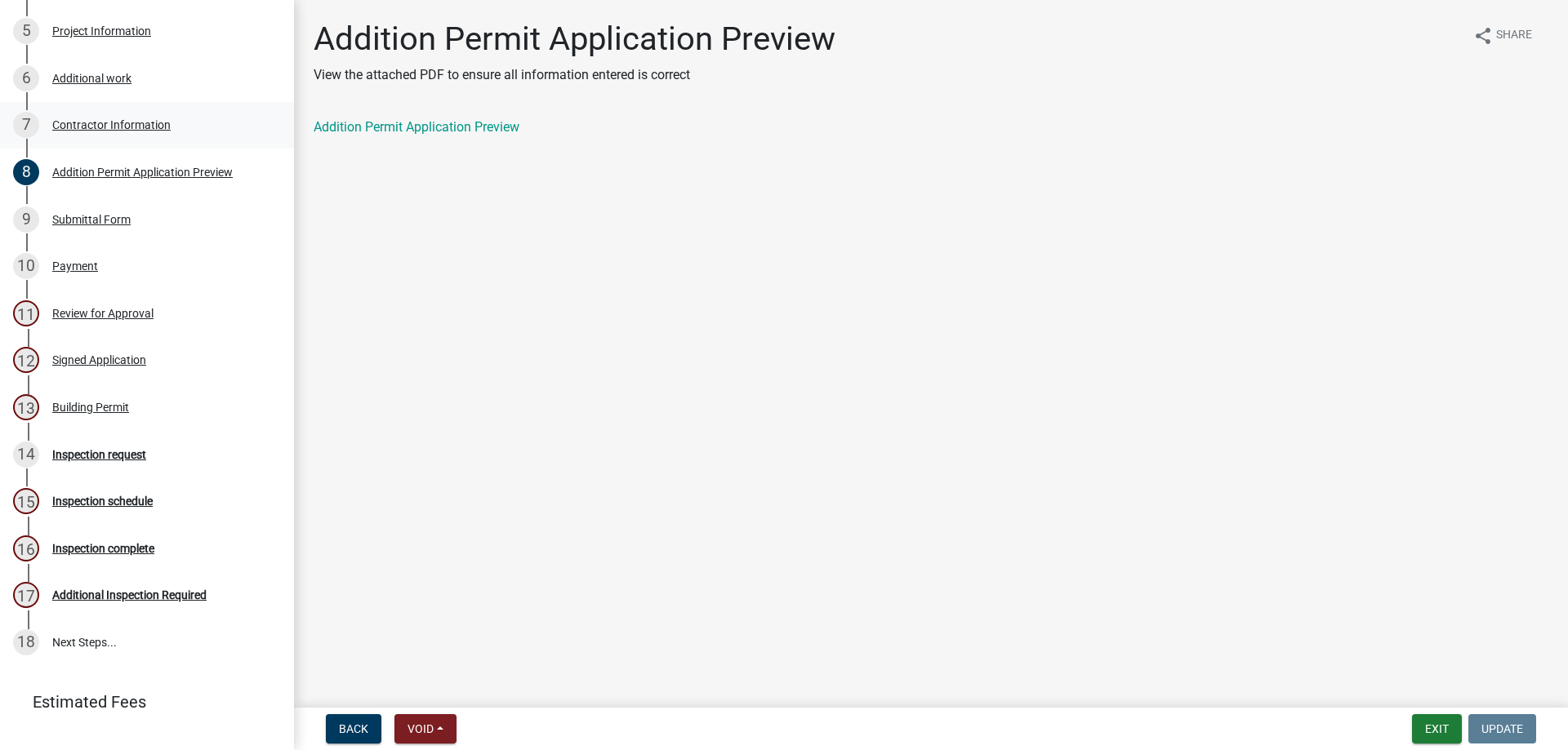
click at [141, 126] on div "Contractor Information" at bounding box center [111, 125] width 118 height 11
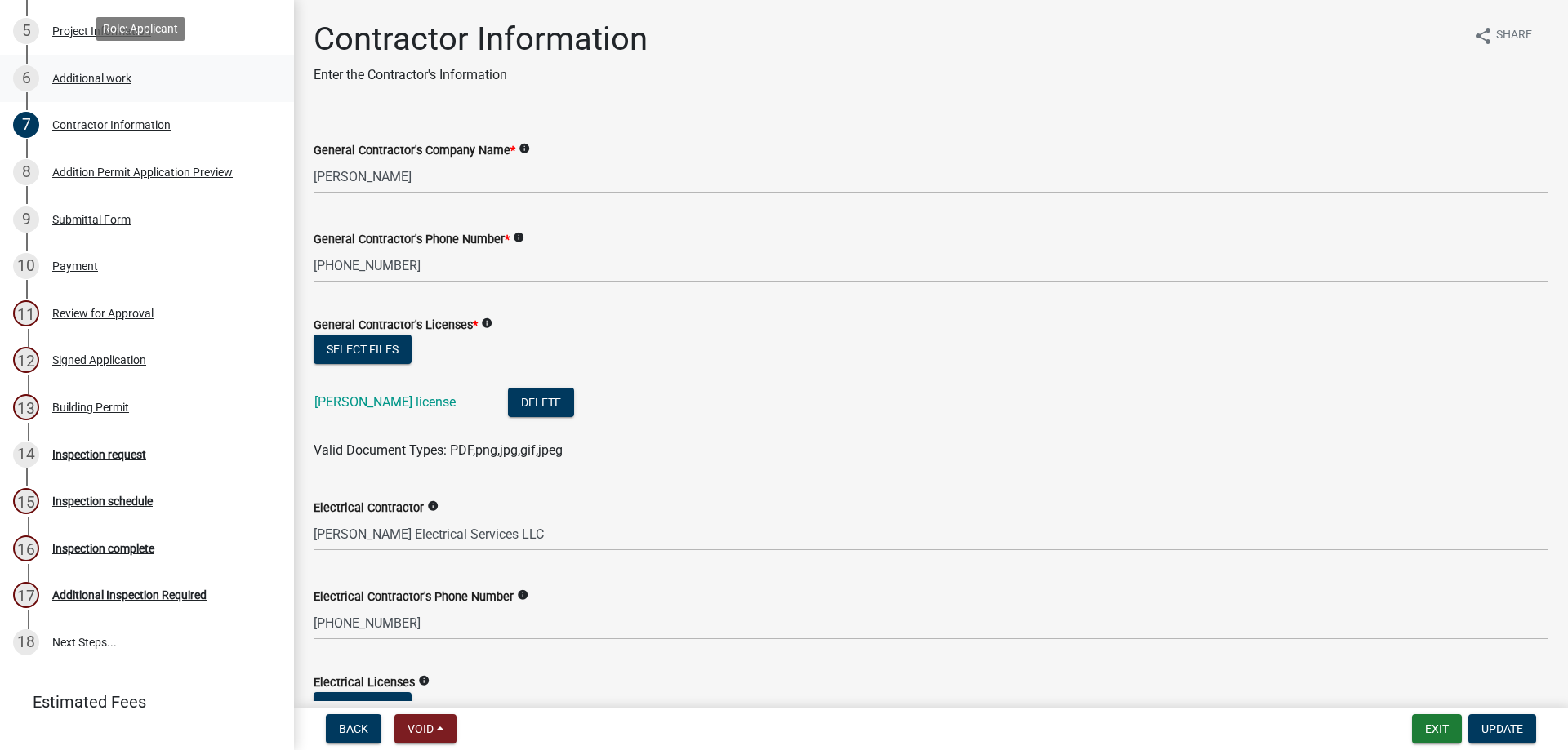
click at [87, 80] on div "Additional work" at bounding box center [91, 78] width 79 height 11
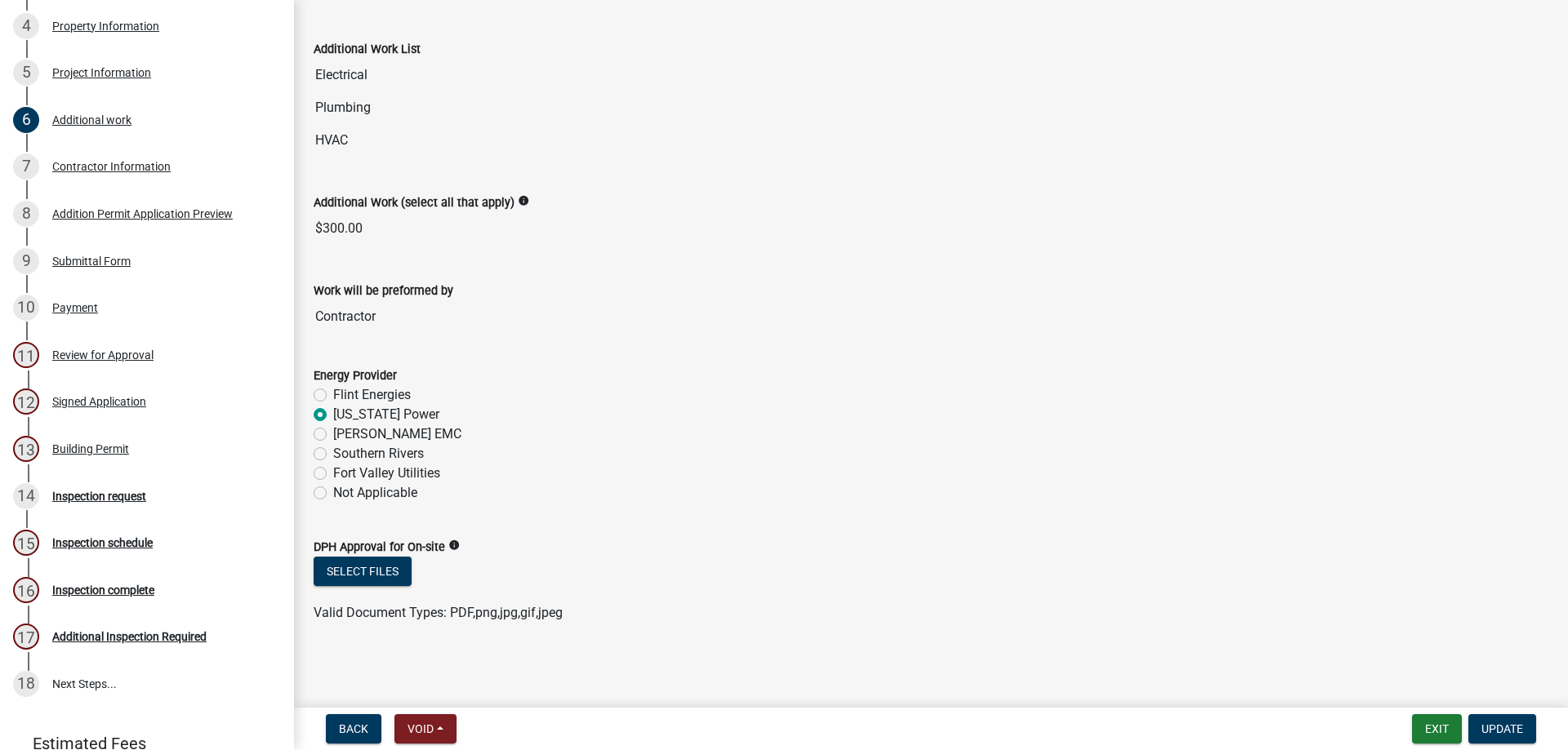
scroll to position [351, 0]
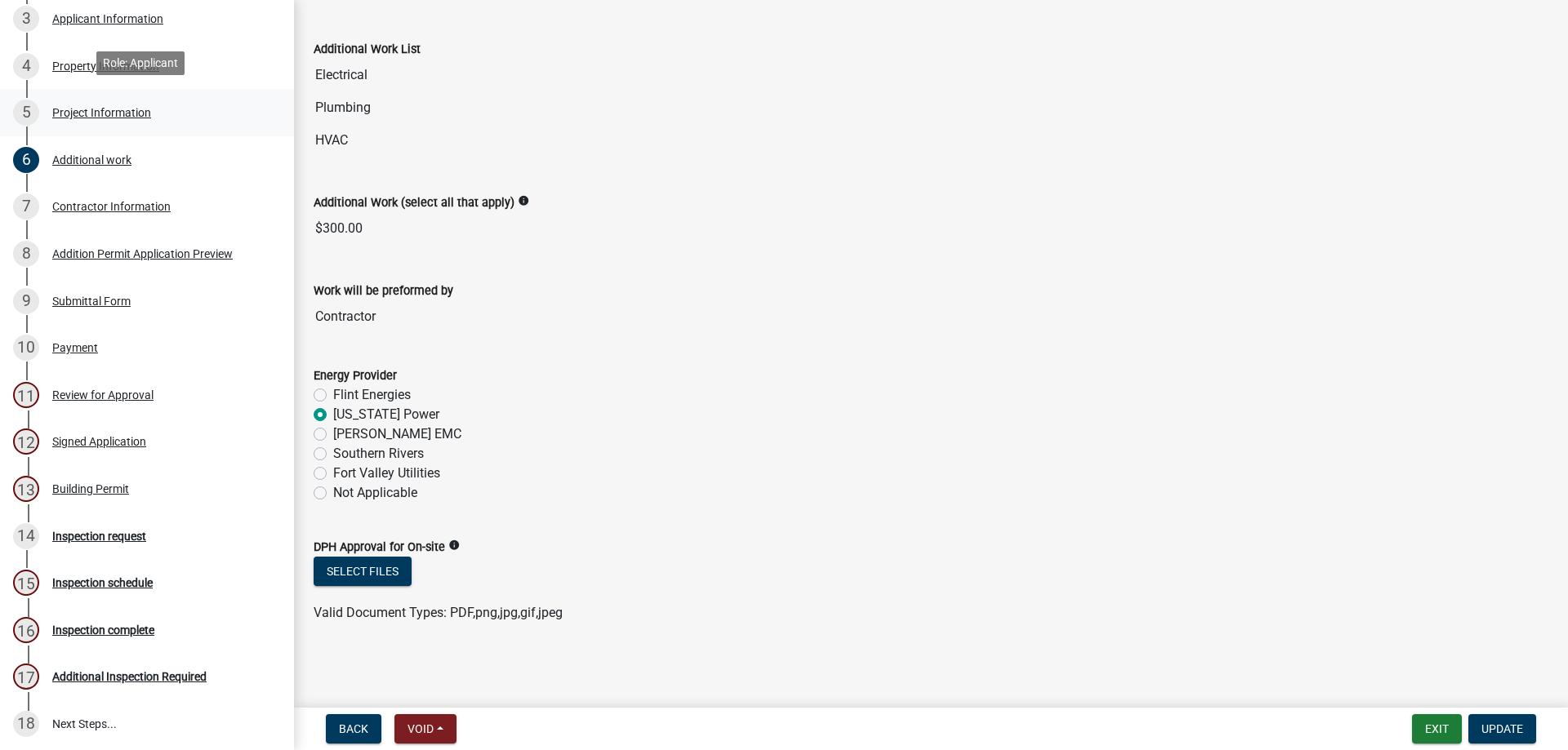
click at [105, 108] on div "Project Information" at bounding box center [101, 113] width 99 height 11
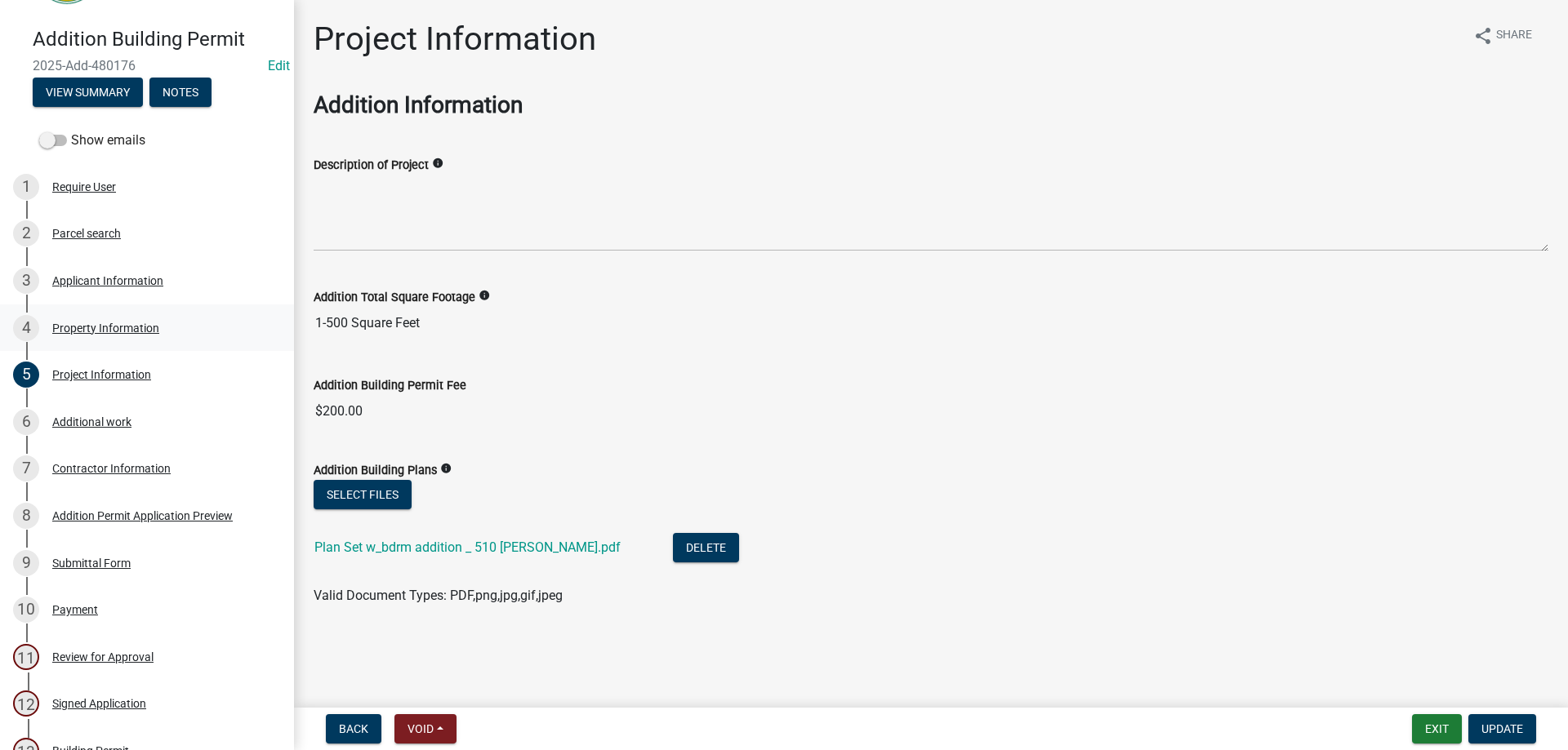
scroll to position [163, 0]
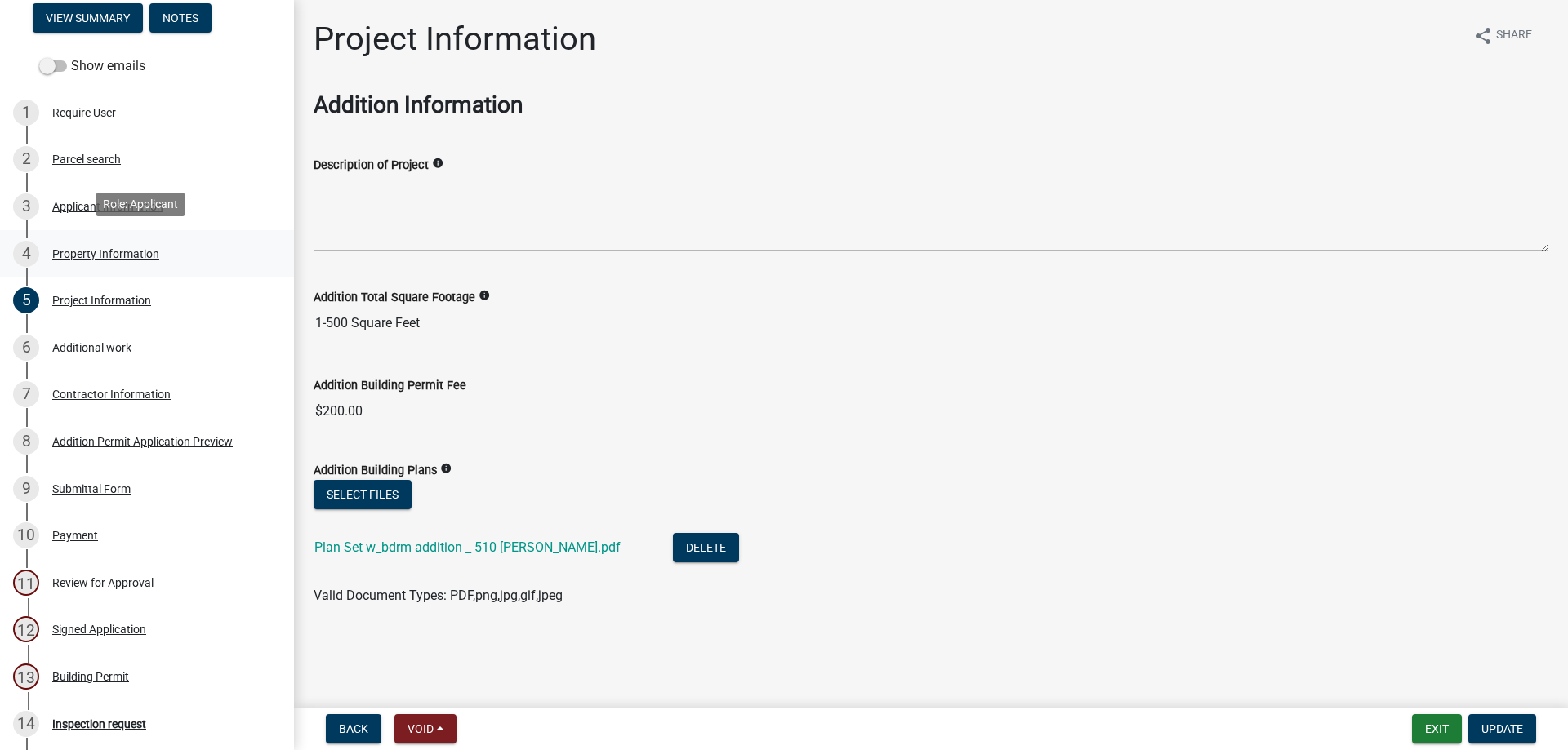
click at [121, 249] on div "Property Information" at bounding box center [105, 254] width 107 height 11
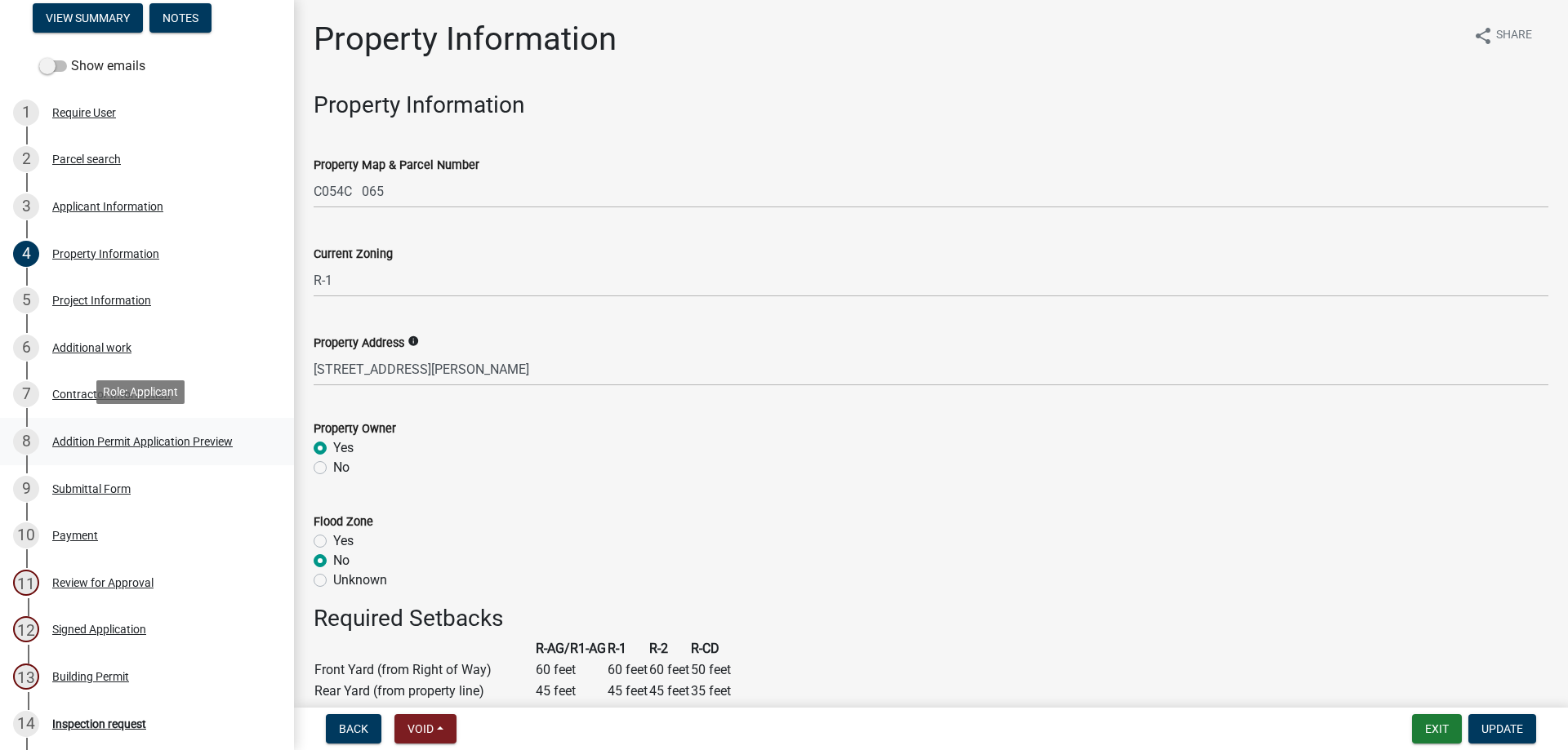
click at [136, 442] on div "Addition Permit Application Preview" at bounding box center [142, 441] width 181 height 11
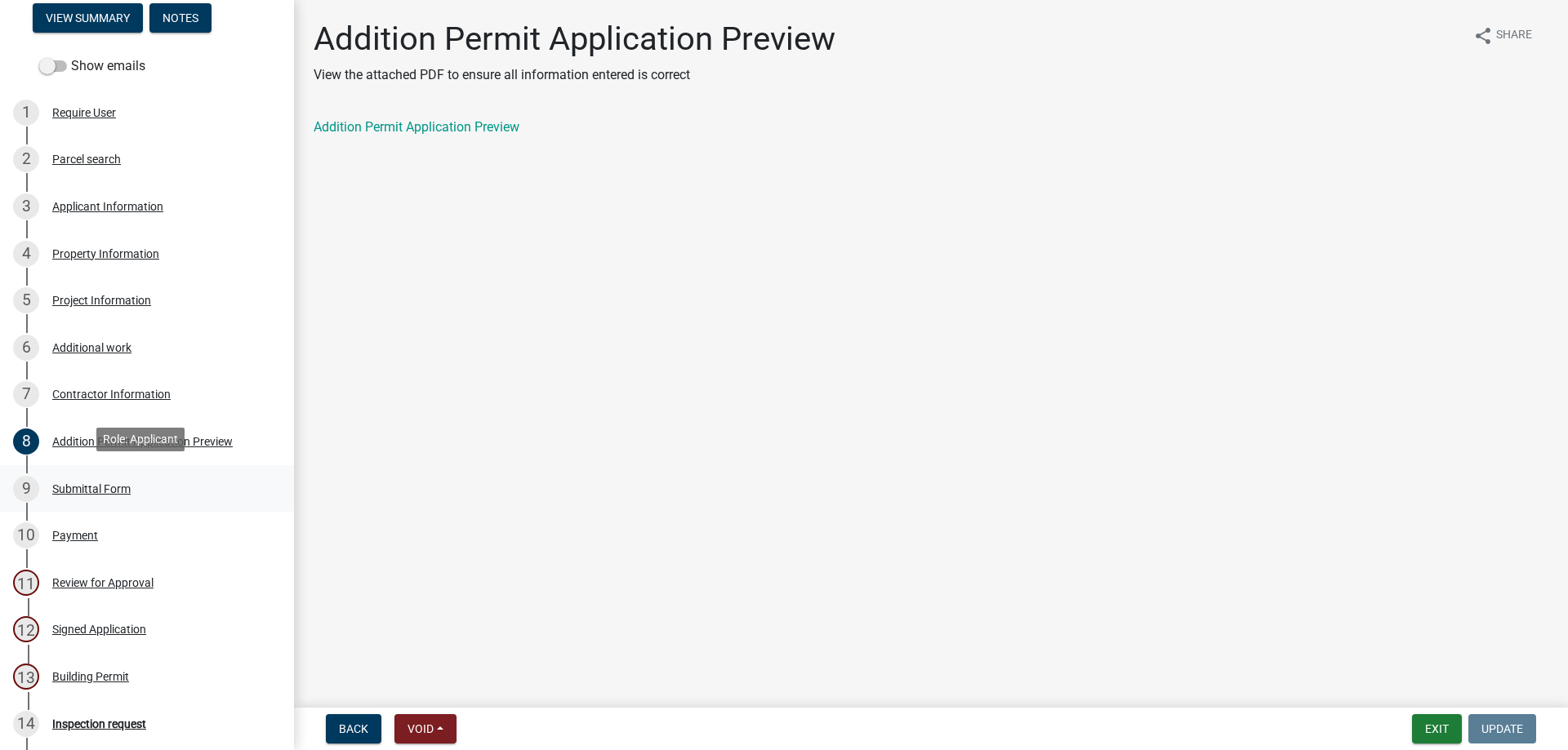
click at [103, 483] on div "Submittal Form" at bounding box center [91, 489] width 78 height 11
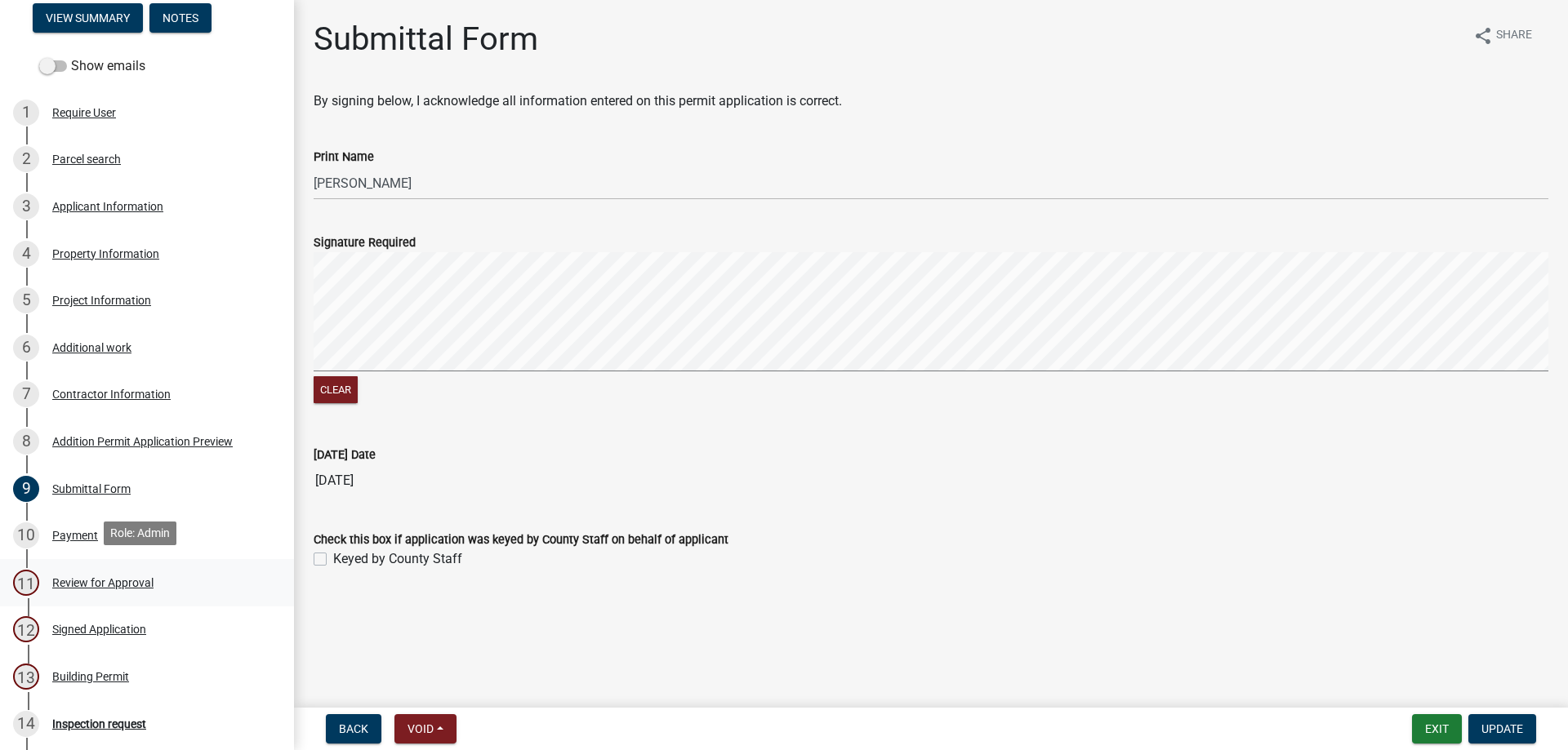
click at [96, 578] on div "Review for Approval" at bounding box center [102, 583] width 101 height 11
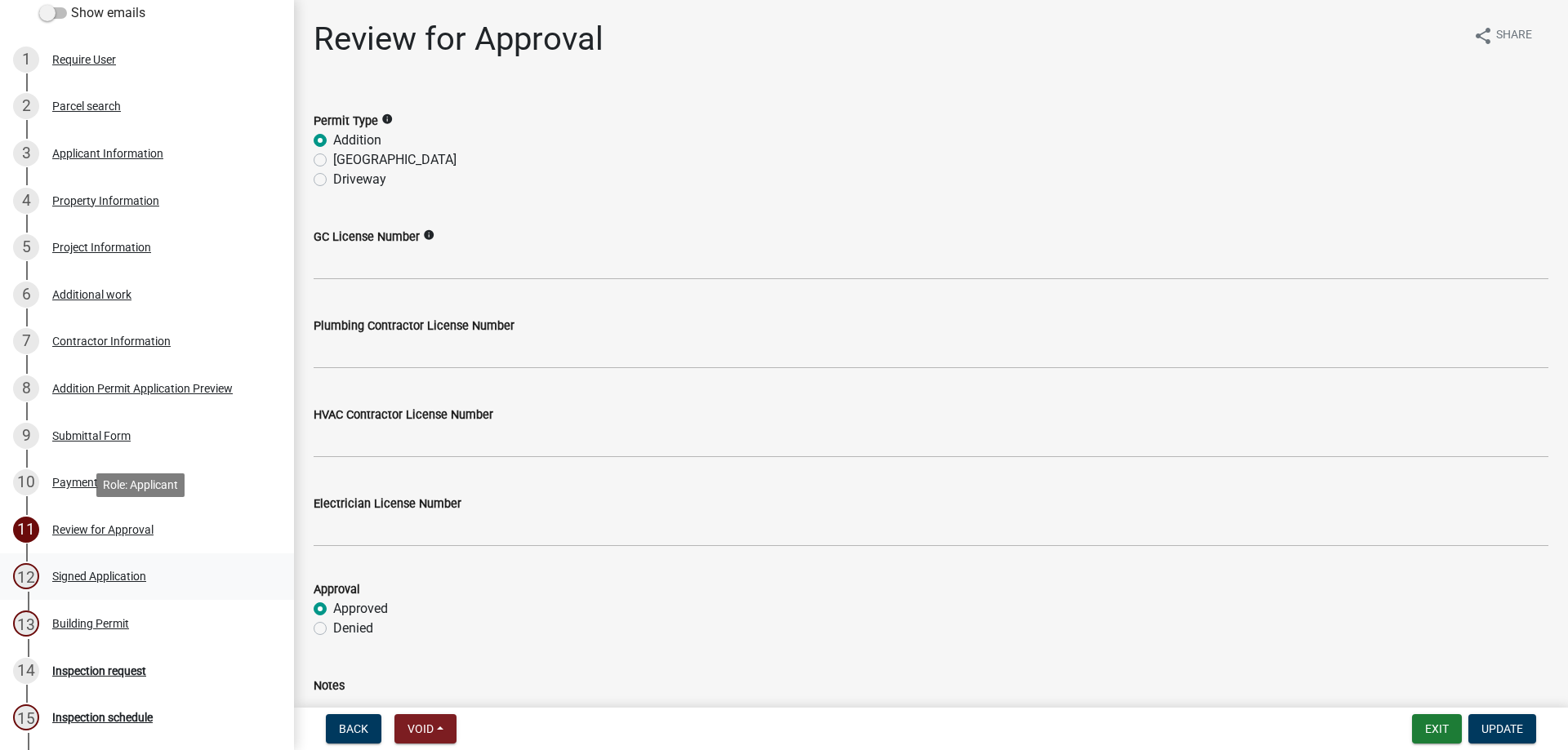
scroll to position [245, 0]
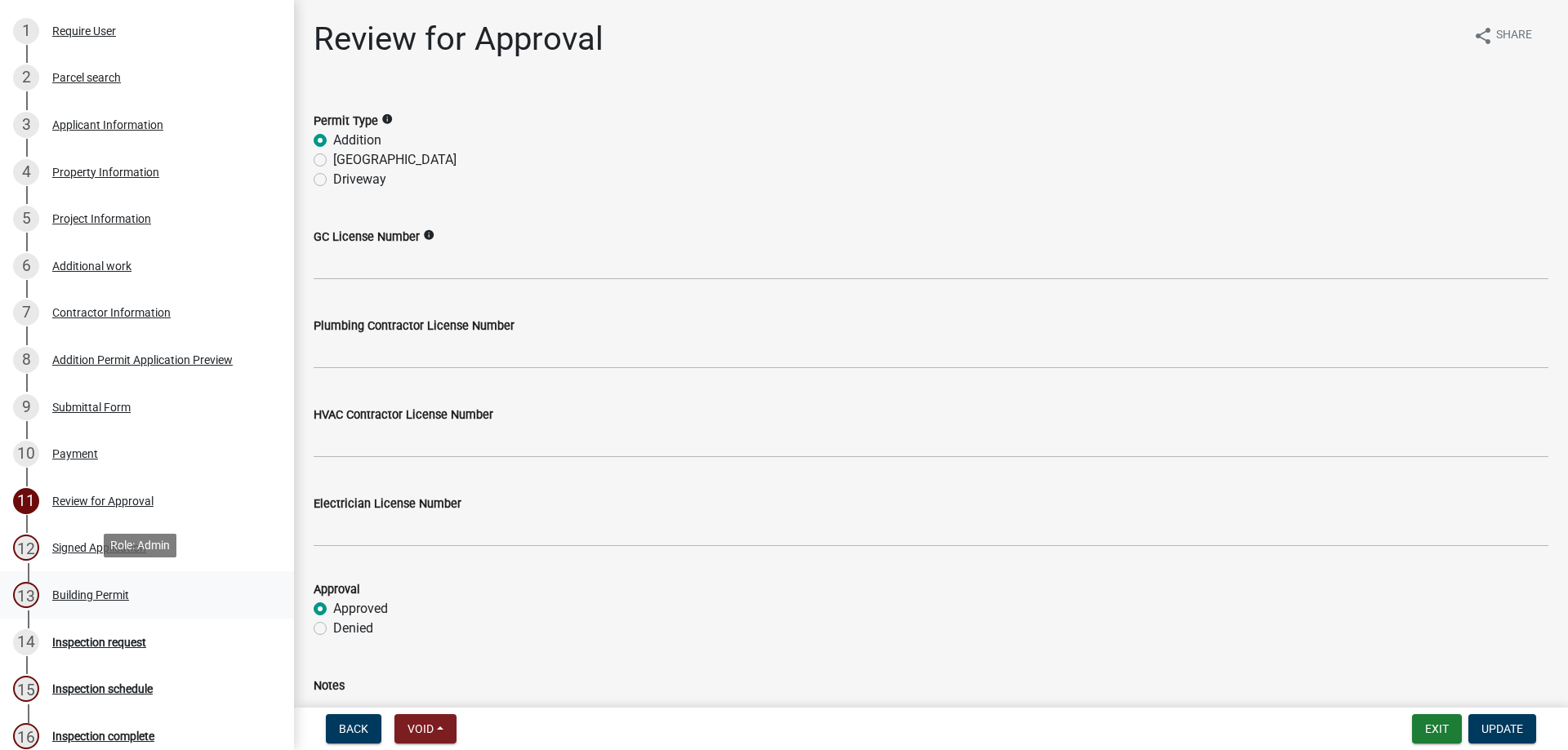
click at [89, 591] on div "Building Permit" at bounding box center [90, 595] width 76 height 11
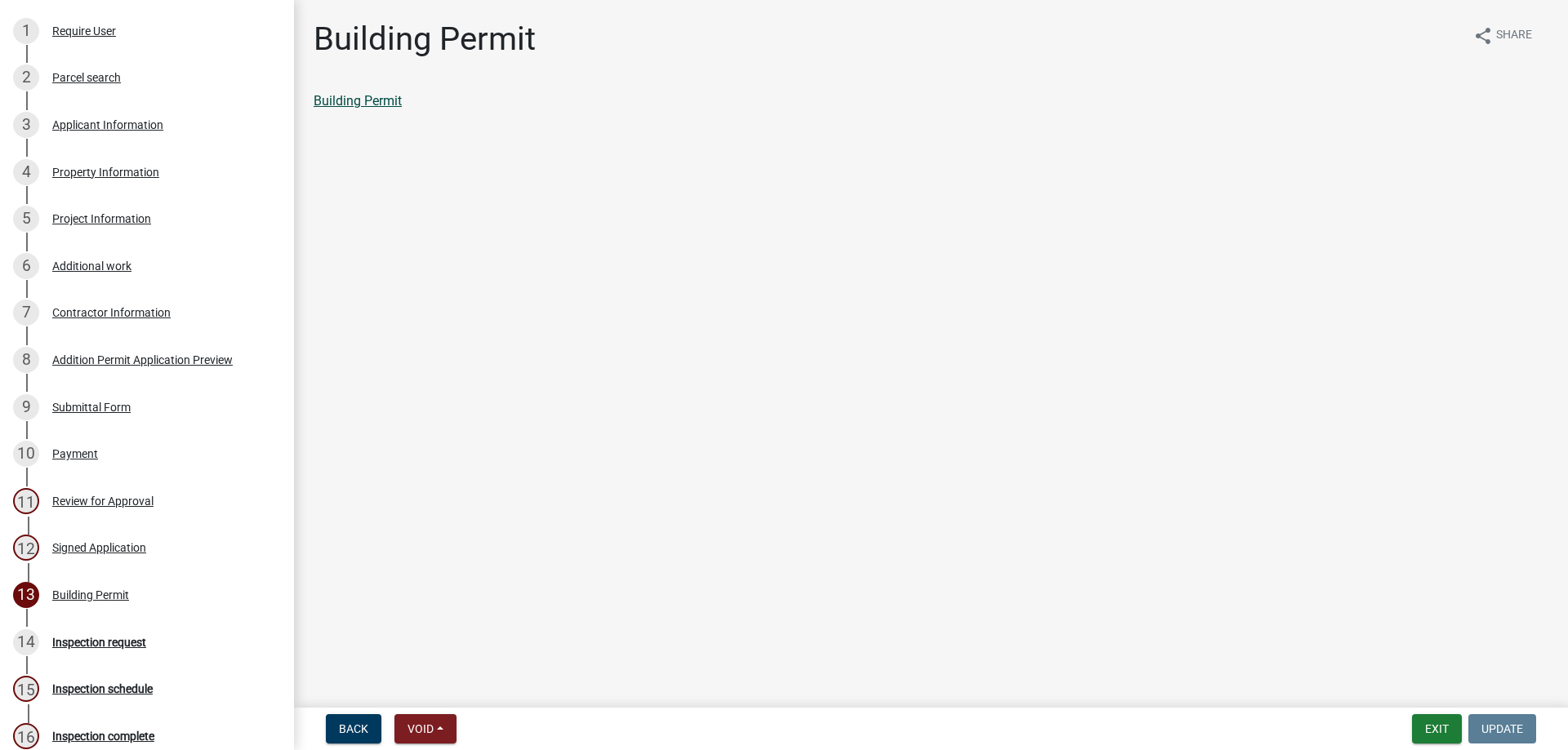
click at [370, 97] on link "Building Permit" at bounding box center [358, 100] width 88 height 16
click at [89, 127] on div "Applicant Information" at bounding box center [107, 125] width 111 height 11
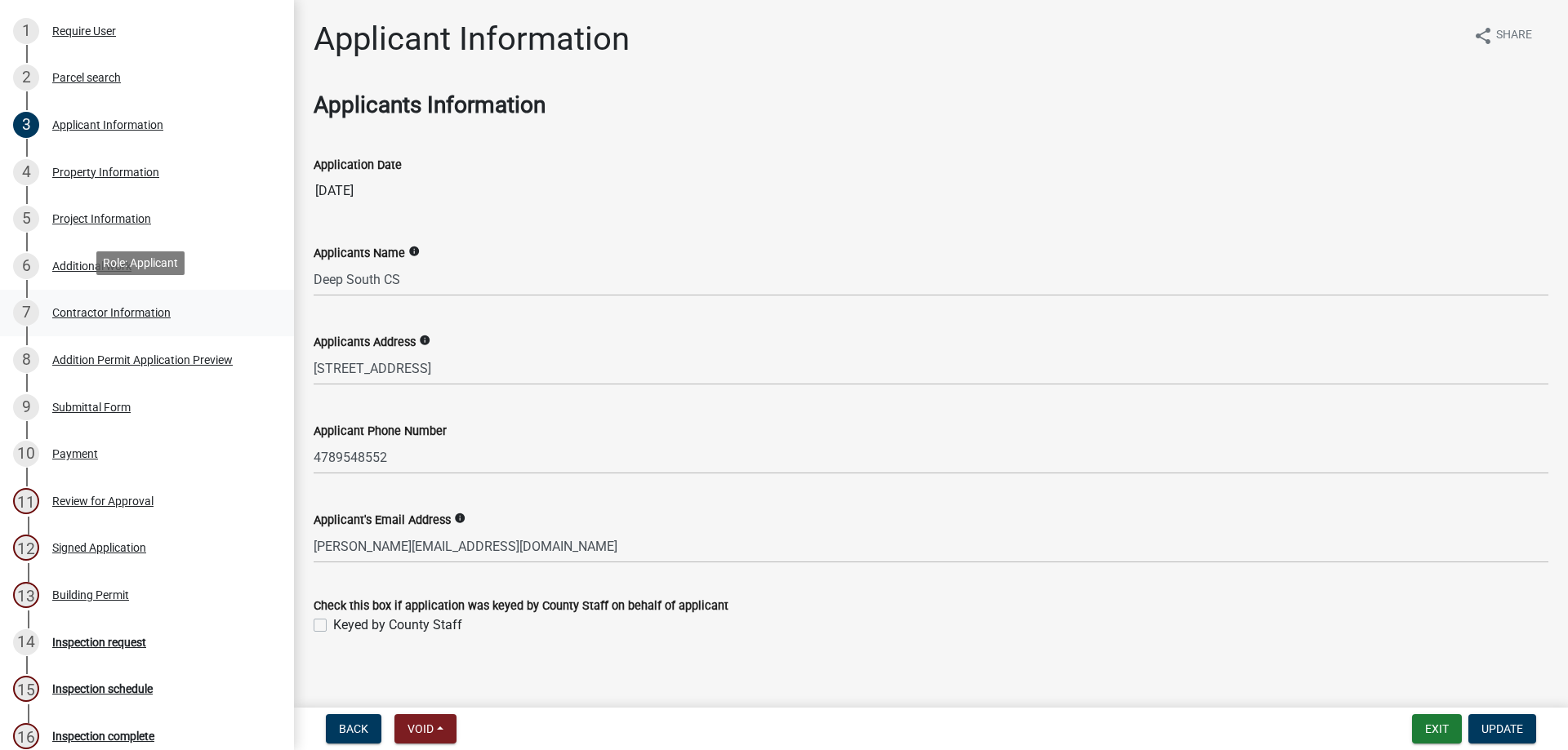
click at [123, 307] on div "Contractor Information" at bounding box center [111, 313] width 118 height 11
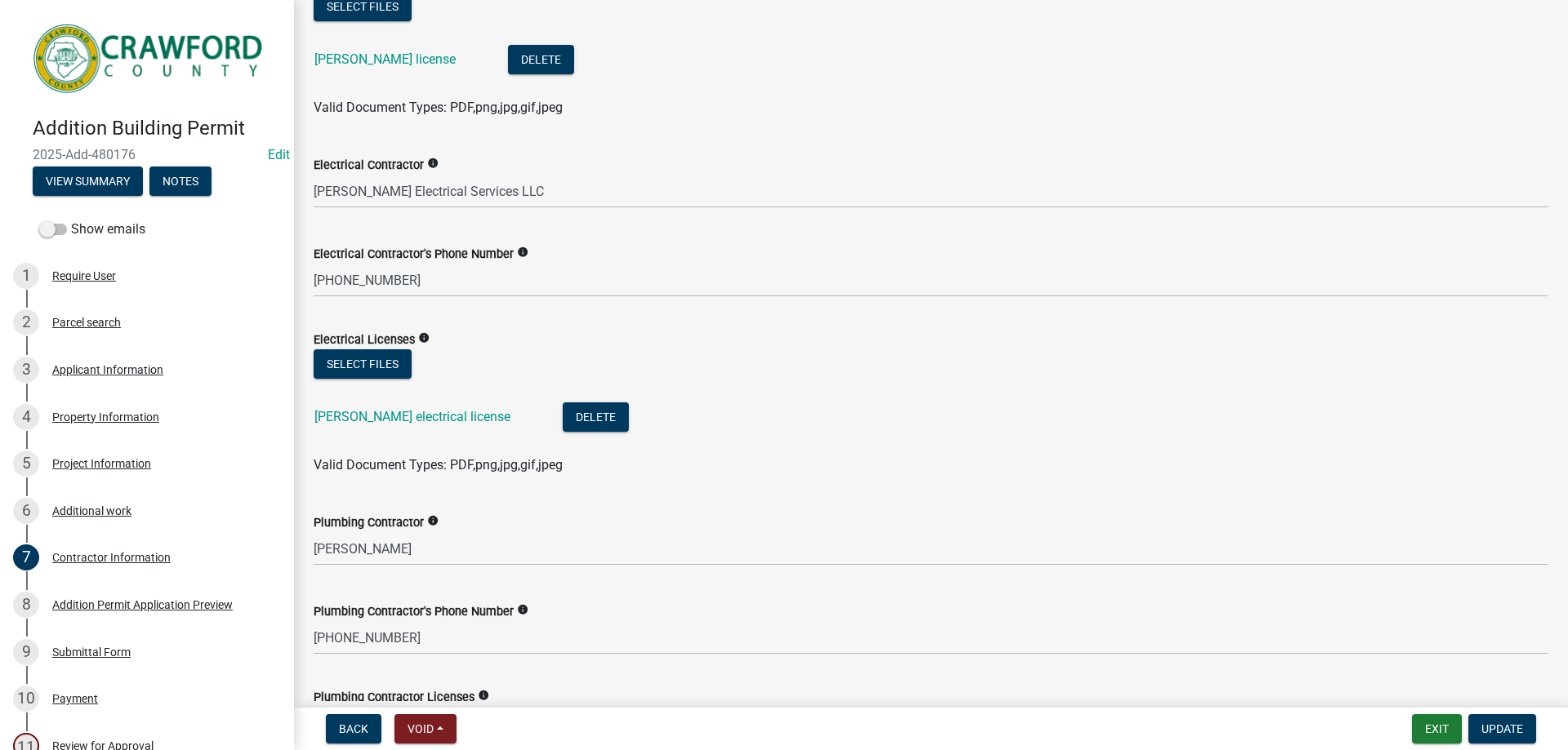
scroll to position [489, 0]
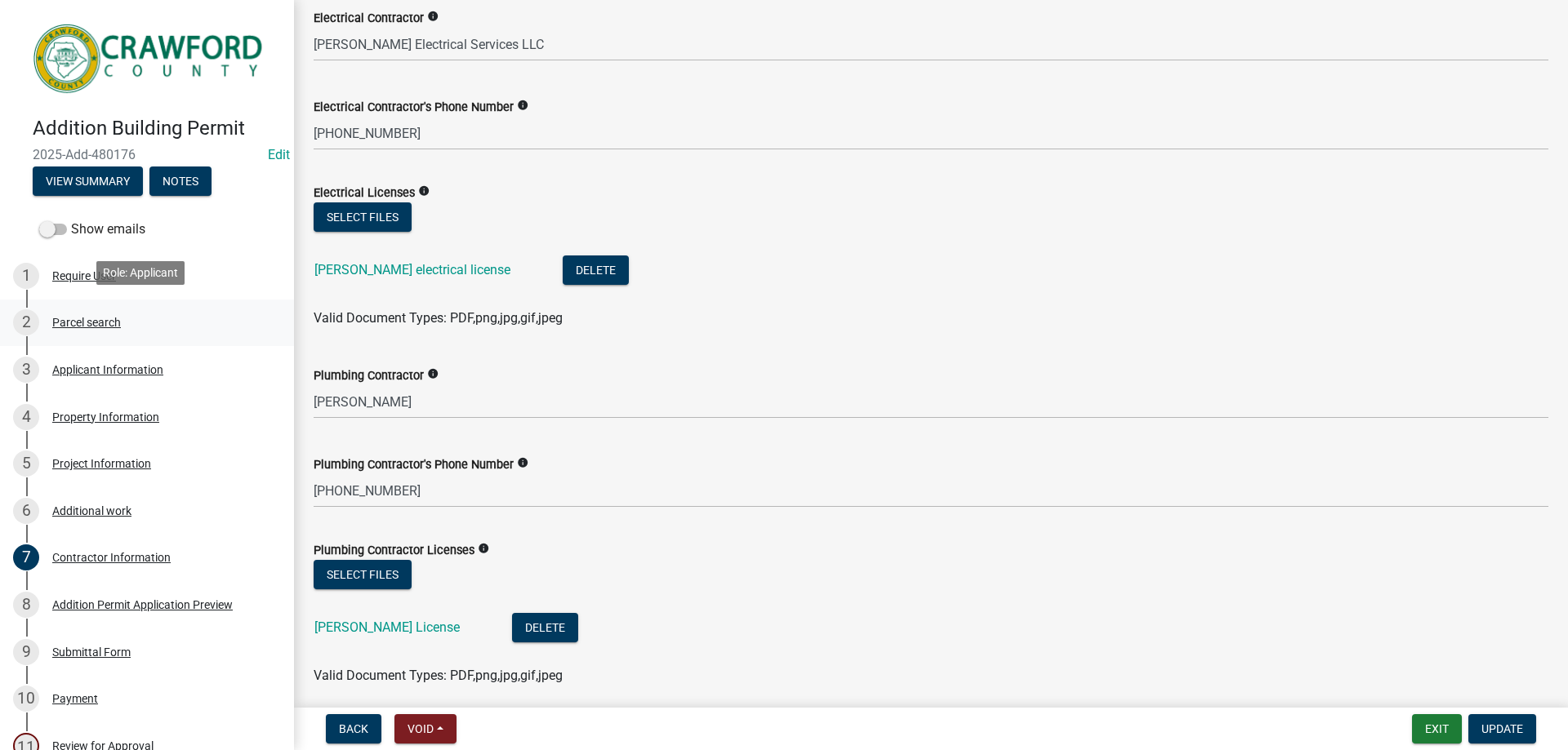
click at [102, 318] on div "Parcel search" at bounding box center [87, 322] width 69 height 11
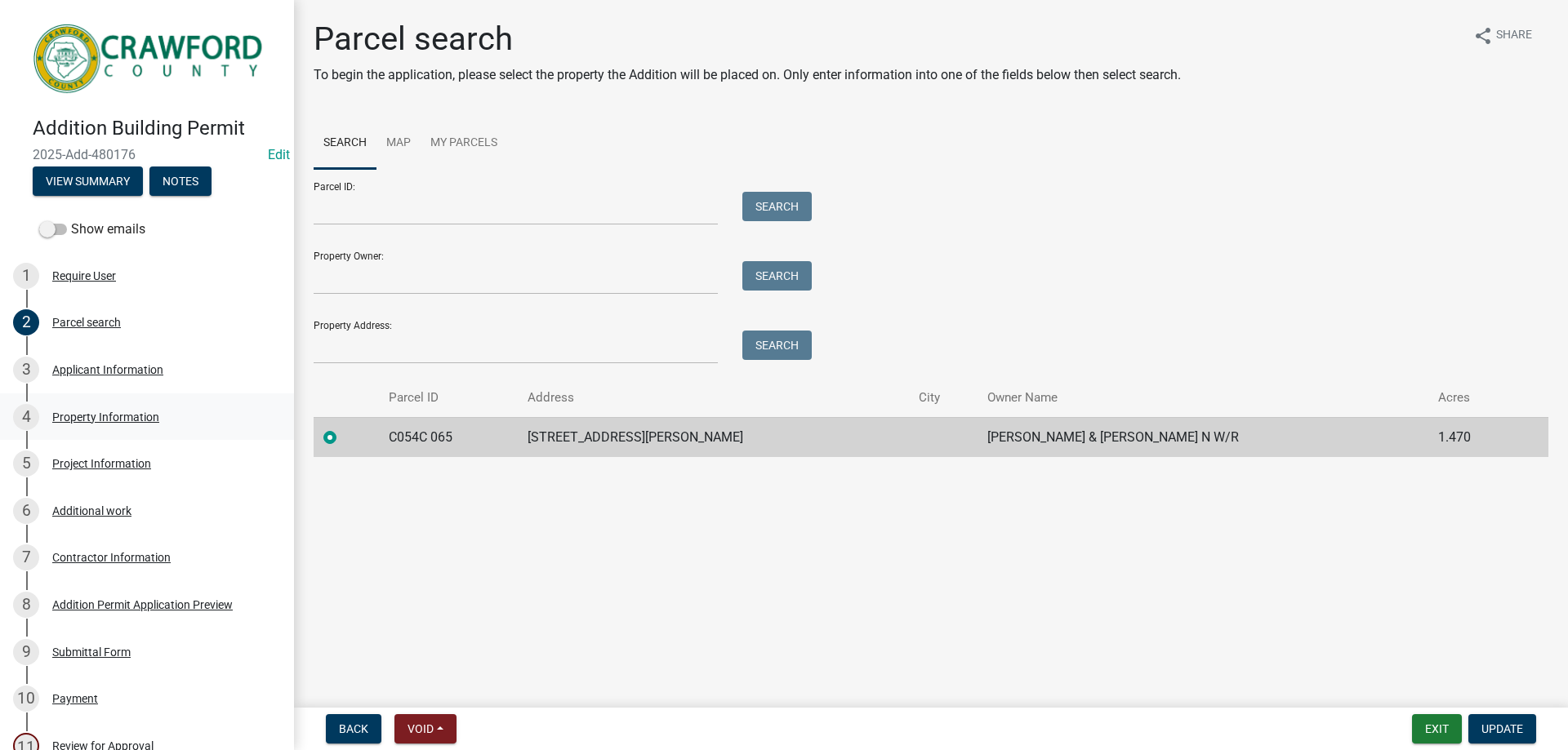
click at [83, 415] on div "Property Information" at bounding box center [105, 417] width 107 height 11
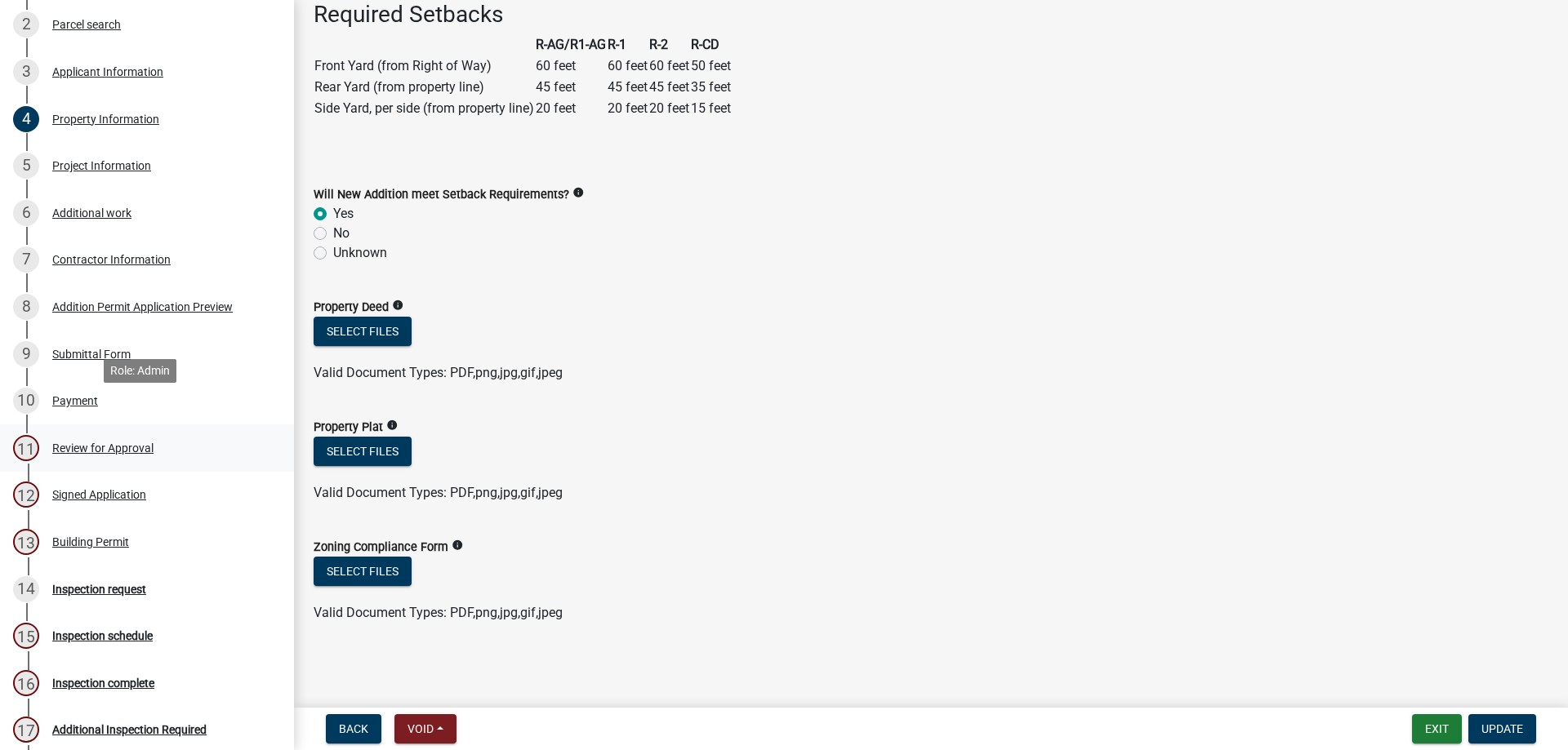
scroll to position [327, 0]
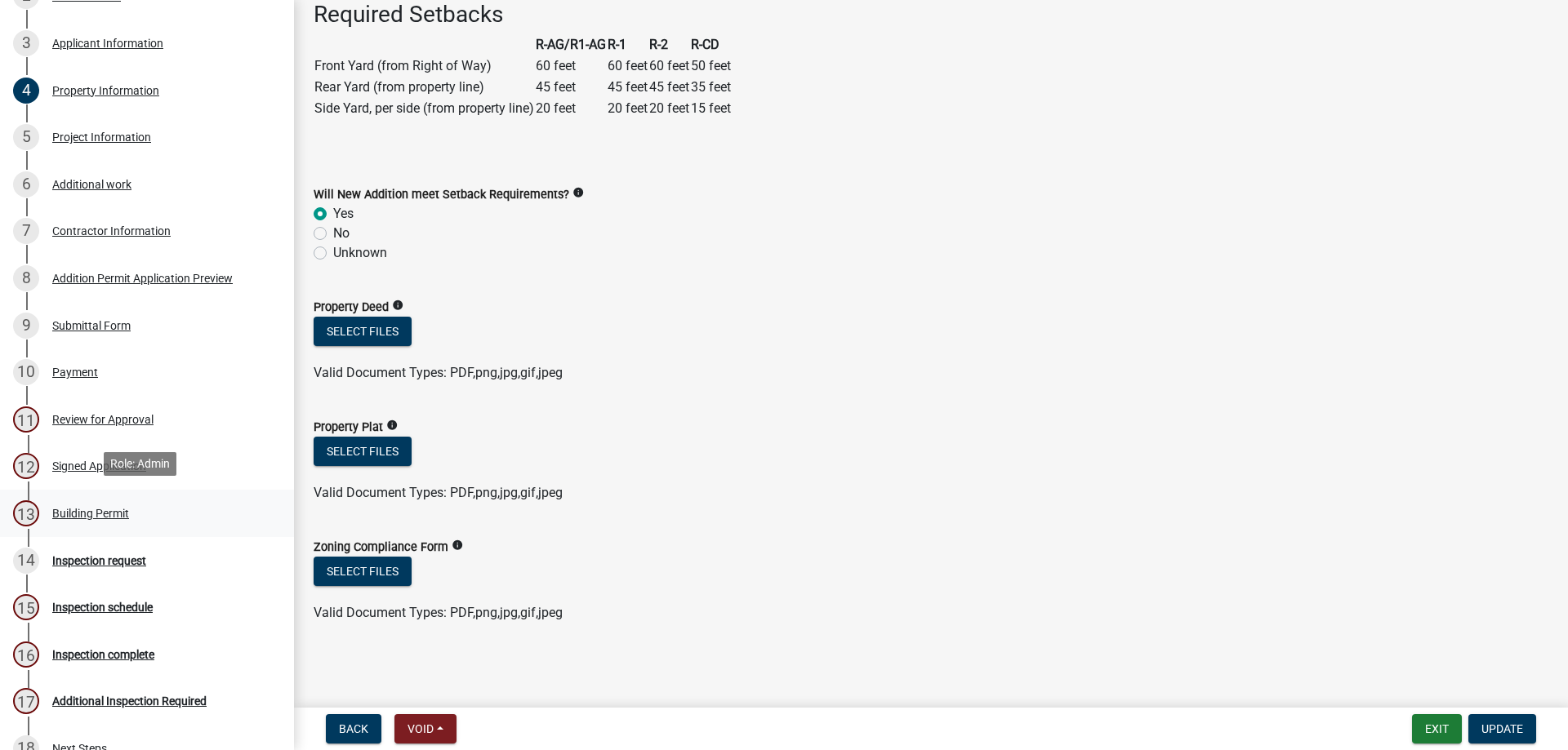
click at [106, 509] on div "Building Permit" at bounding box center [90, 514] width 76 height 11
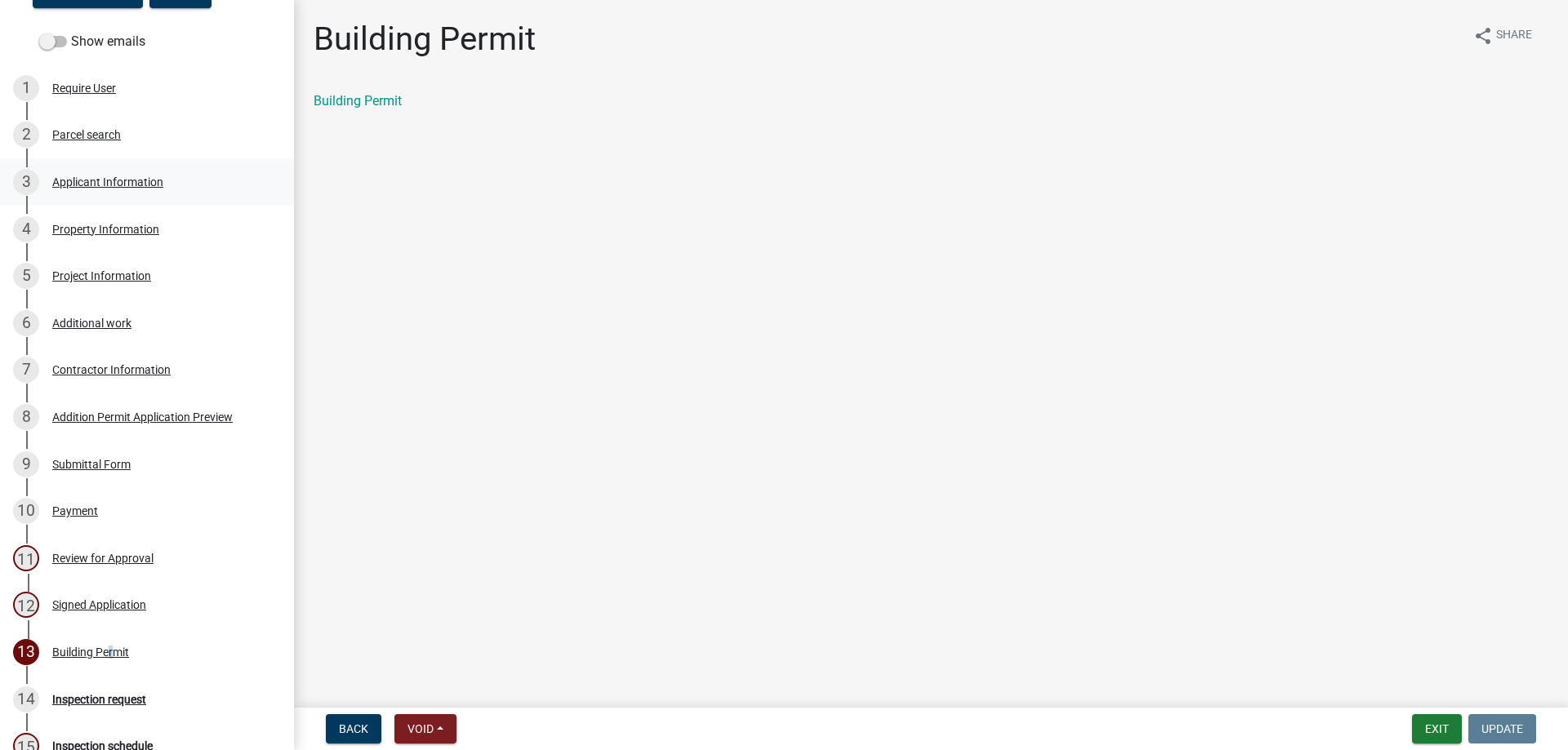
scroll to position [0, 0]
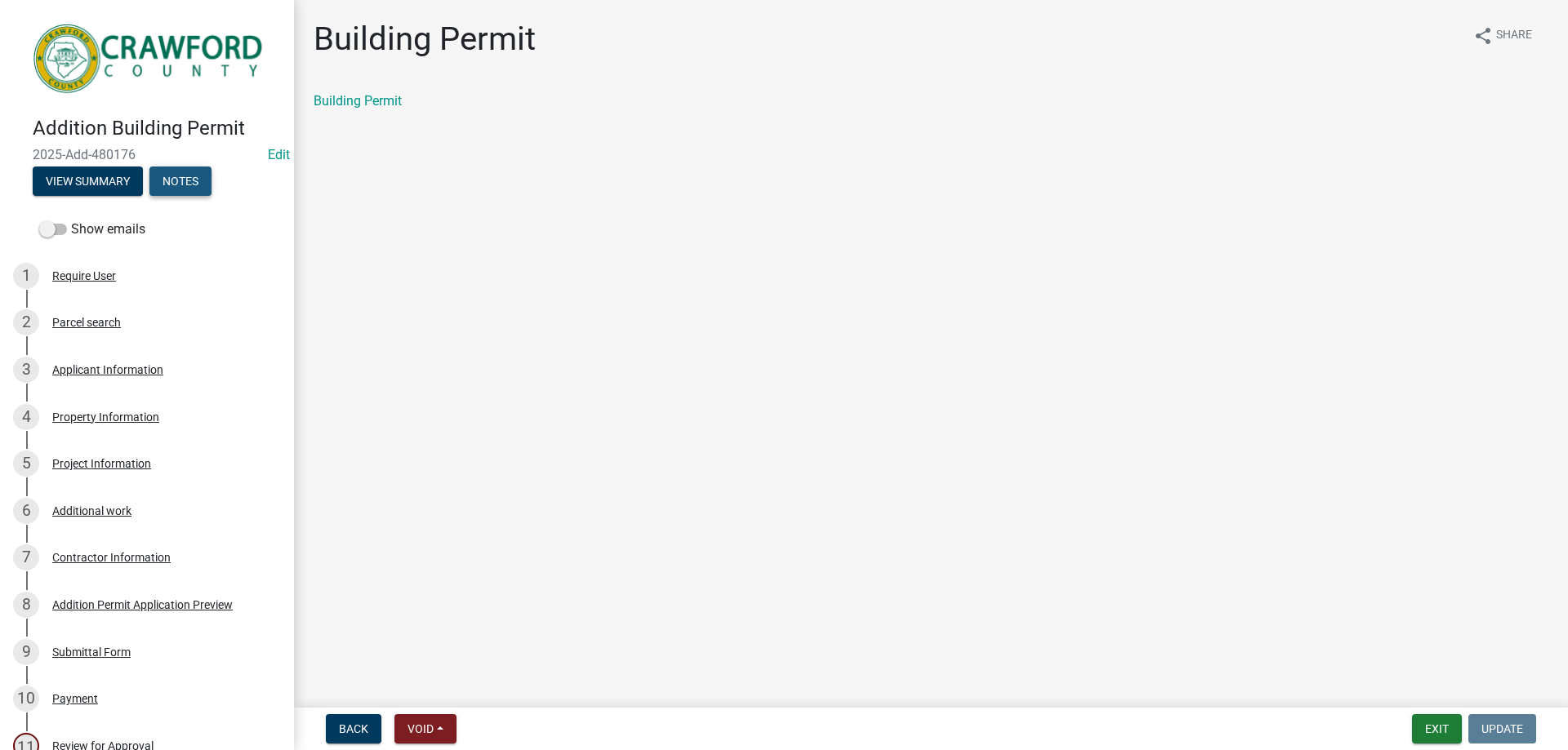
click at [190, 183] on button "Notes" at bounding box center [181, 181] width 62 height 30
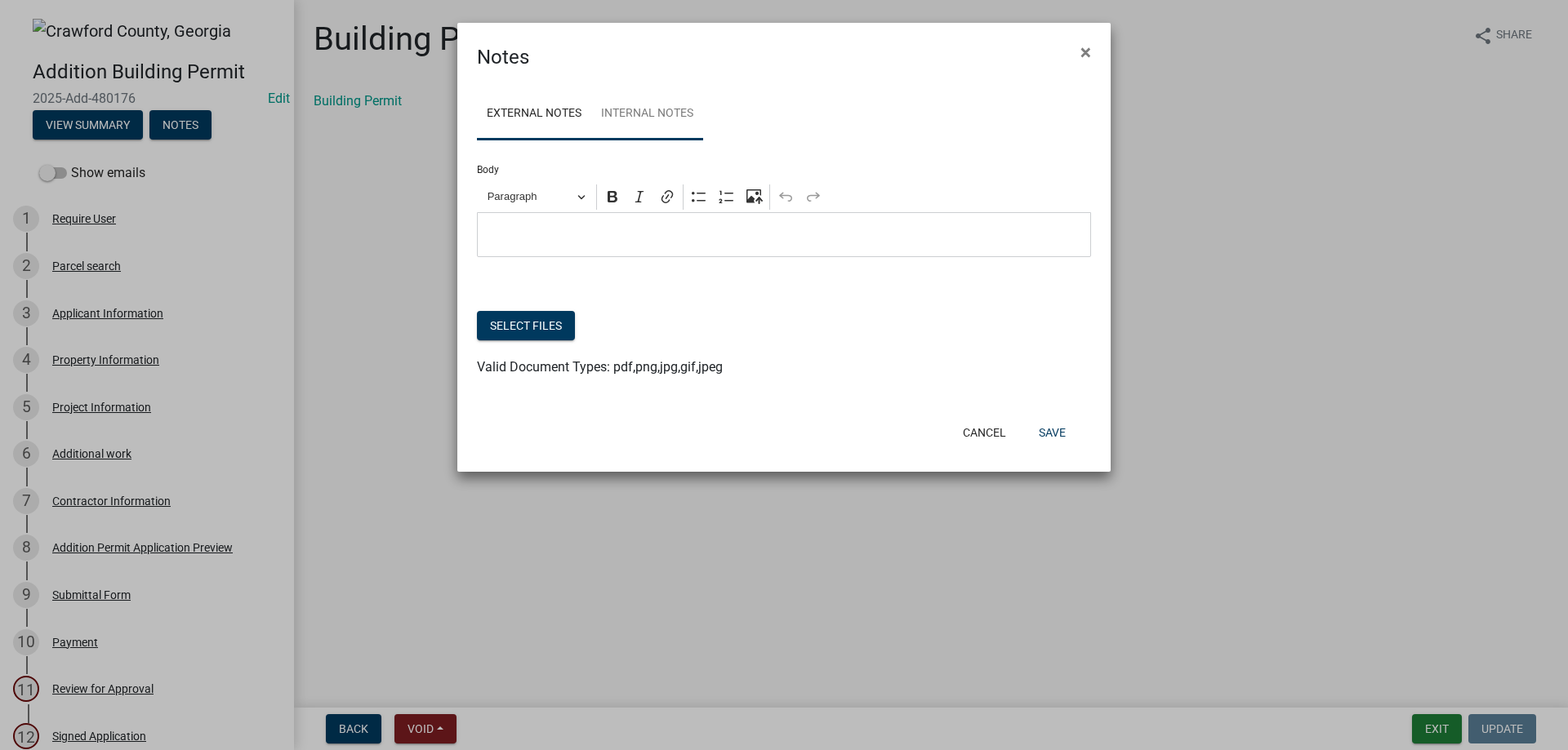
click at [683, 113] on link "Internal Notes" at bounding box center [647, 114] width 112 height 52
click at [605, 239] on p "Editor editing area: main. Press Alt+0 for help." at bounding box center [784, 234] width 597 height 20
click at [1057, 435] on button "Save" at bounding box center [1052, 433] width 53 height 30
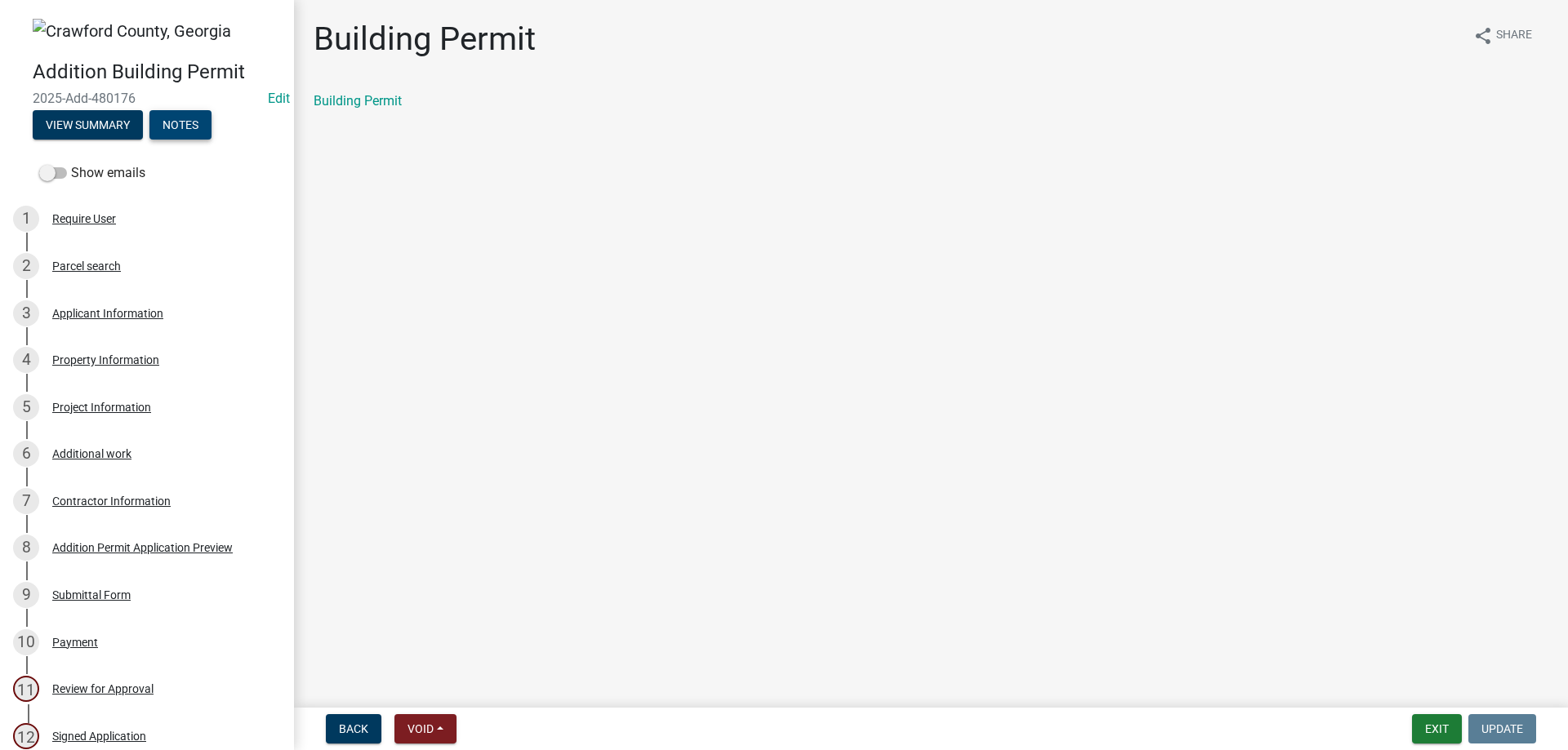
click at [195, 126] on button "Notes" at bounding box center [181, 125] width 62 height 30
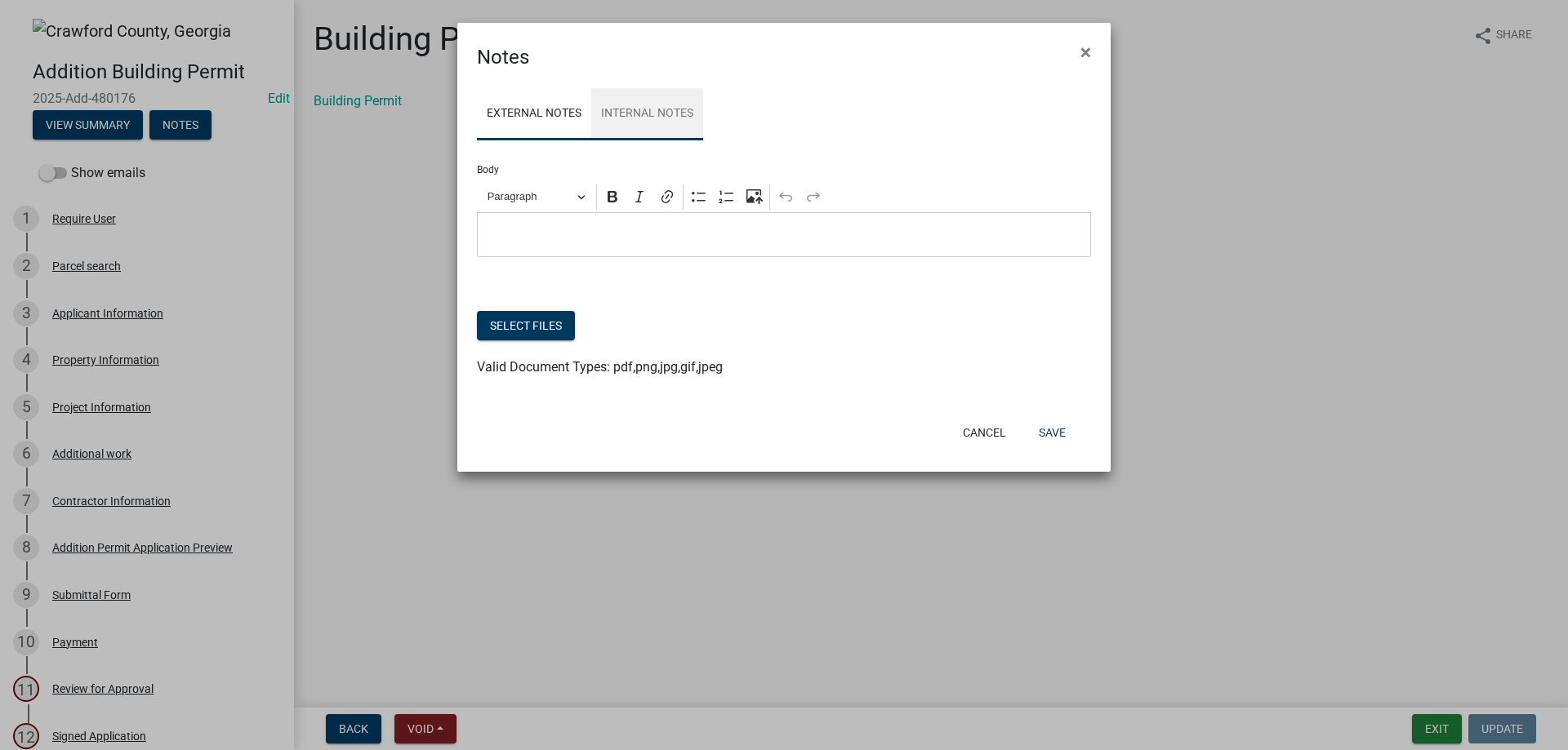
click at [633, 107] on link "Internal Notes" at bounding box center [647, 114] width 112 height 52
click at [1042, 435] on button "Save" at bounding box center [1052, 433] width 53 height 30
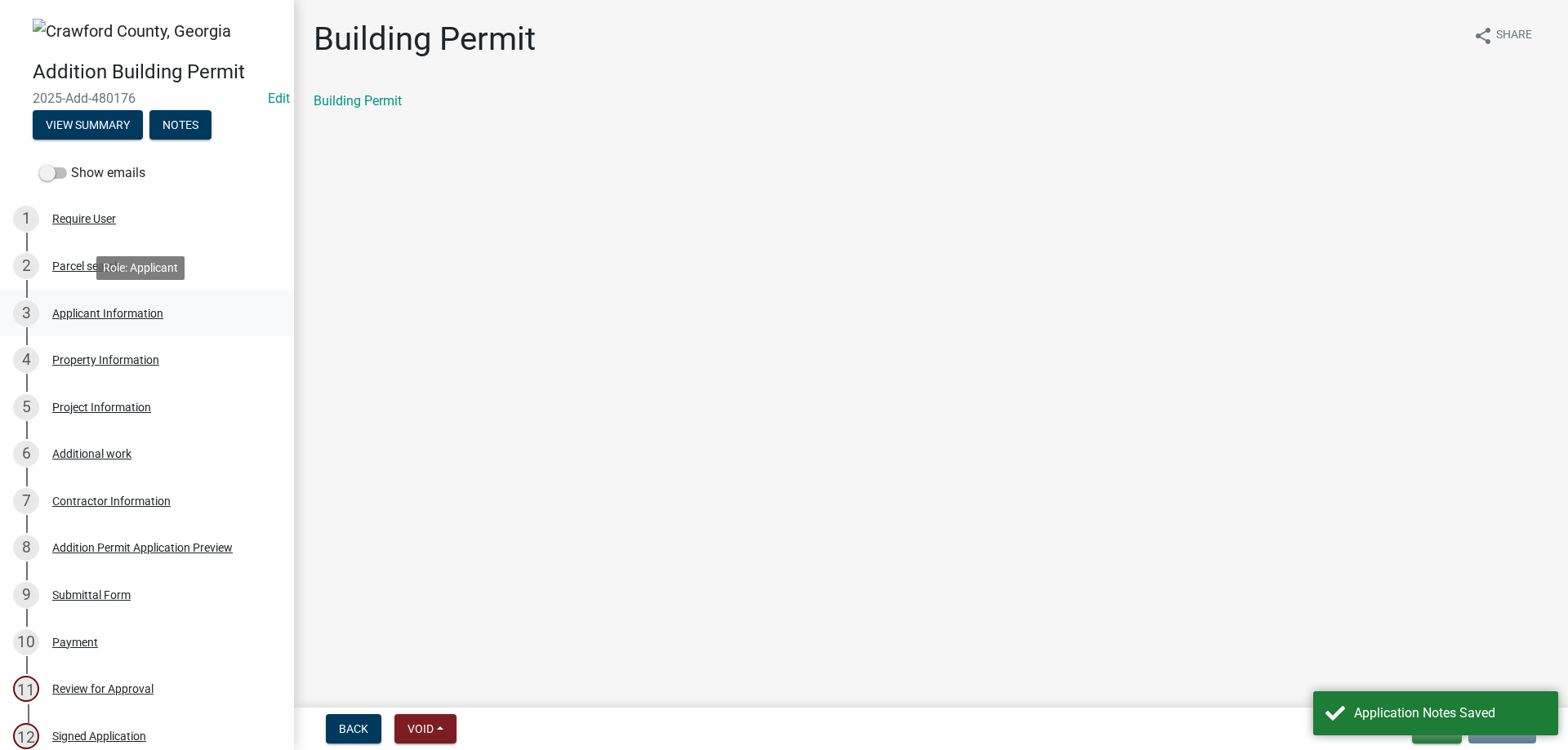
click at [103, 308] on div "Applicant Information" at bounding box center [107, 314] width 111 height 11
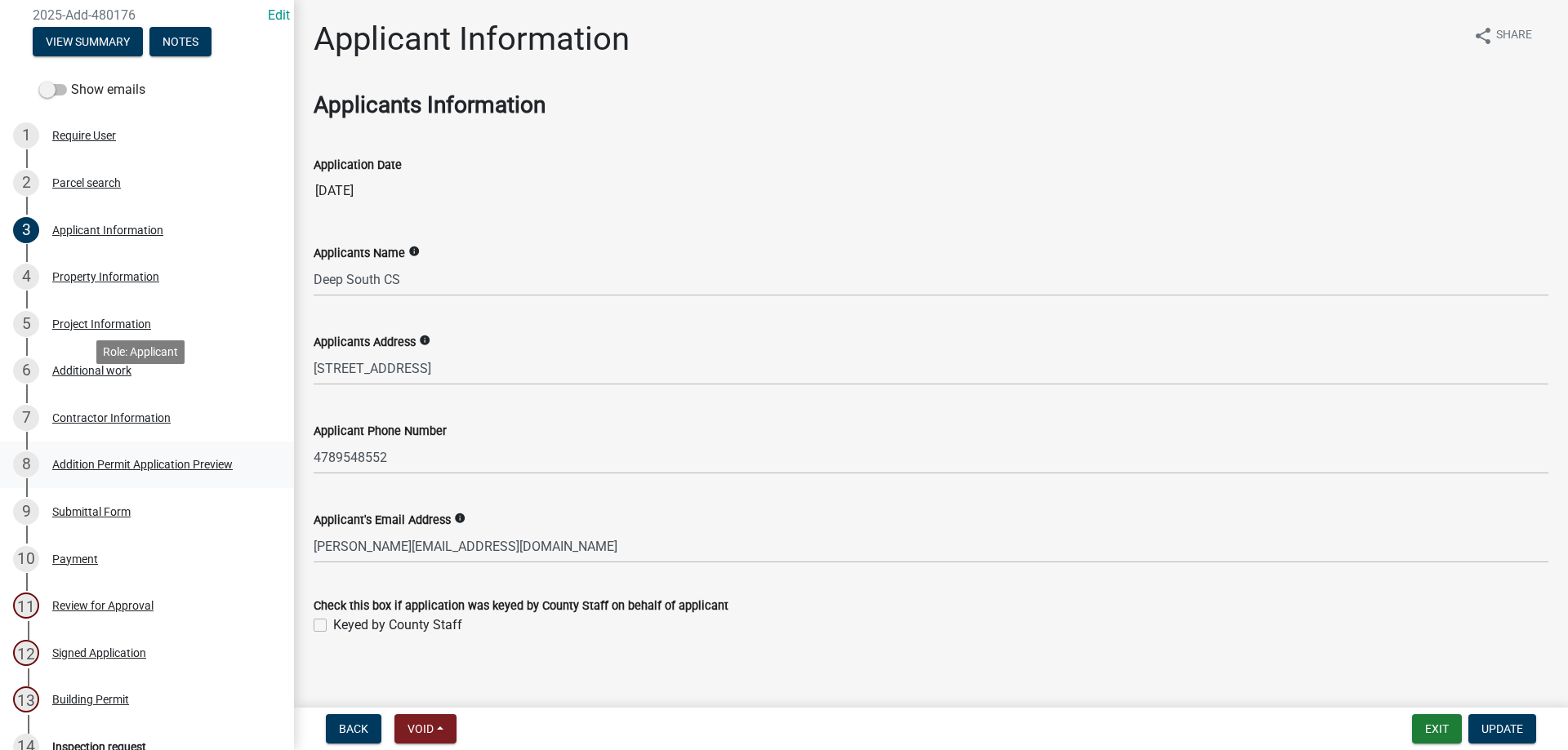
scroll to position [245, 0]
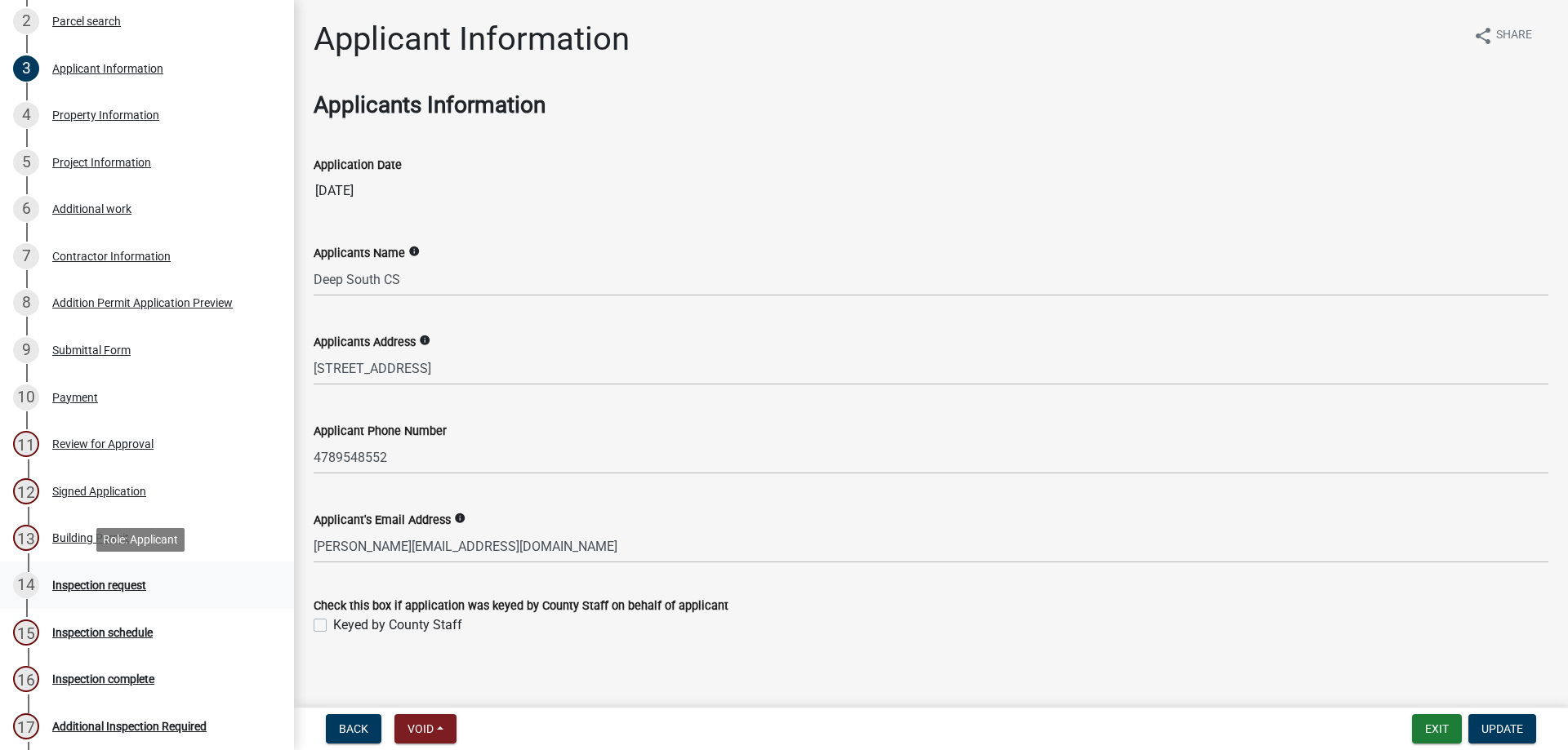
click at [89, 588] on div "Inspection request" at bounding box center [99, 585] width 94 height 11
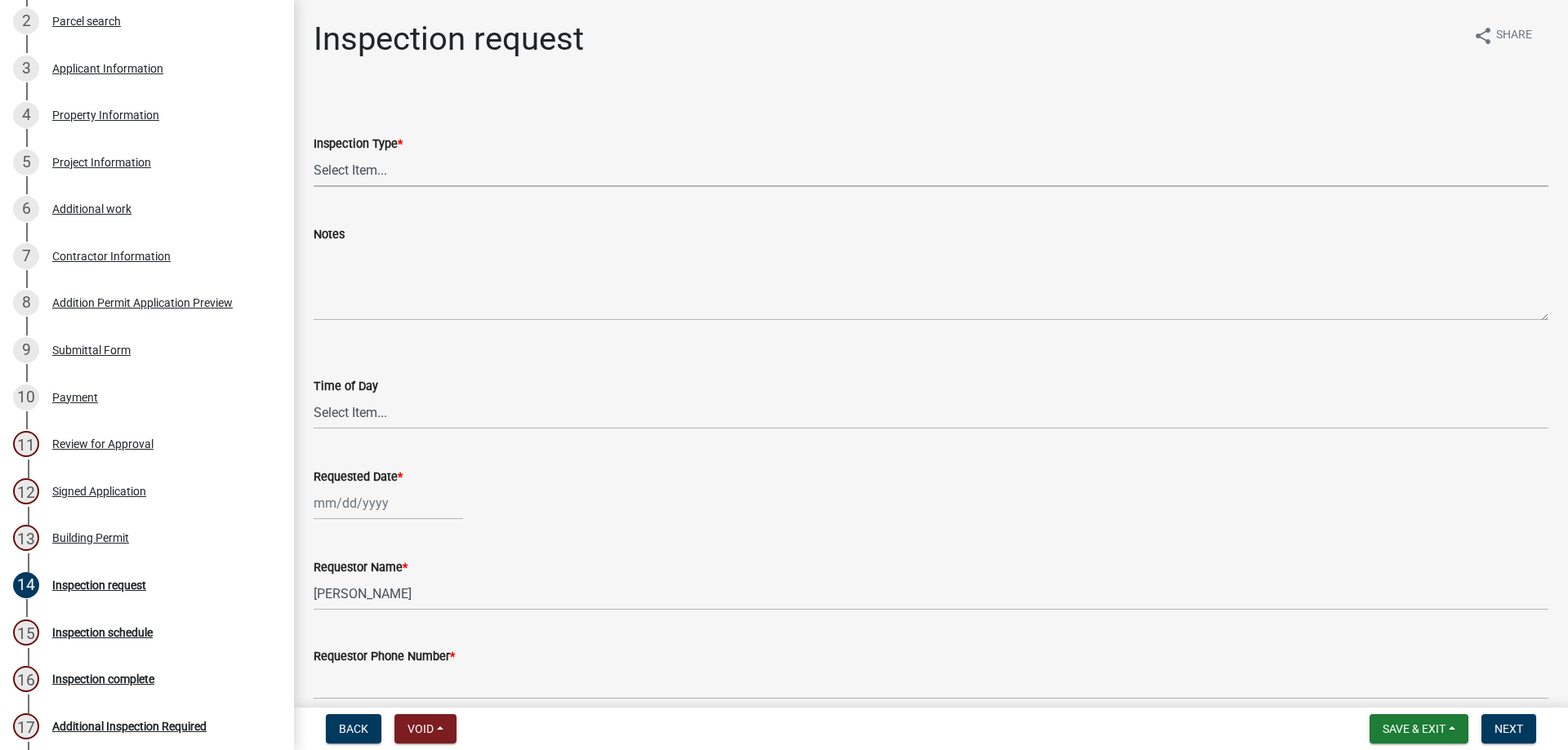
click at [383, 173] on select "Select Item... Electrical- Temp Pole Footer Inspection Plumbing Pre-Slab Slab I…" at bounding box center [931, 170] width 1235 height 33
click at [442, 163] on select "Select Item... Electrical- Temp Pole Footer Inspection Plumbing Pre-Slab Slab I…" at bounding box center [931, 170] width 1235 height 33
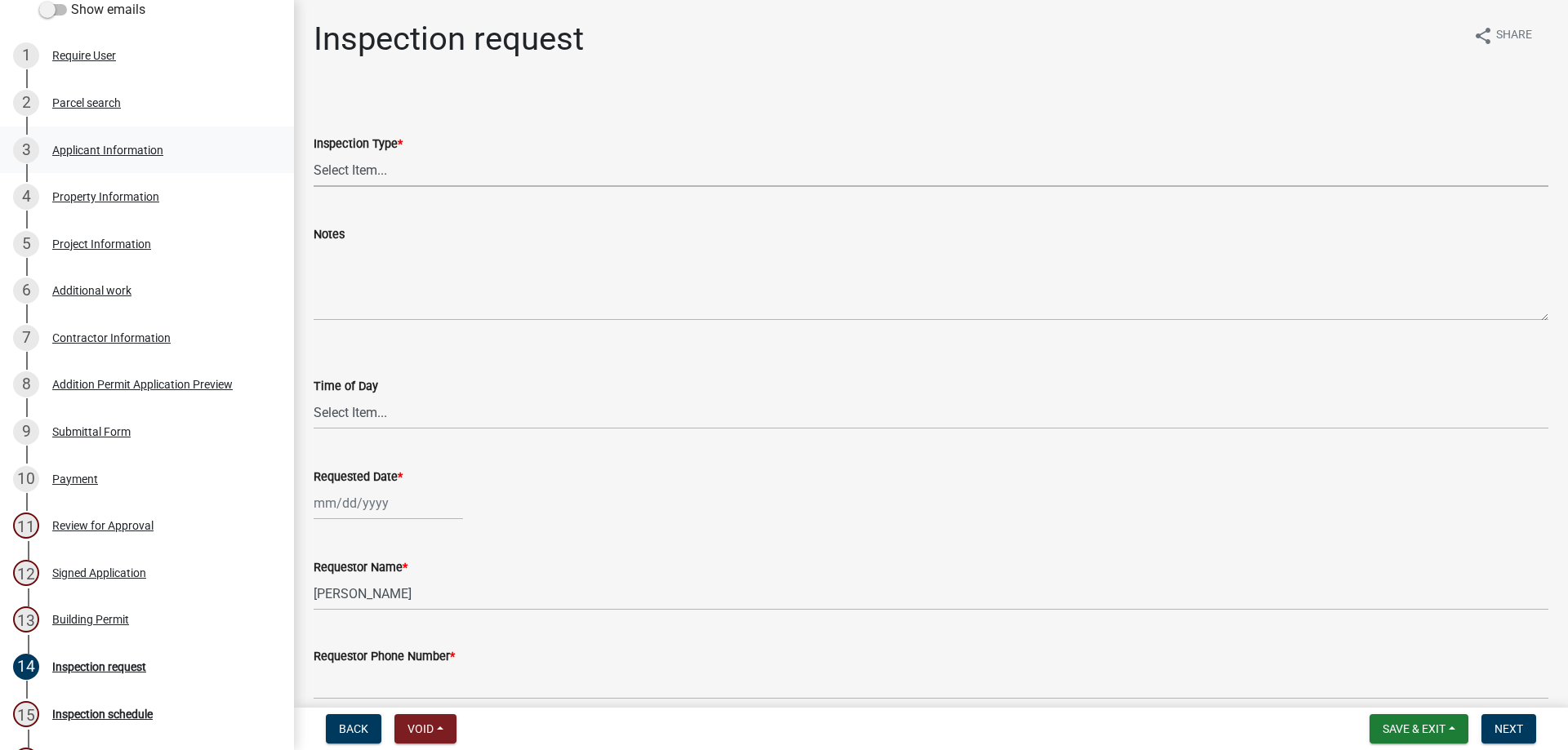
scroll to position [0, 0]
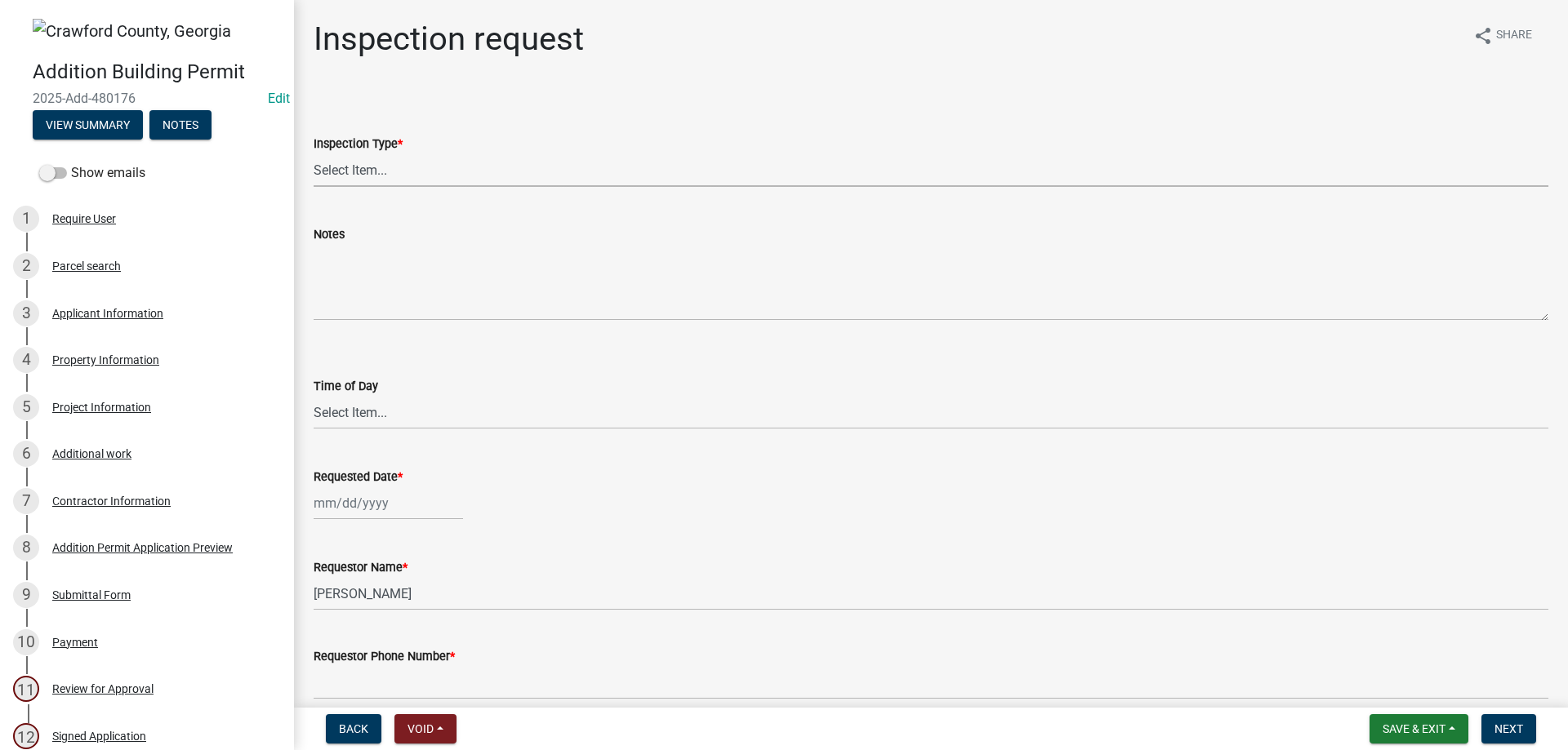
click at [383, 171] on select "Select Item... Electrical- Temp Pole Footer Inspection Plumbing Pre-Slab Slab I…" at bounding box center [931, 170] width 1235 height 33
click at [314, 154] on select "Select Item... Electrical- Temp Pole Footer Inspection Plumbing Pre-Slab Slab I…" at bounding box center [931, 170] width 1235 height 33
select select "cd8b4e5b-1e2f-41a9-9e41-35cf84ce3714"
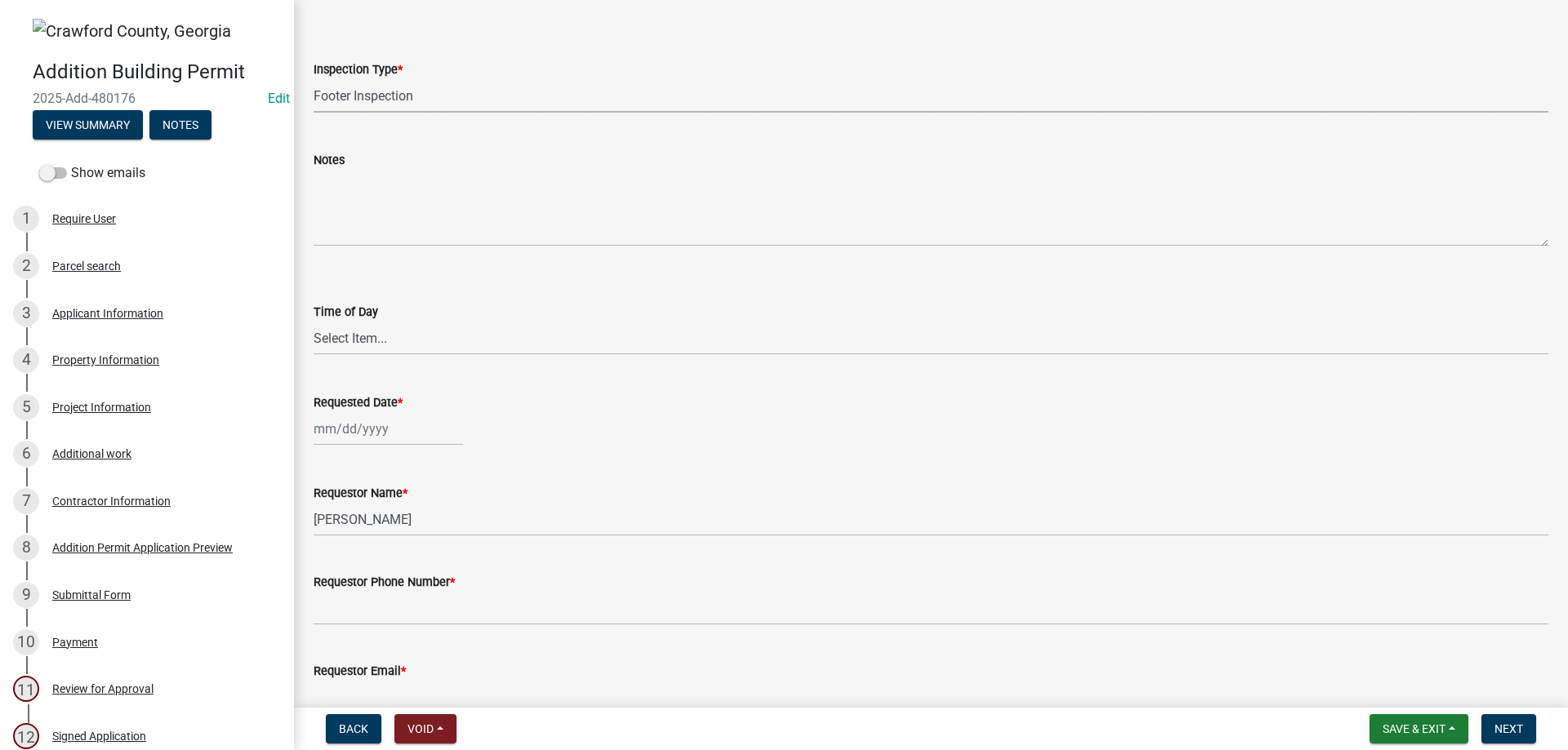
scroll to position [163, 0]
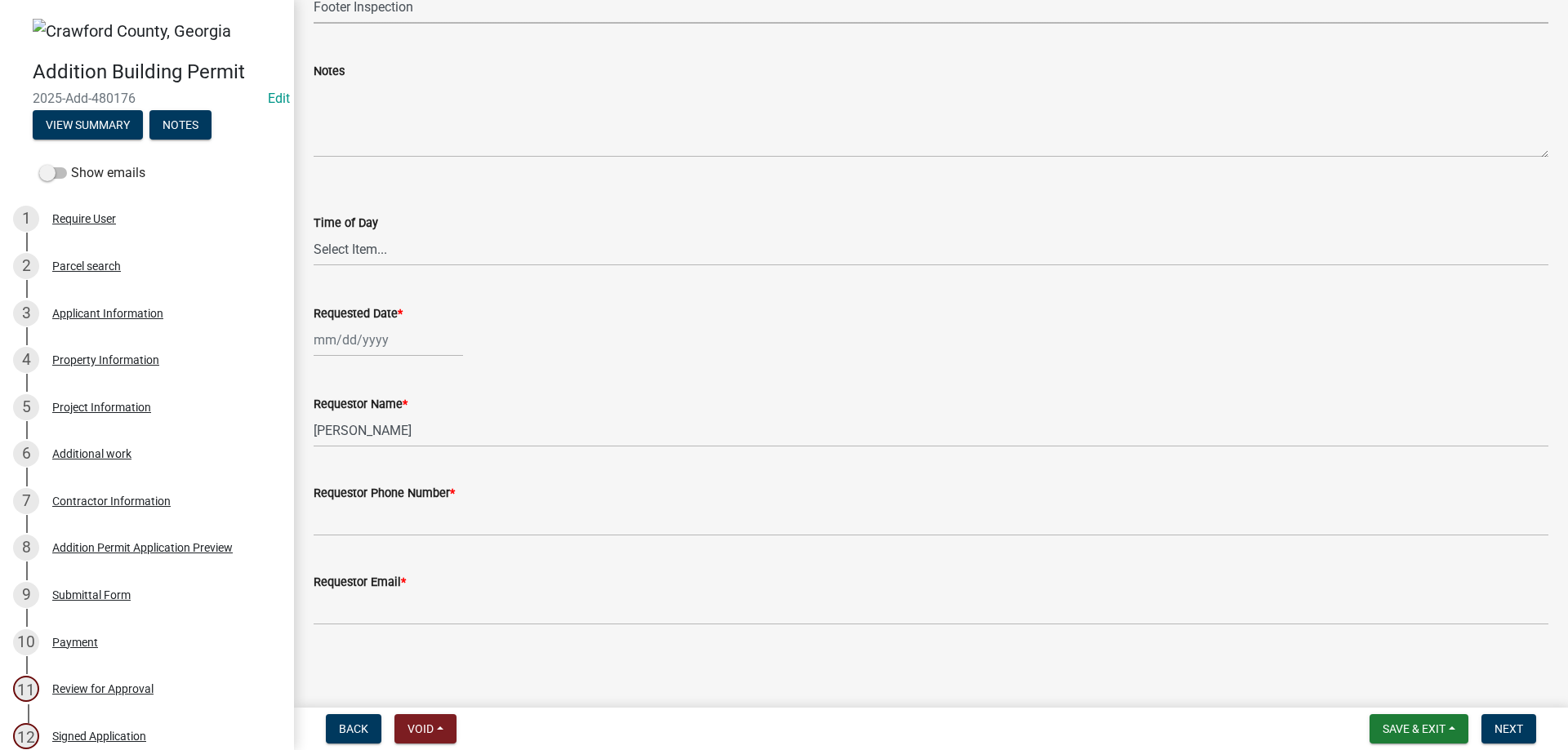
click at [382, 345] on div at bounding box center [388, 340] width 150 height 33
select select "9"
select select "2025"
click at [435, 482] on div "19" at bounding box center [435, 479] width 26 height 26
type input "[DATE]"
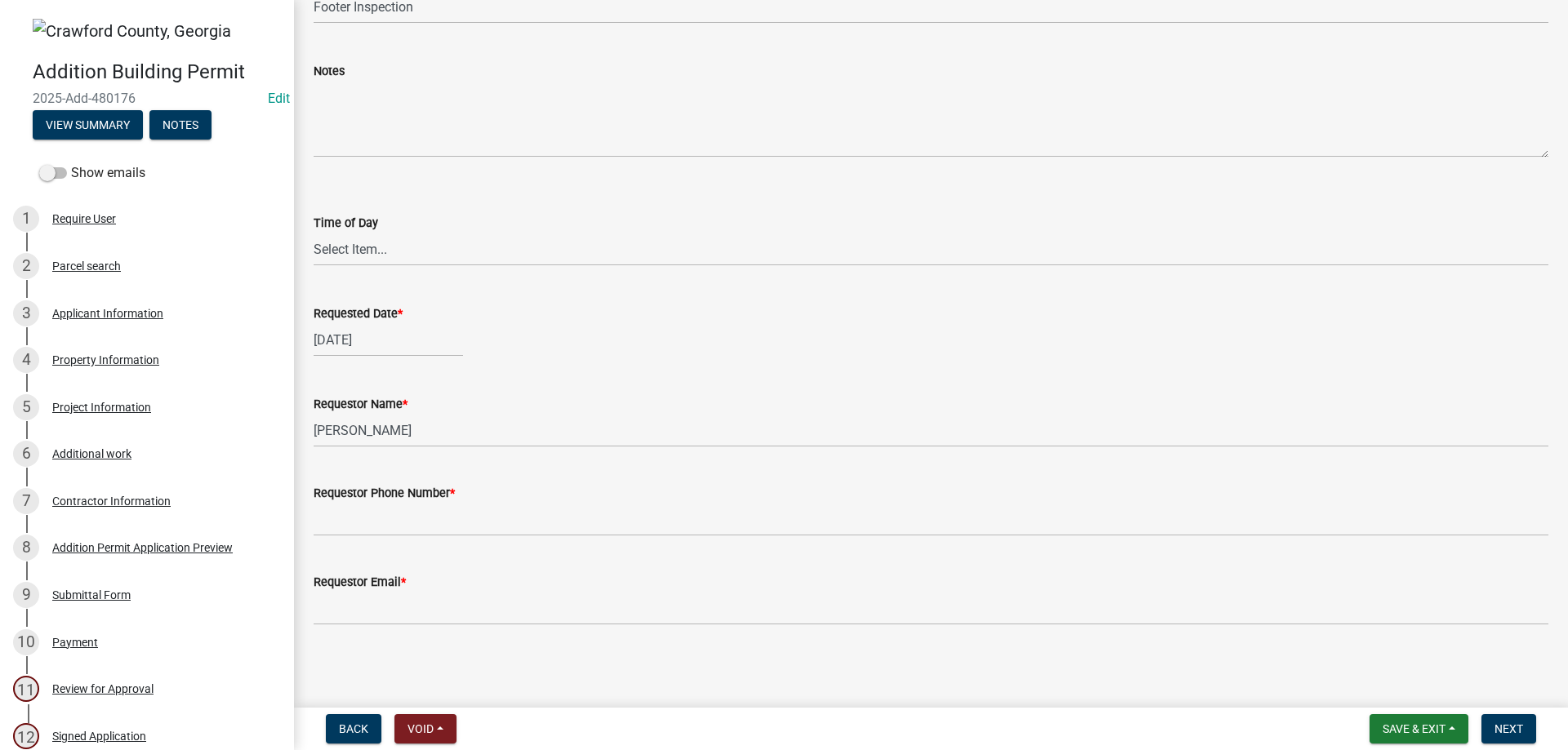
scroll to position [164, 0]
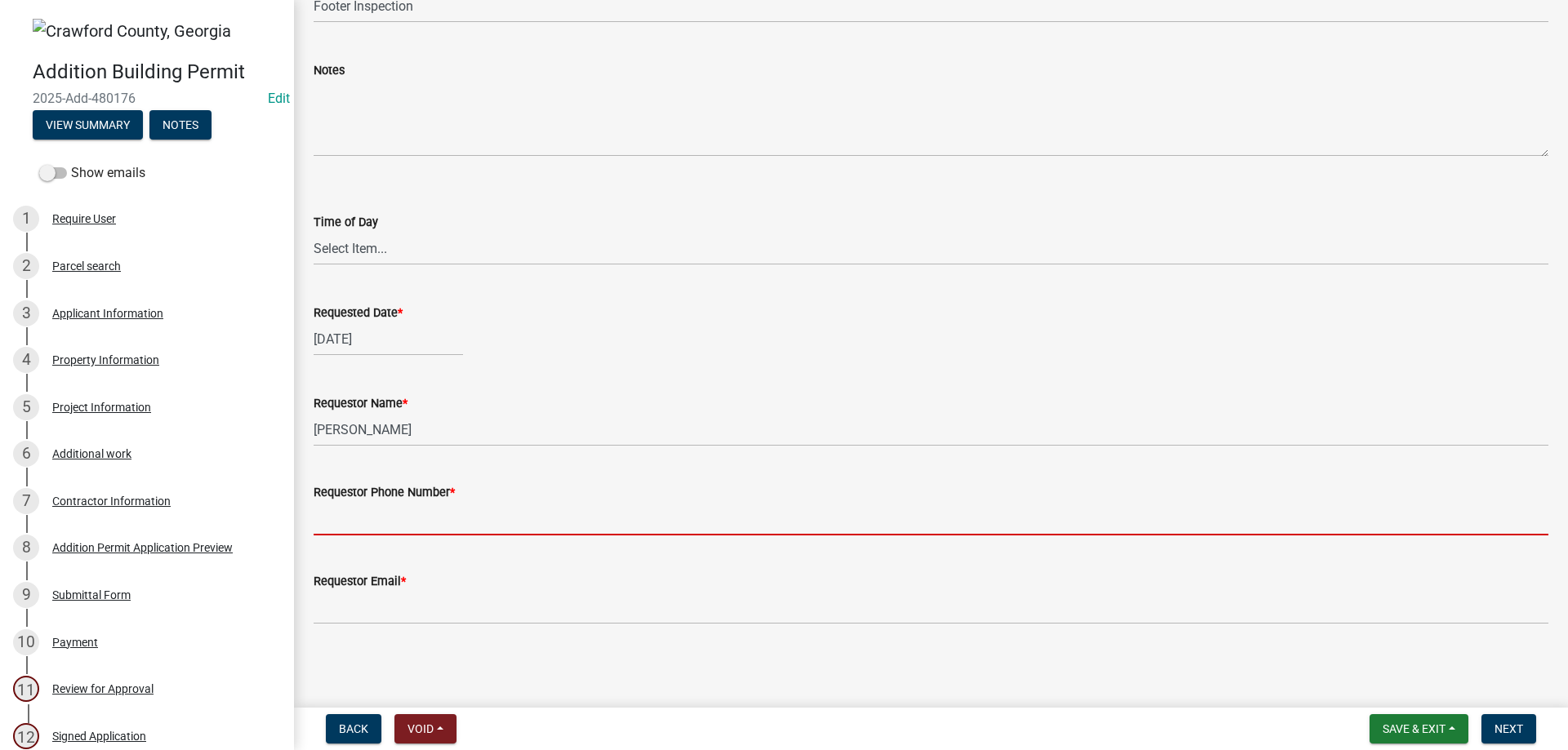
click at [469, 513] on input "Requestor Phone Number *" at bounding box center [931, 519] width 1235 height 33
click at [448, 526] on input "Requestor Phone Number *" at bounding box center [931, 519] width 1235 height 33
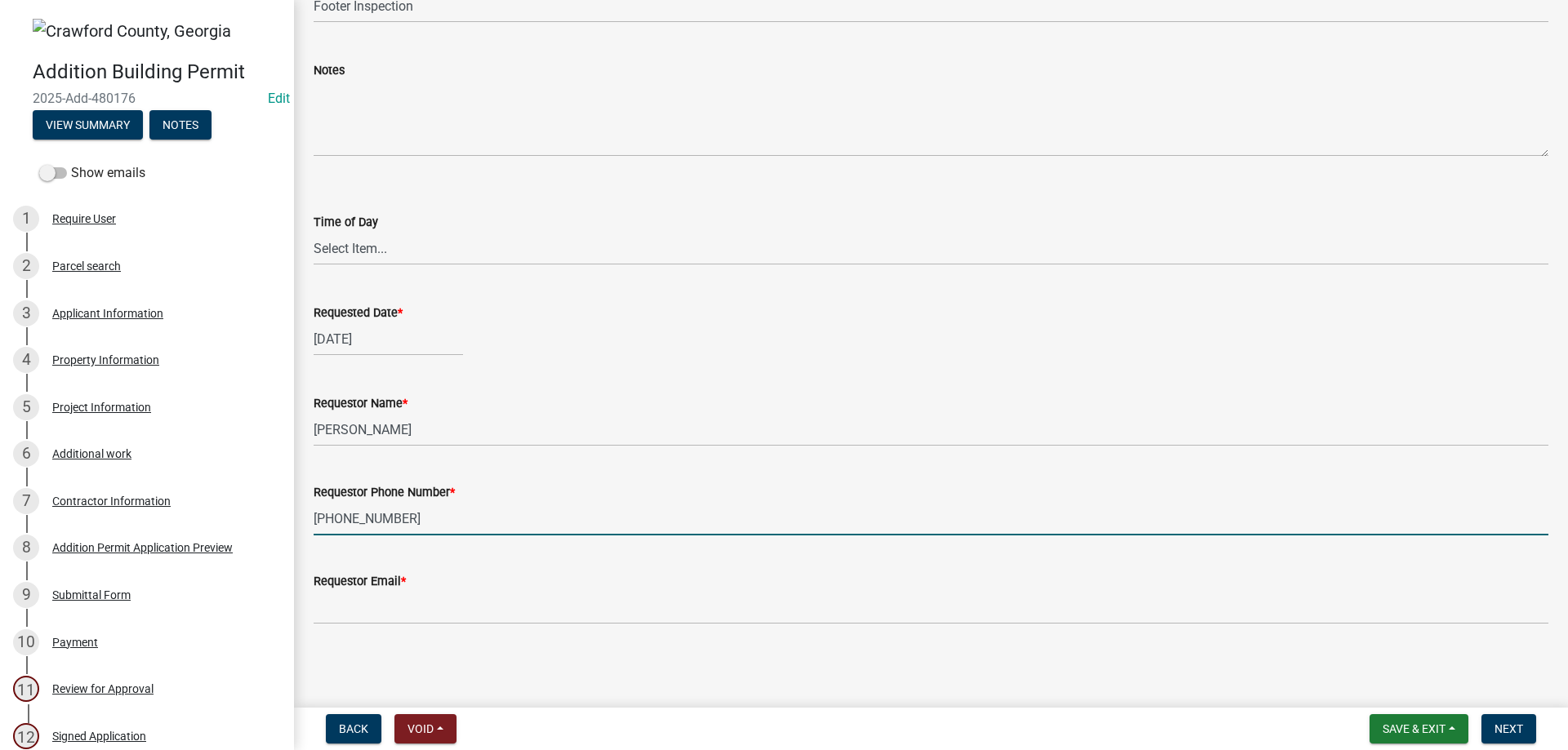
type input "[PHONE_NUMBER]"
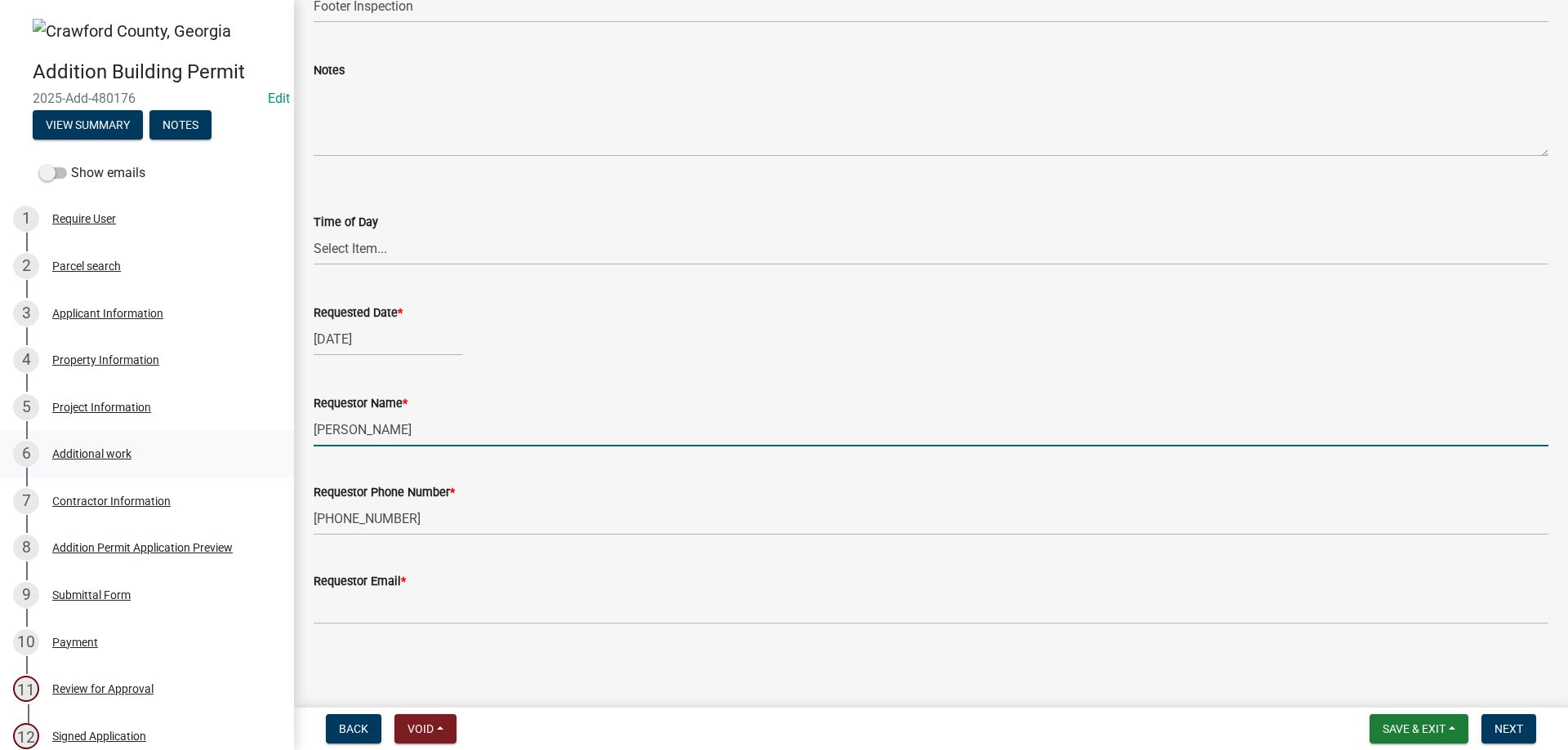
drag, startPoint x: 363, startPoint y: 435, endPoint x: 263, endPoint y: 430, distance: 100.1
click at [263, 430] on div "Addition Building Permit 2025-Add-480176 Edit View Summary Notes Show emails 1 …" at bounding box center [784, 375] width 1568 height 750
type input "[PERSON_NAME]"
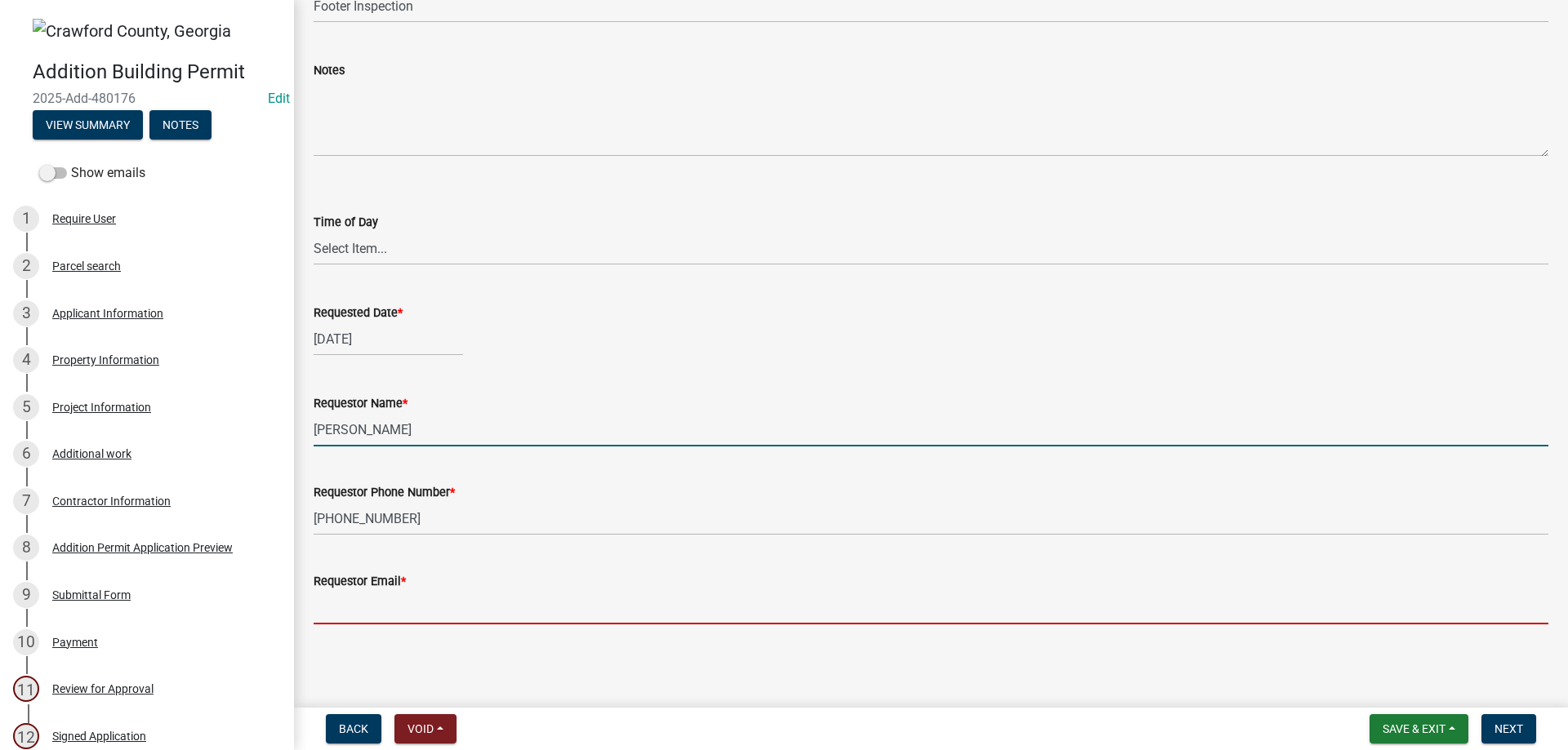
click at [412, 602] on input "Requestor Email *" at bounding box center [931, 608] width 1235 height 33
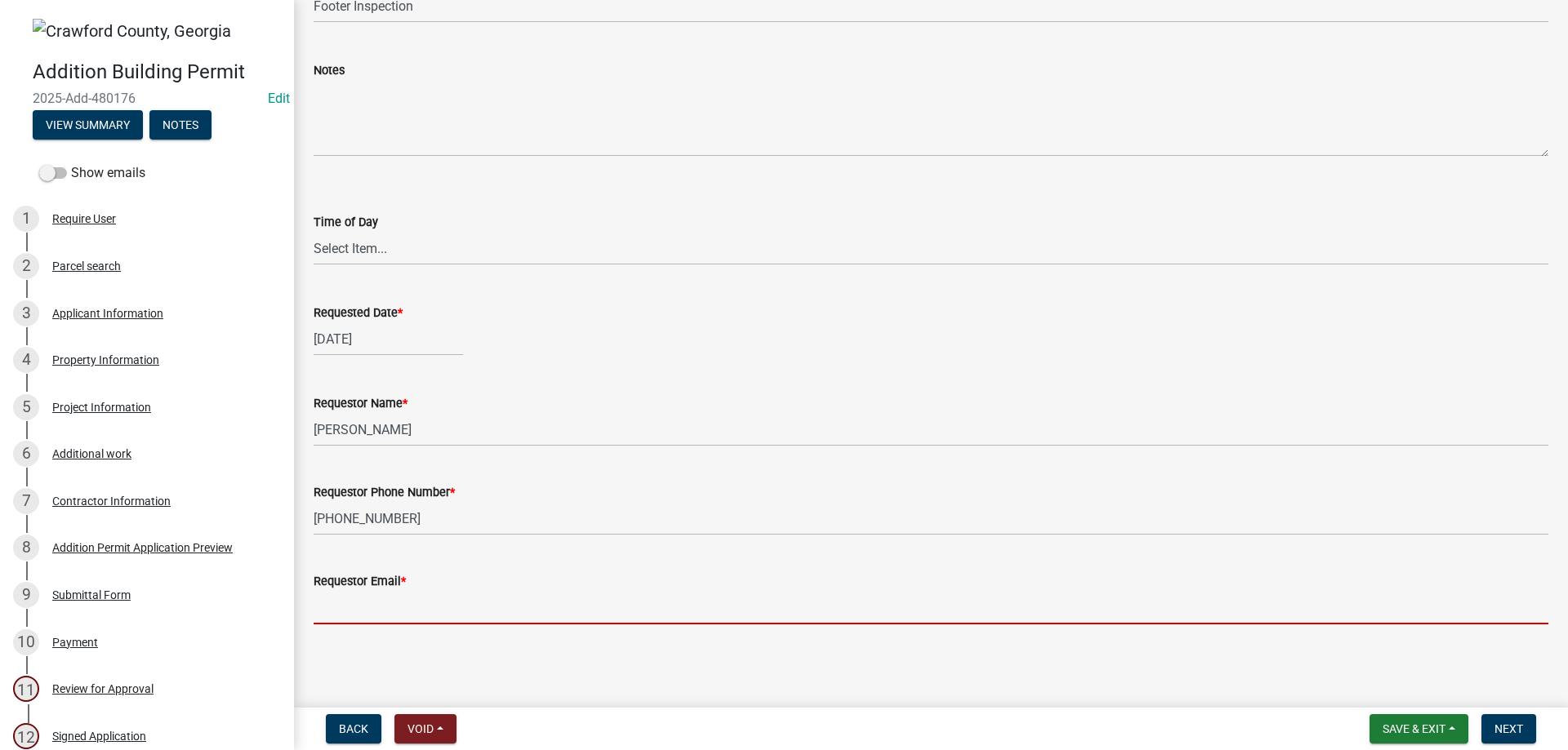
type input "[PERSON_NAME][EMAIL_ADDRESS][DOMAIN_NAME]"
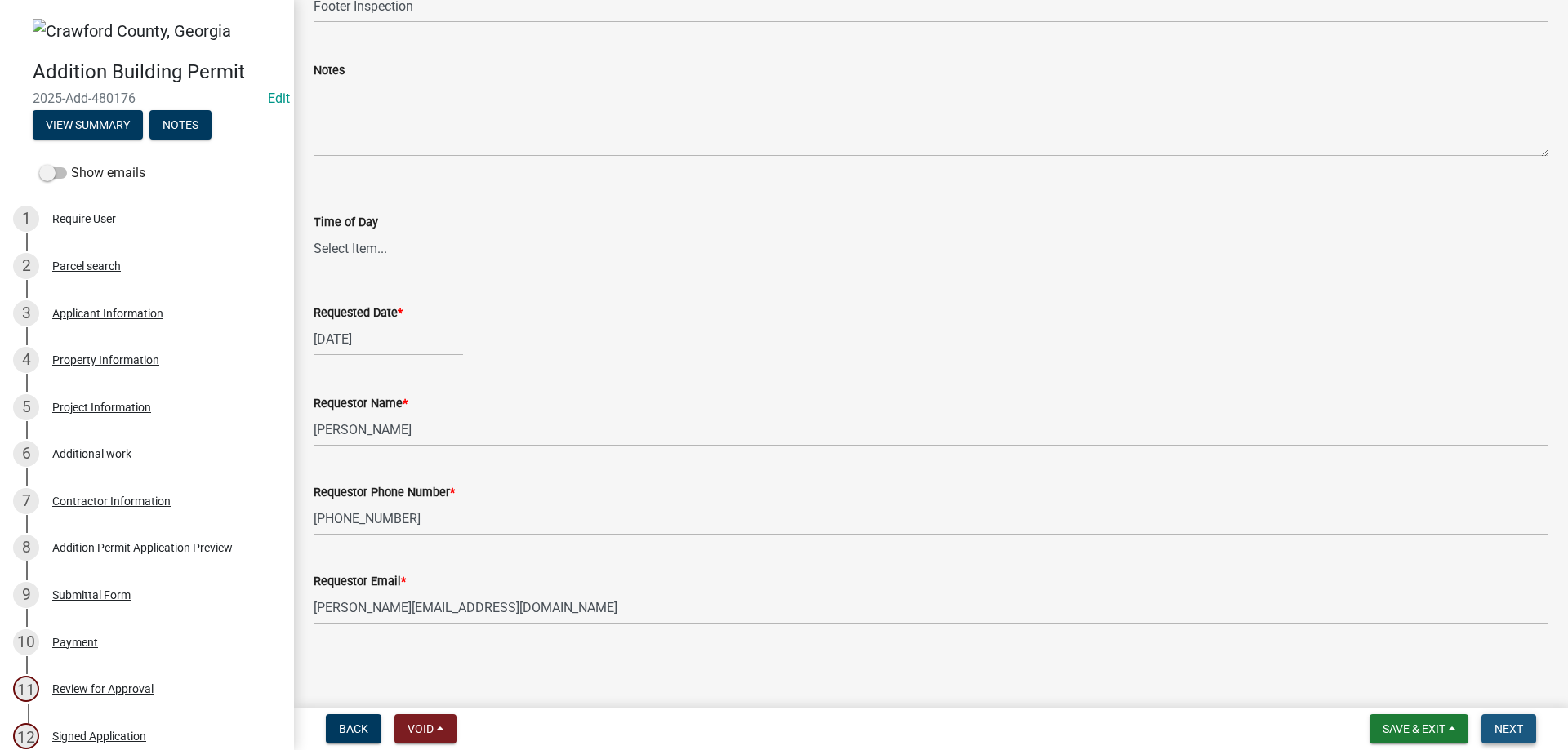
click at [1511, 723] on span "Next" at bounding box center [1508, 729] width 29 height 13
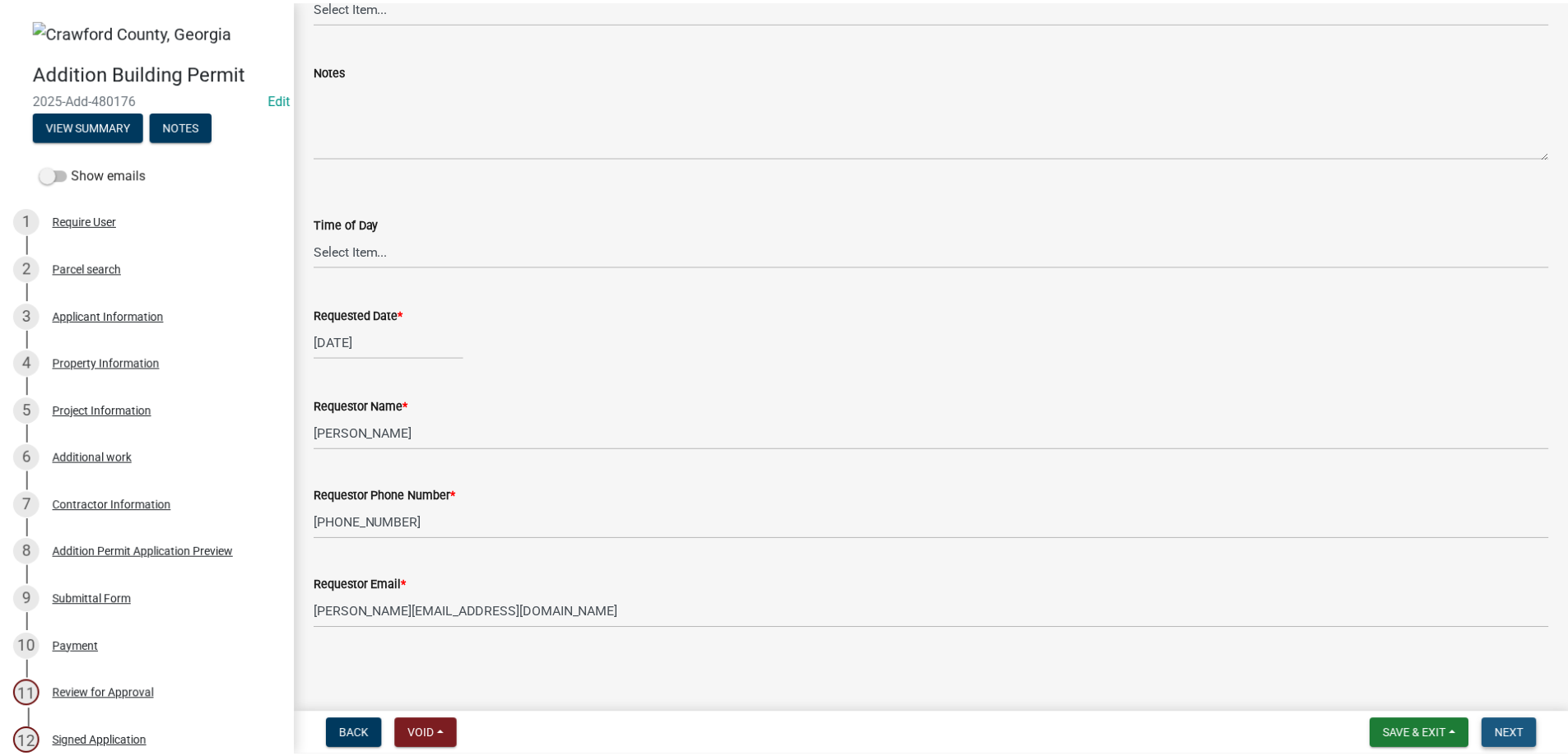
scroll to position [0, 0]
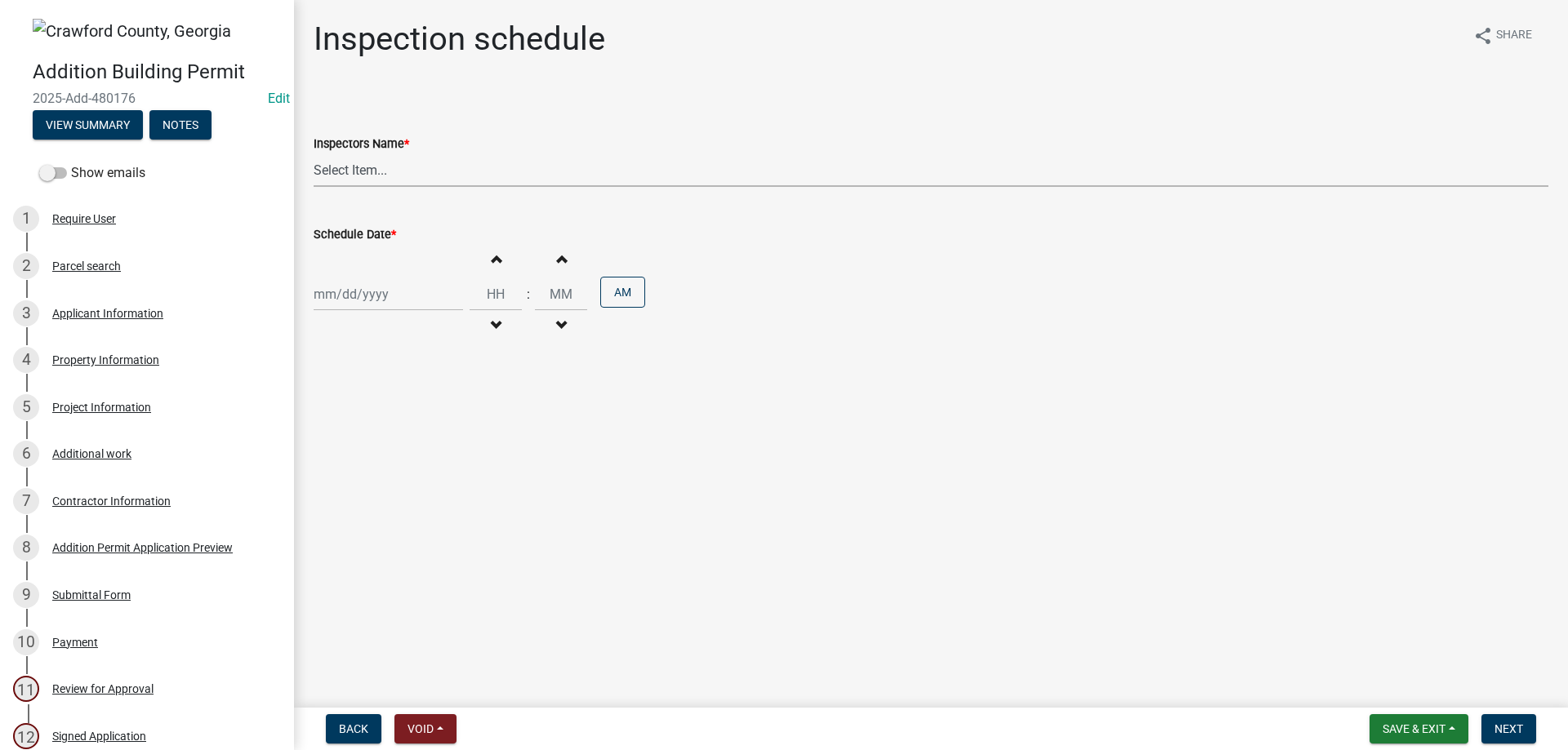
click at [384, 163] on select "Select Item... [PERSON_NAME] ([PERSON_NAME]) [PERSON_NAME] ([PERSON_NAME])" at bounding box center [931, 170] width 1235 height 33
click at [347, 172] on select "Select Item... [PERSON_NAME] ([PERSON_NAME]) [PERSON_NAME] ([PERSON_NAME])" at bounding box center [931, 170] width 1235 height 33
click at [347, 169] on select "Select Item... [PERSON_NAME] ([PERSON_NAME]) [PERSON_NAME] ([PERSON_NAME])" at bounding box center [931, 170] width 1235 height 33
select select "3acdf11f-131c-438b-b450-ae4501c32128"
click at [314, 154] on select "Select Item... [PERSON_NAME] ([PERSON_NAME]) [PERSON_NAME] ([PERSON_NAME])" at bounding box center [931, 170] width 1235 height 33
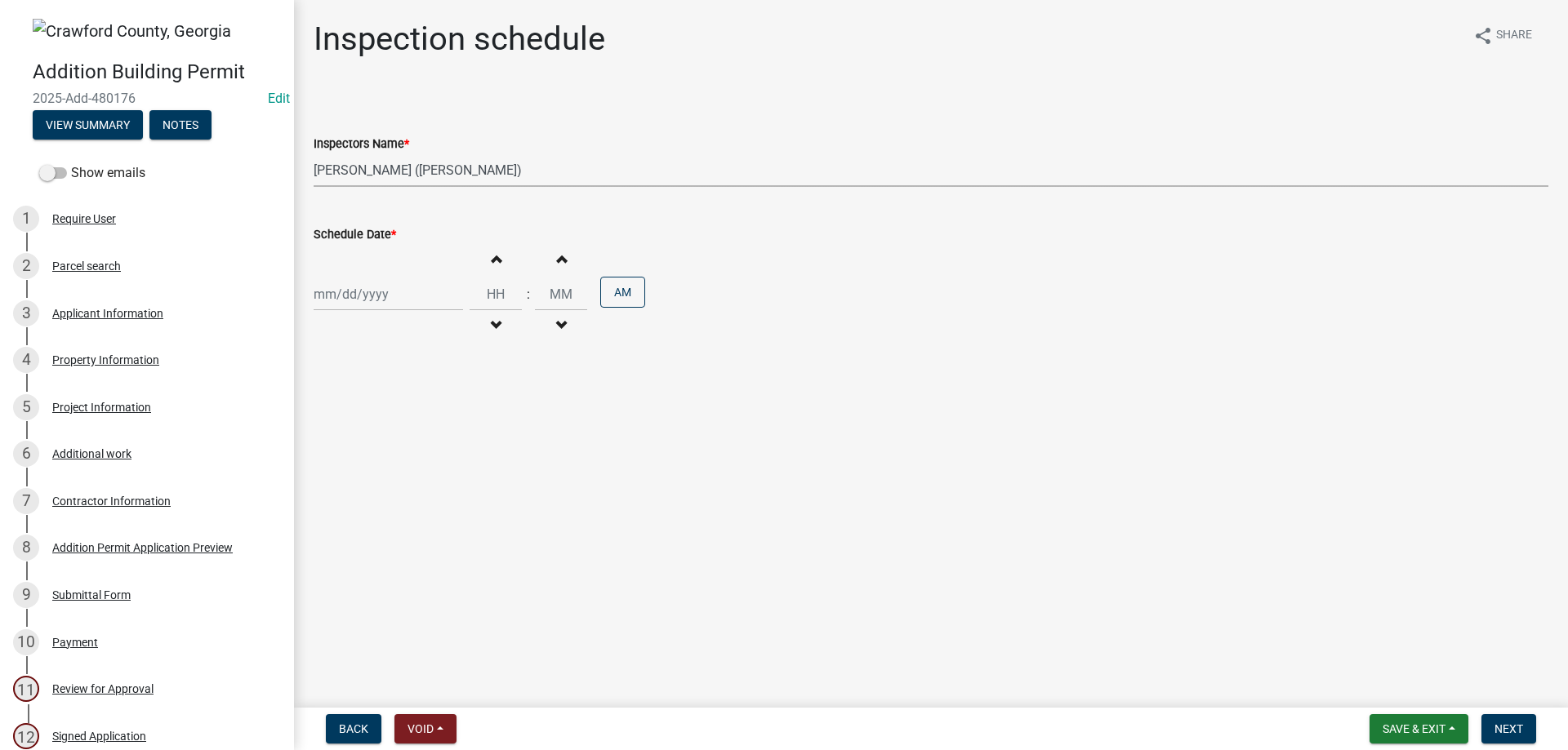
click at [407, 300] on div at bounding box center [388, 294] width 150 height 33
click at [431, 435] on div "19" at bounding box center [435, 434] width 26 height 26
type input "[DATE]"
click at [493, 262] on span "button" at bounding box center [495, 259] width 8 height 13
type input "01"
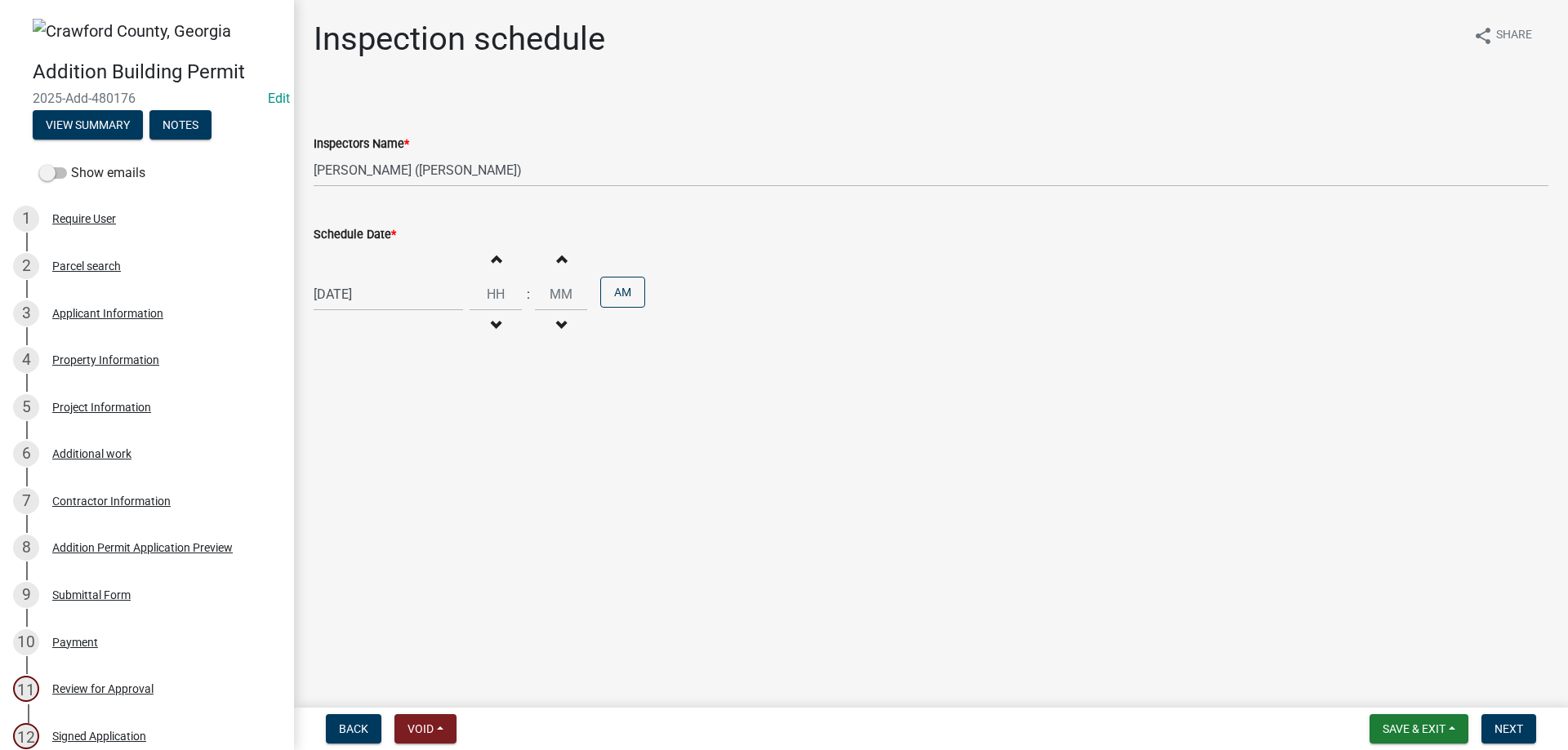
type input "00"
click at [493, 262] on span "button" at bounding box center [495, 259] width 8 height 13
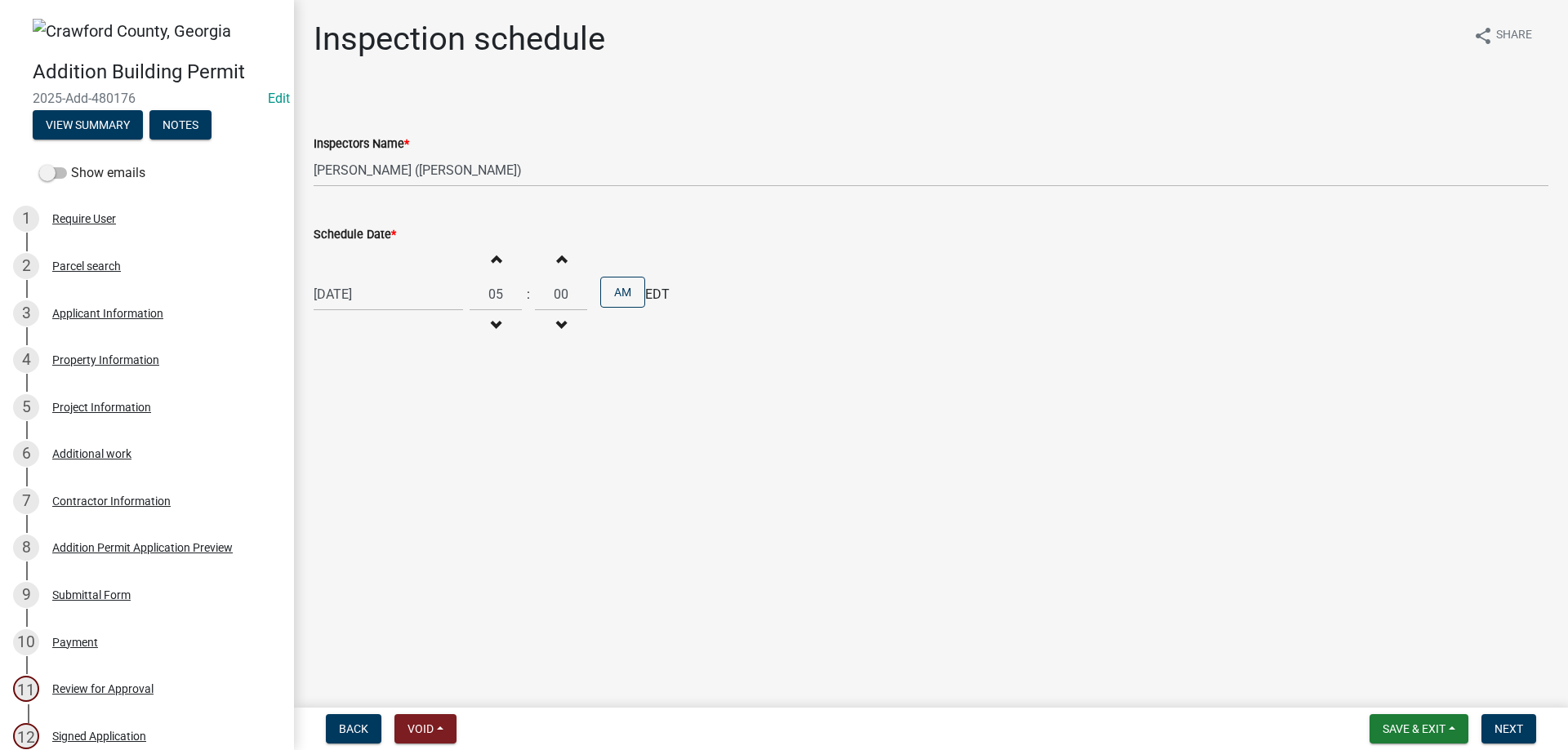
click at [493, 262] on span "button" at bounding box center [495, 259] width 8 height 13
type input "09"
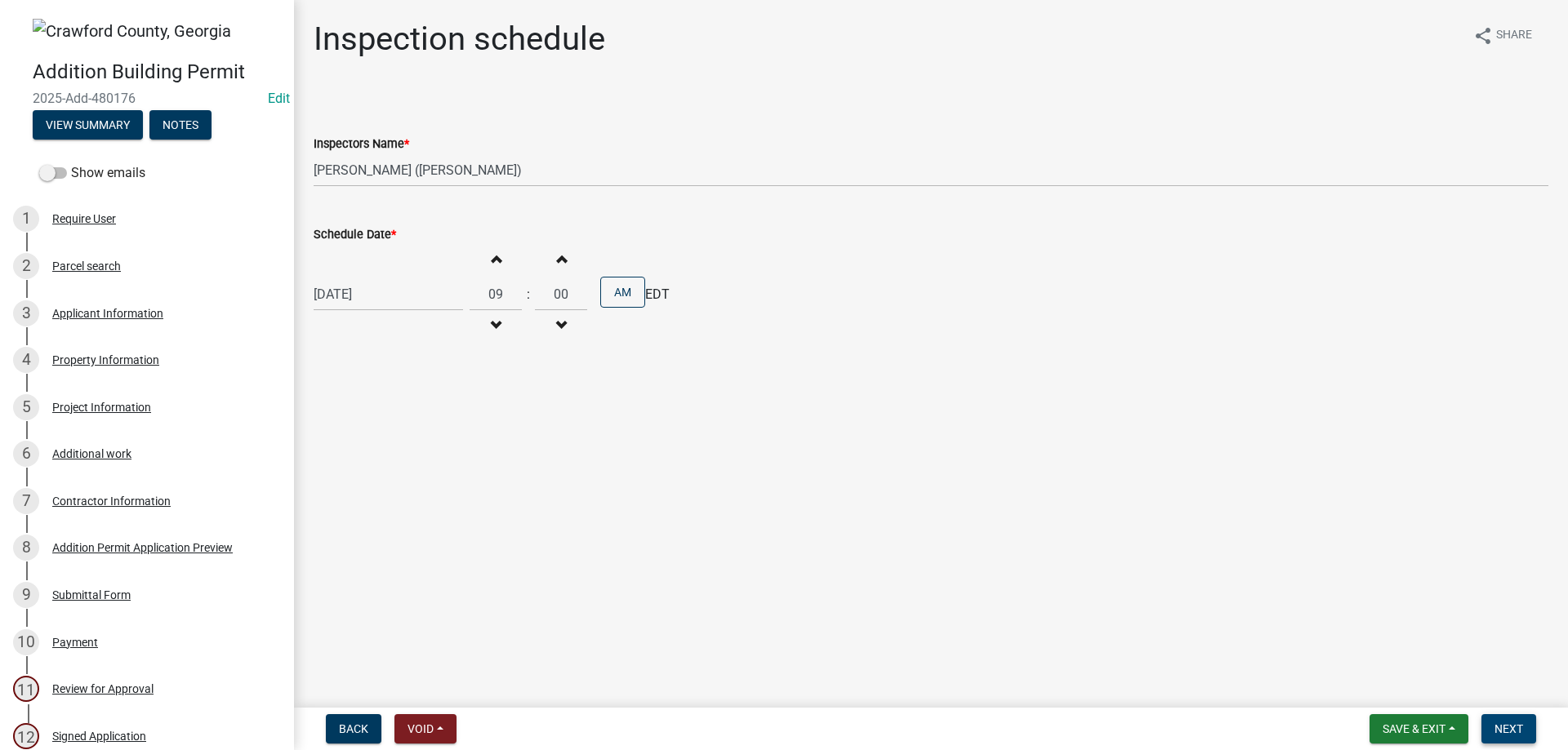
click at [1515, 730] on span "Next" at bounding box center [1508, 729] width 29 height 13
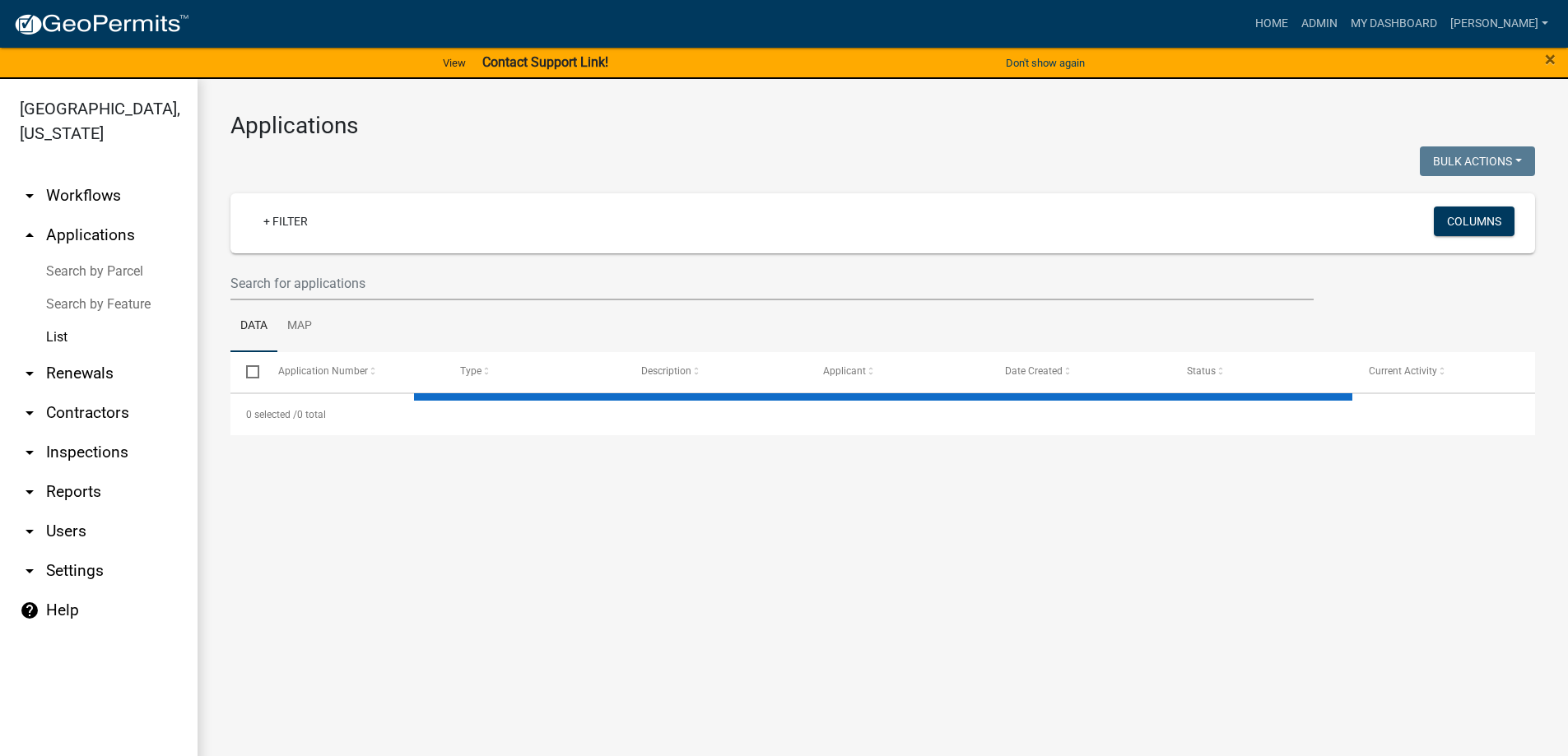
select select "3: 100"
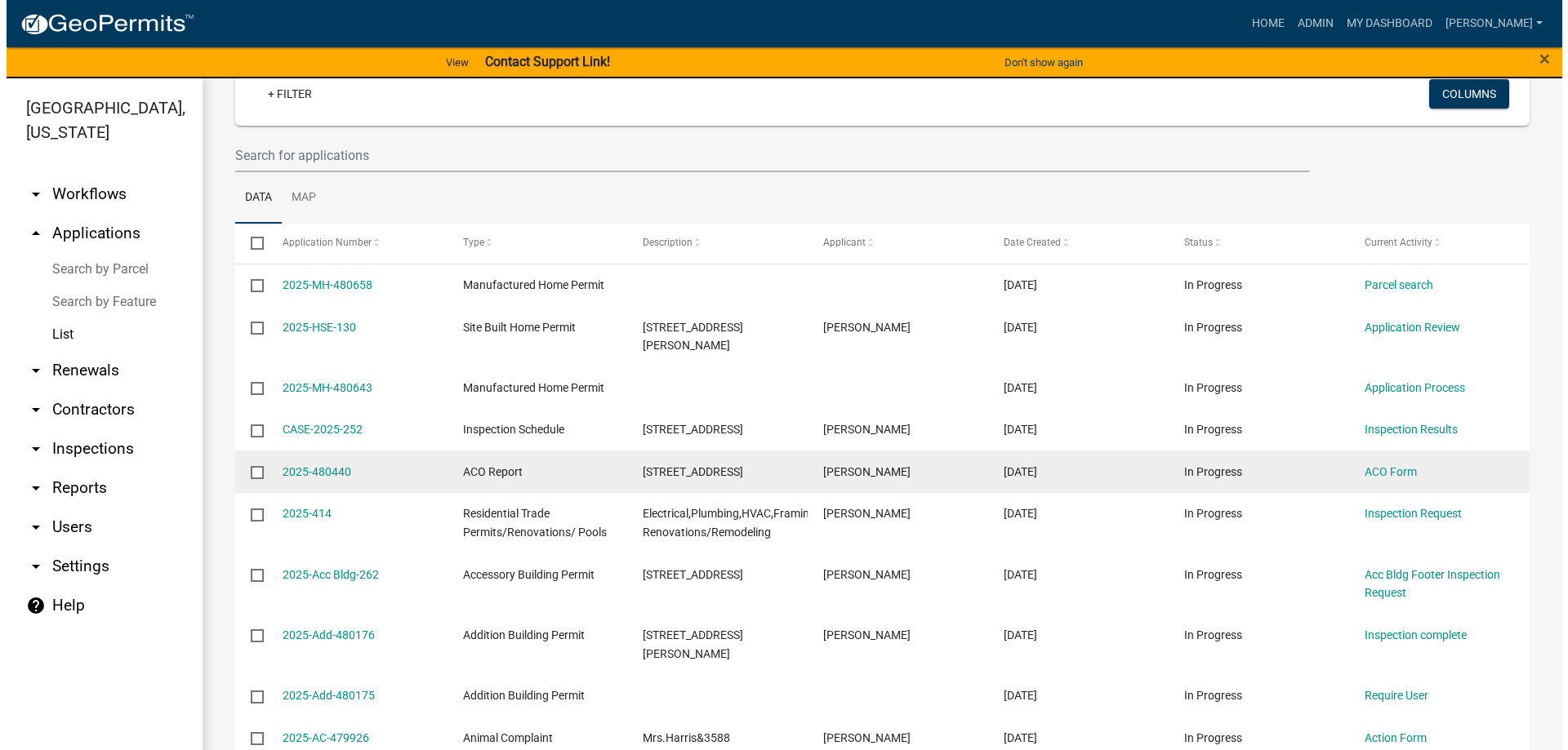
scroll to position [163, 0]
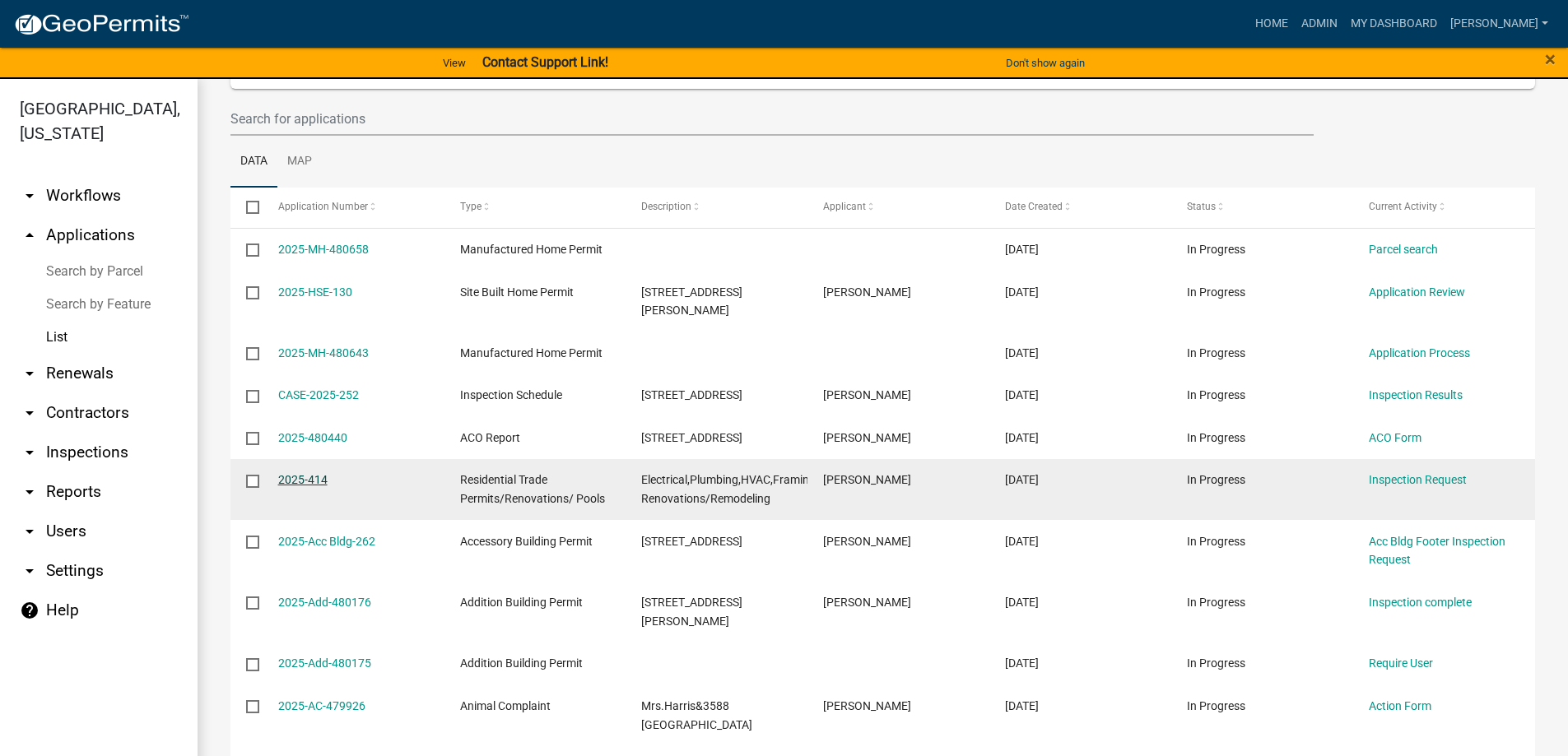
click at [310, 473] on link "2025-414" at bounding box center [303, 479] width 50 height 13
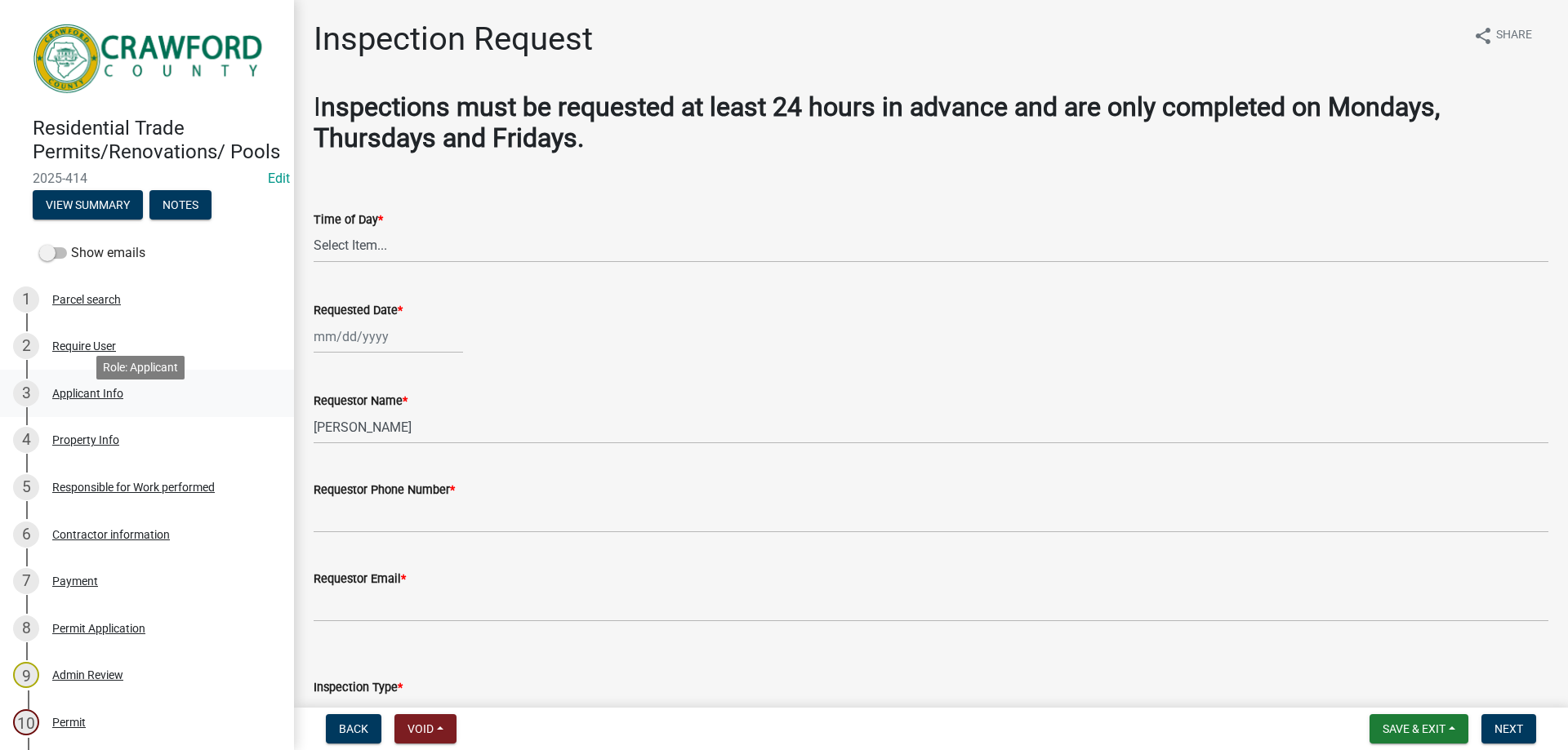
click at [74, 399] on div "Applicant Info" at bounding box center [88, 394] width 71 height 11
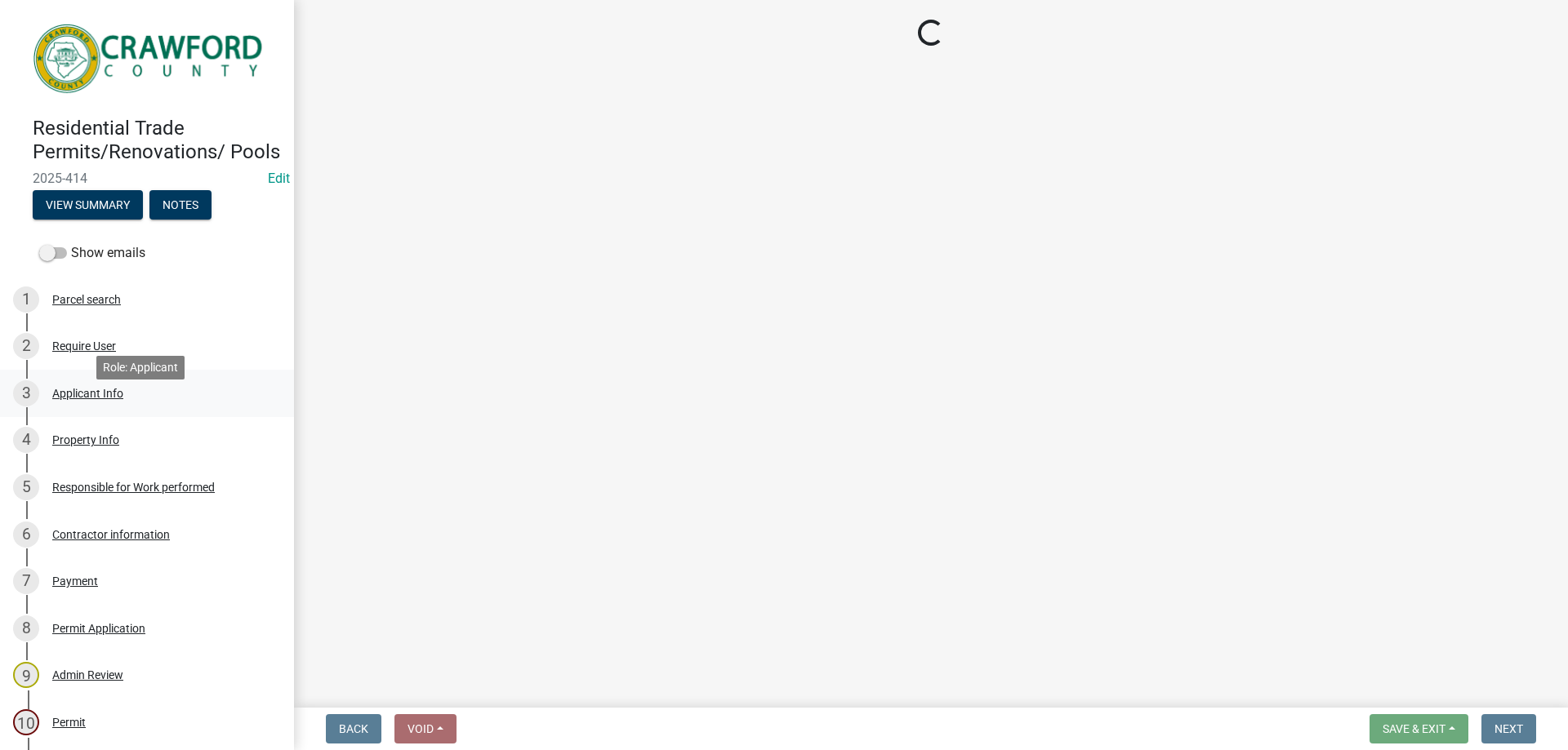
select select "623d3079-c1eb-44cf-96cb-a8315f116107"
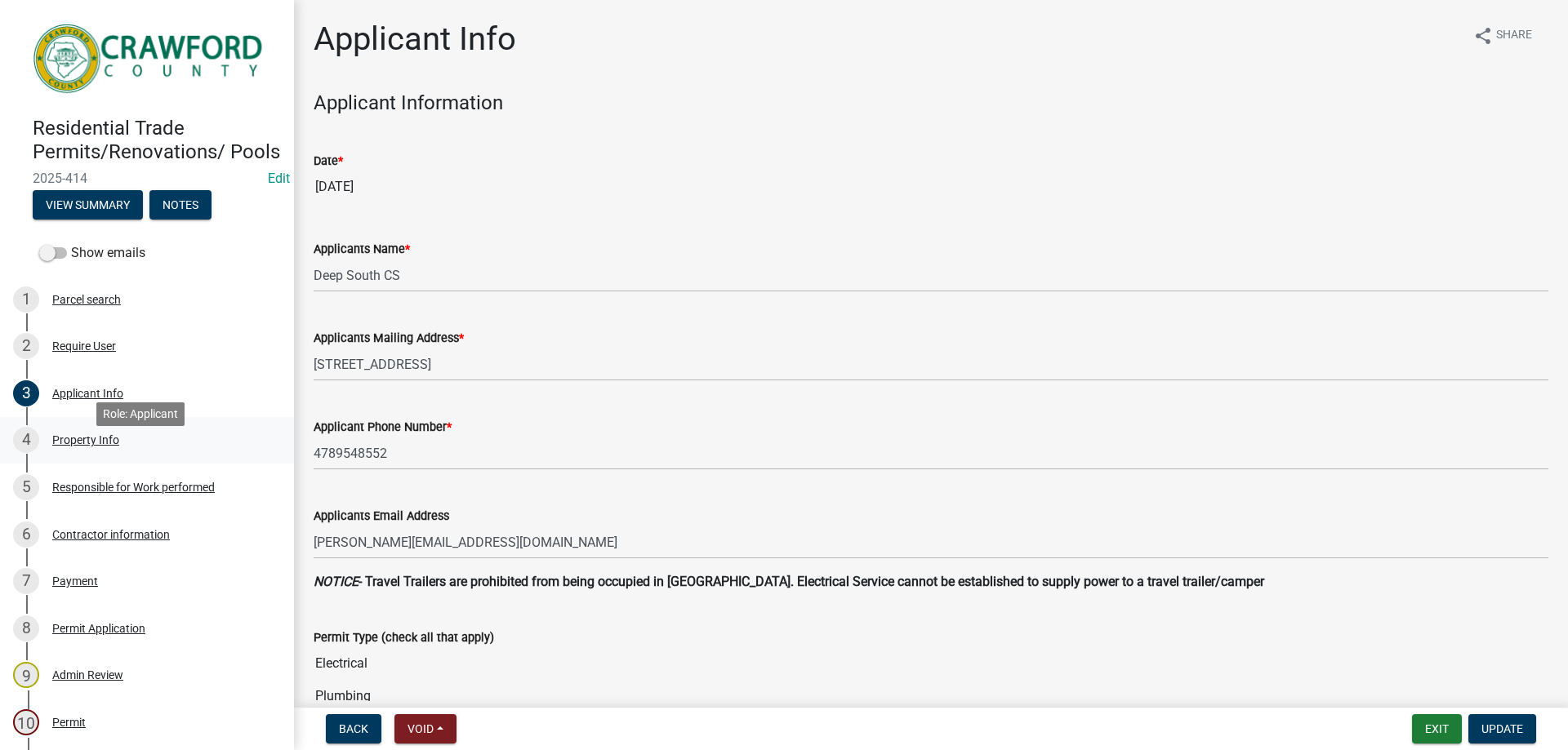
click at [69, 446] on div "Property Info" at bounding box center [86, 440] width 67 height 11
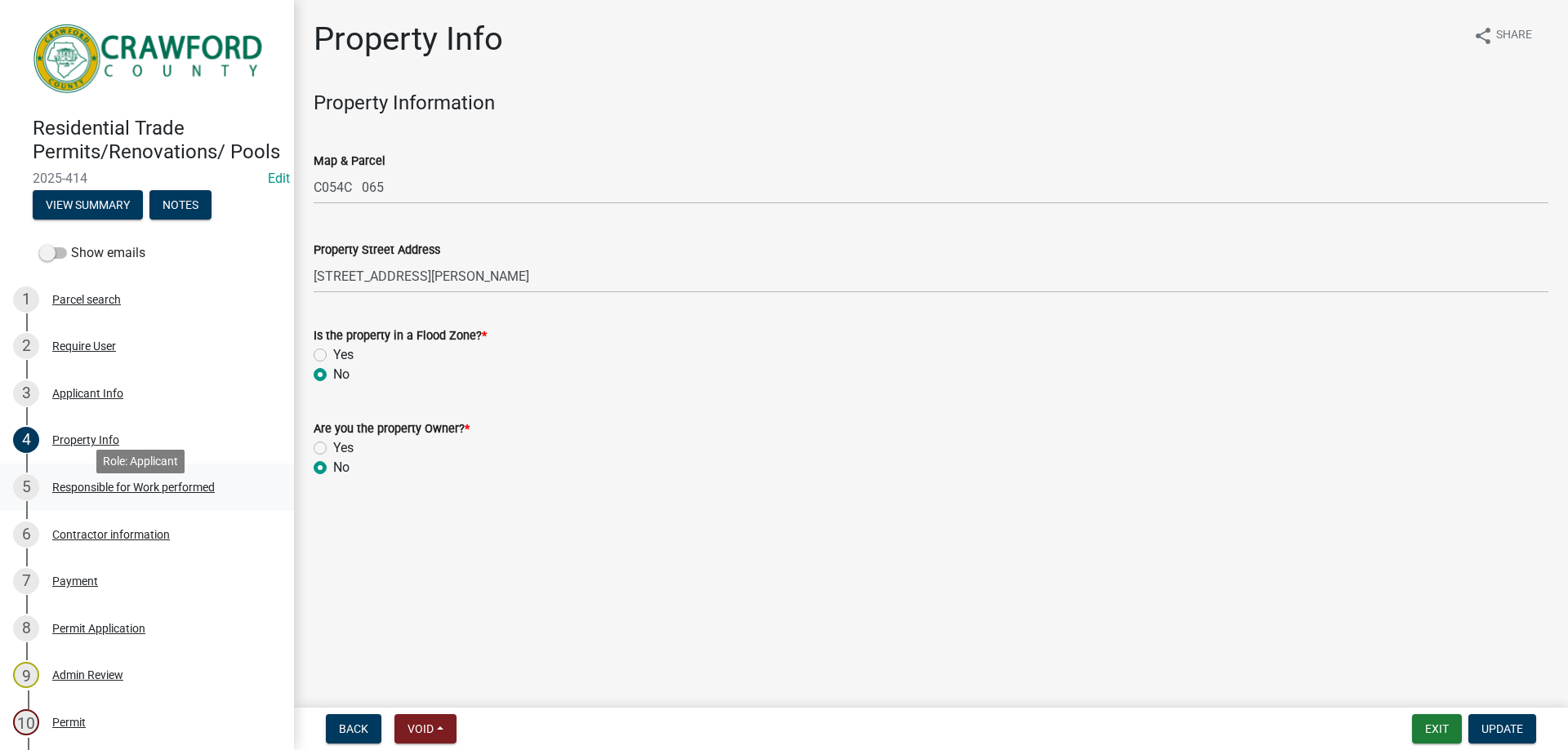
click at [75, 499] on div "5 Responsible for Work performed" at bounding box center [141, 488] width 255 height 26
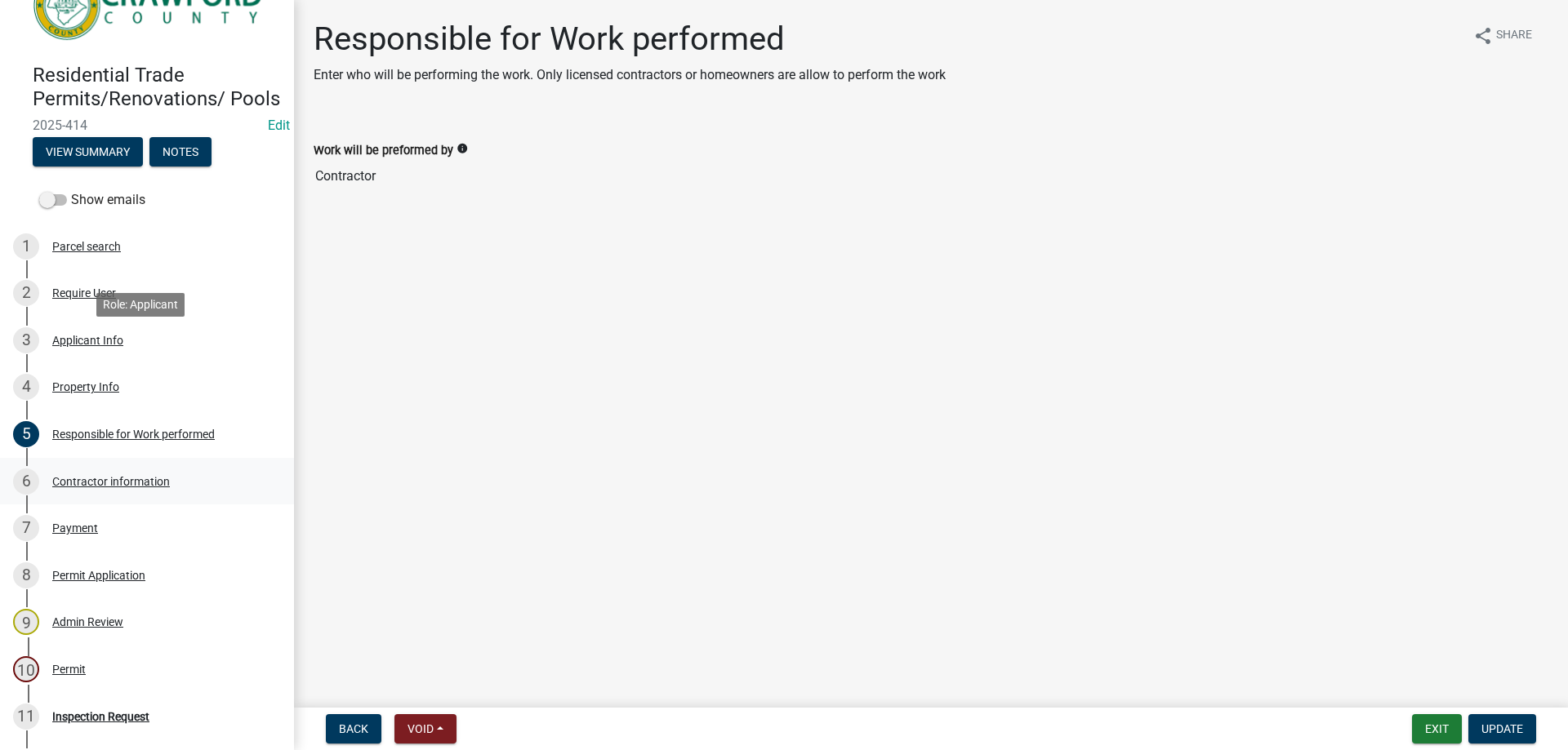
scroll to position [82, 0]
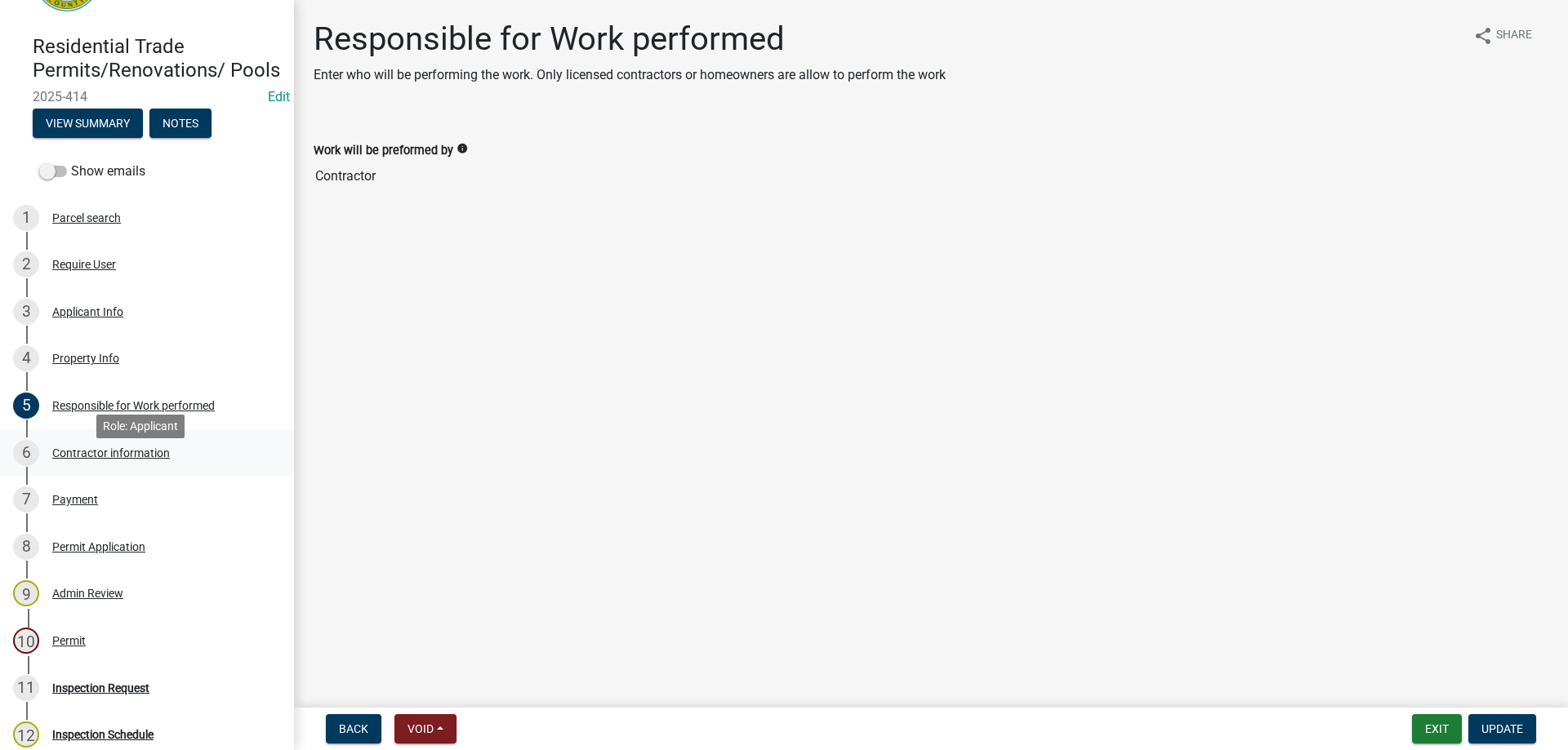
click at [103, 459] on div "Contractor information" at bounding box center [111, 453] width 117 height 11
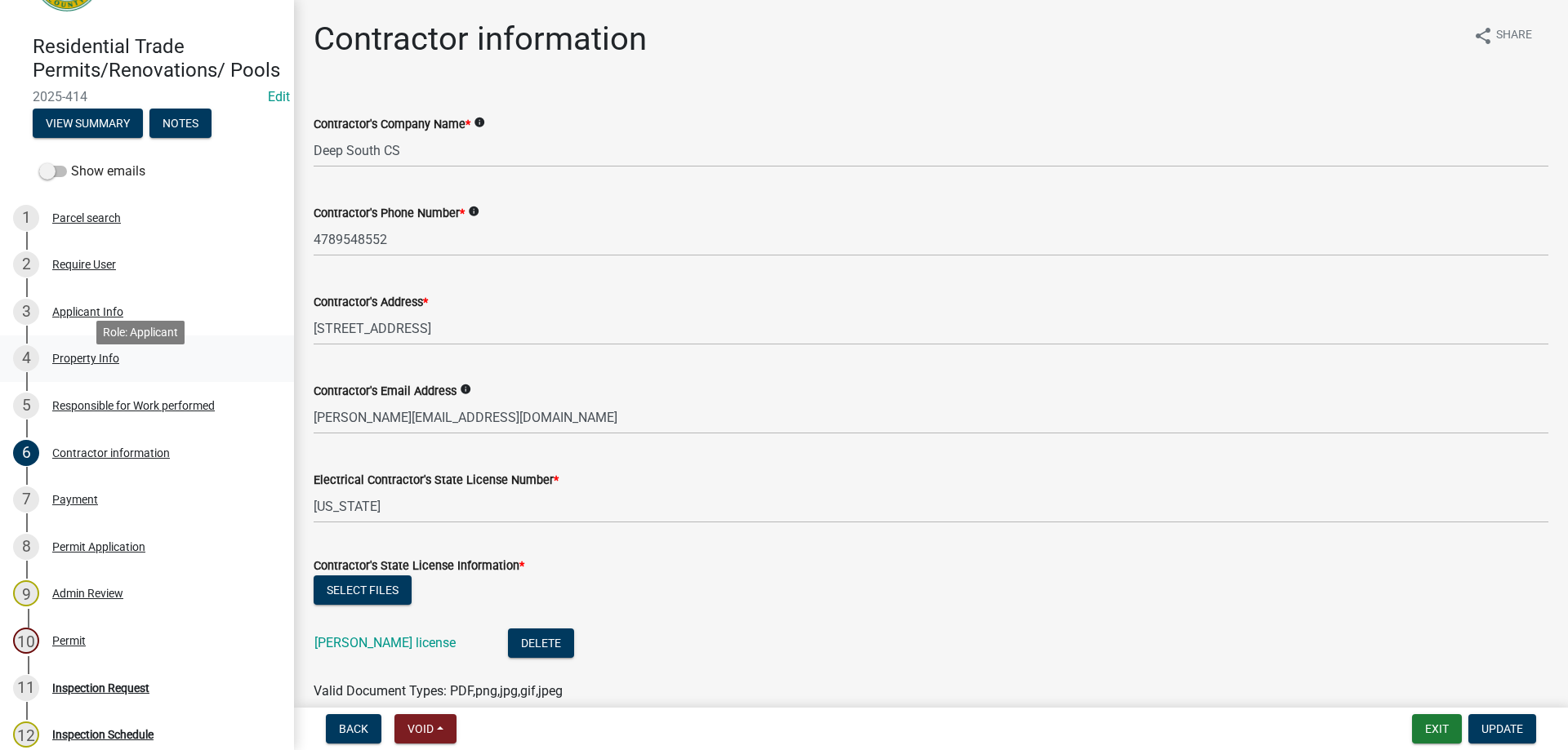
click at [79, 364] on div "Property Info" at bounding box center [86, 358] width 67 height 11
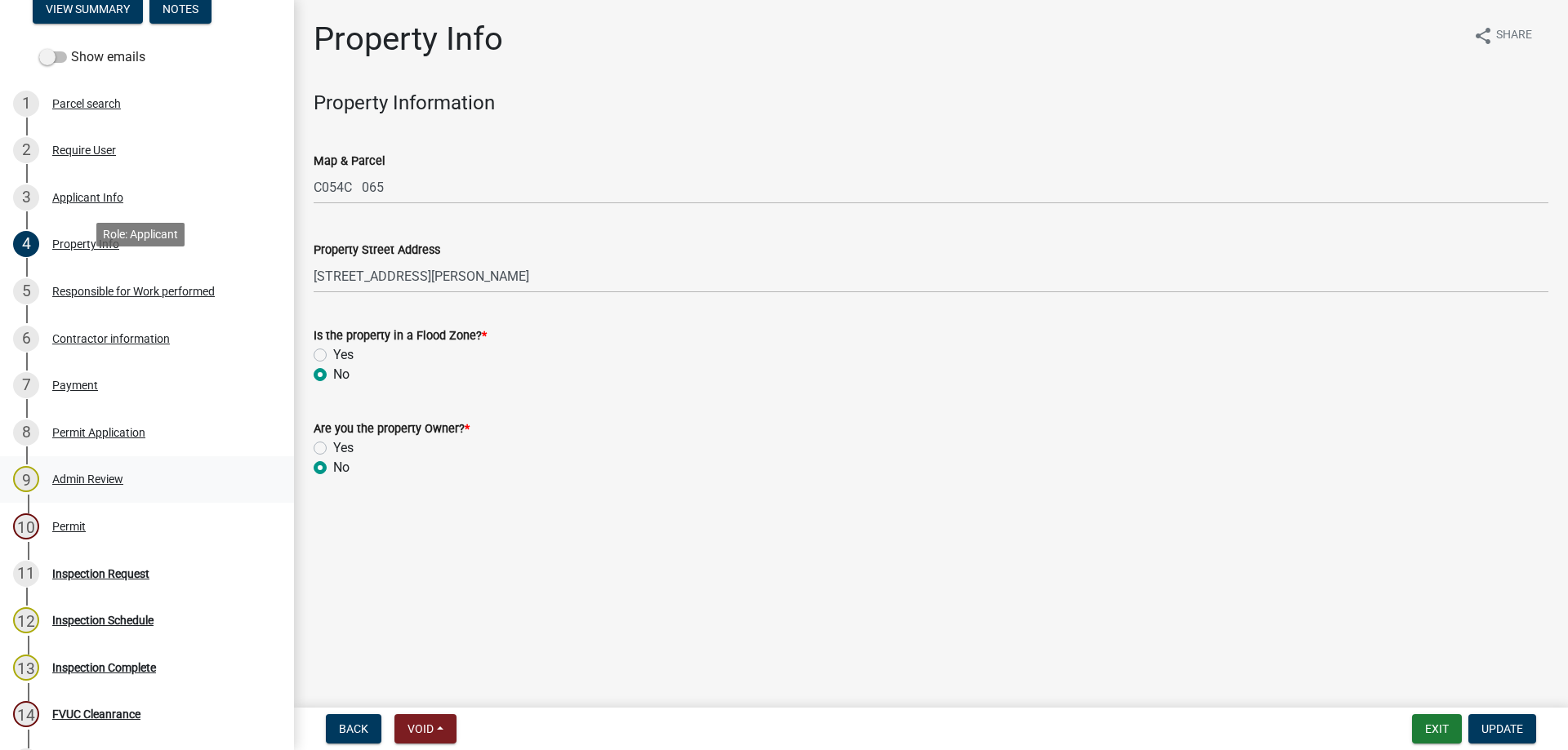
scroll to position [327, 0]
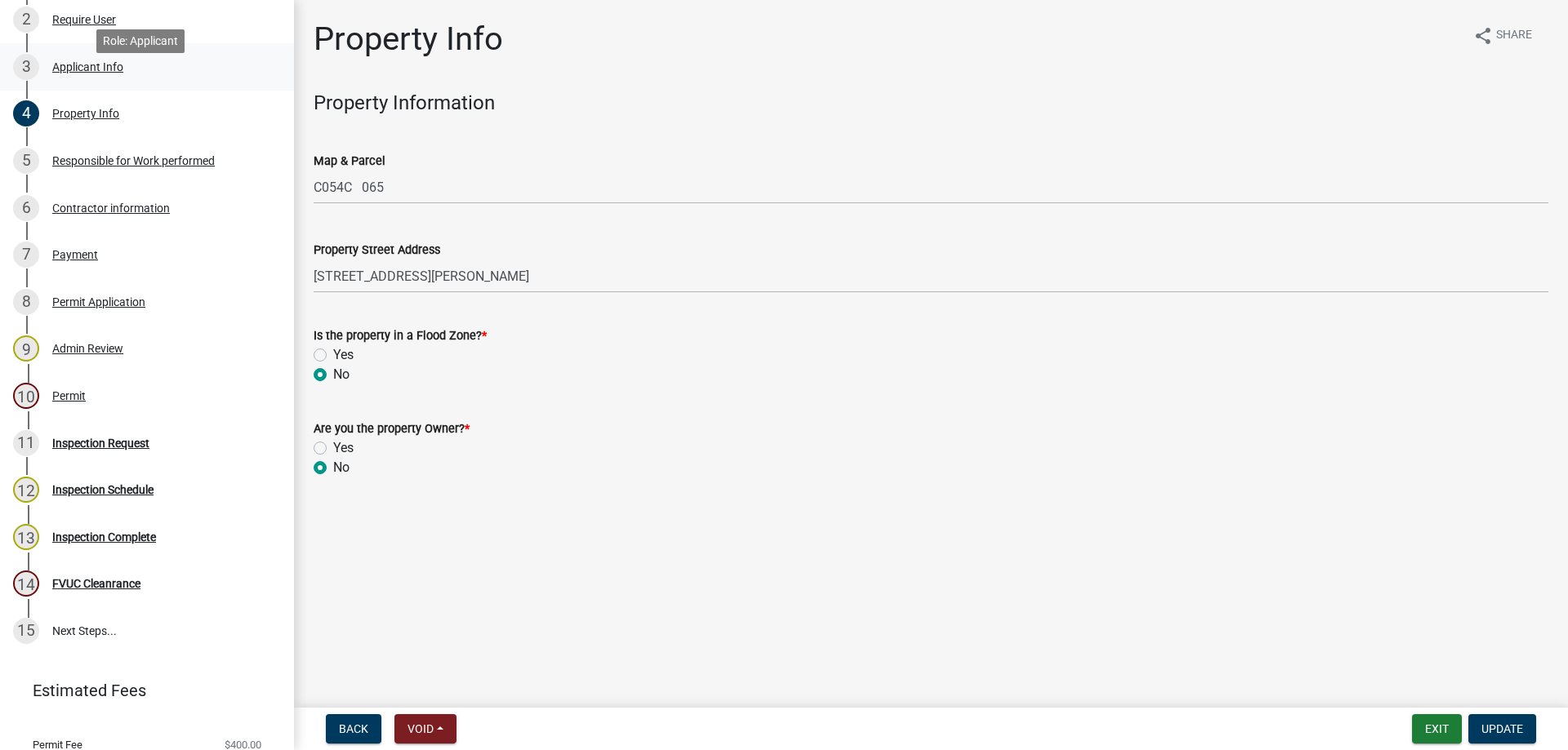
click at [70, 73] on div "Applicant Info" at bounding box center [88, 67] width 71 height 11
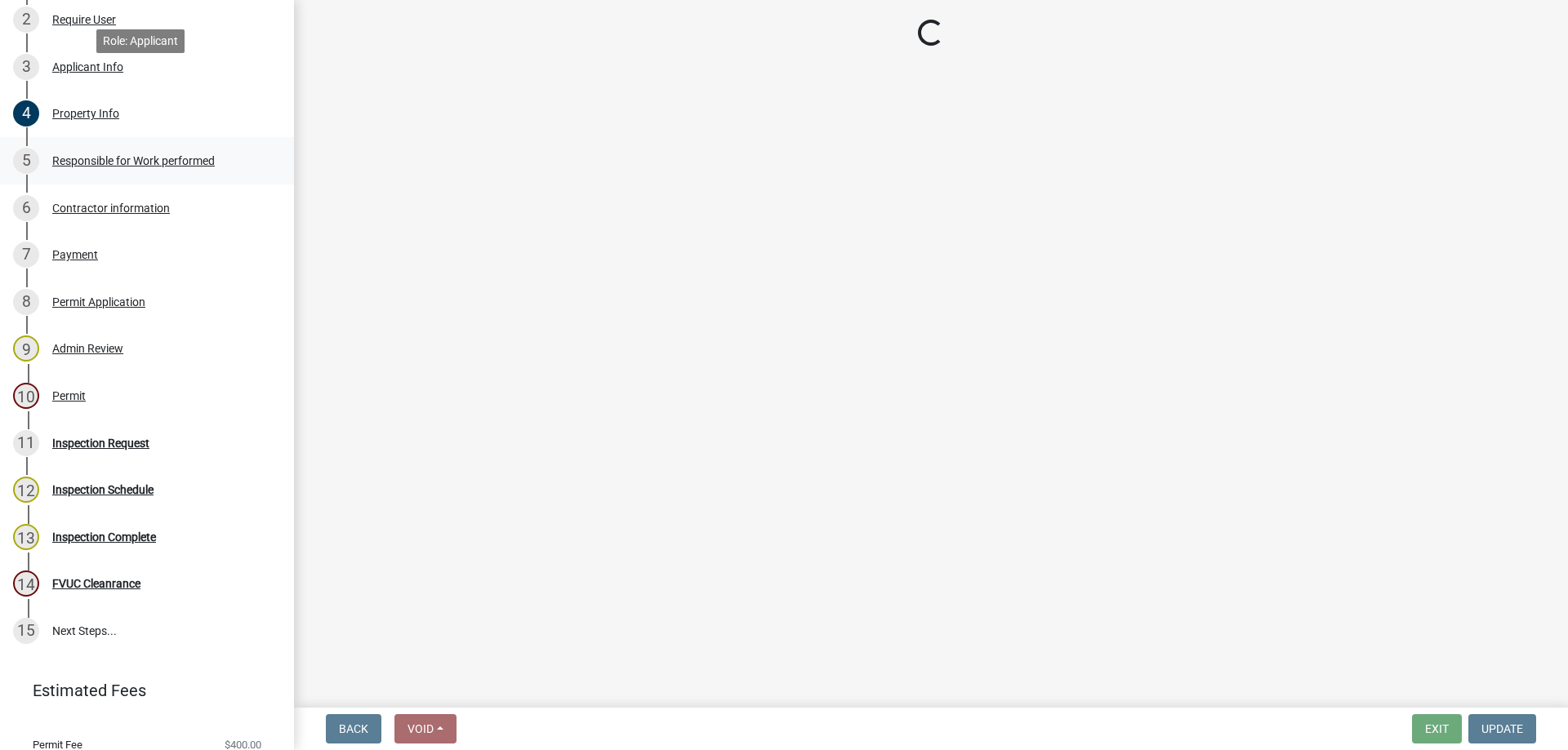
select select "623d3079-c1eb-44cf-96cb-a8315f116107"
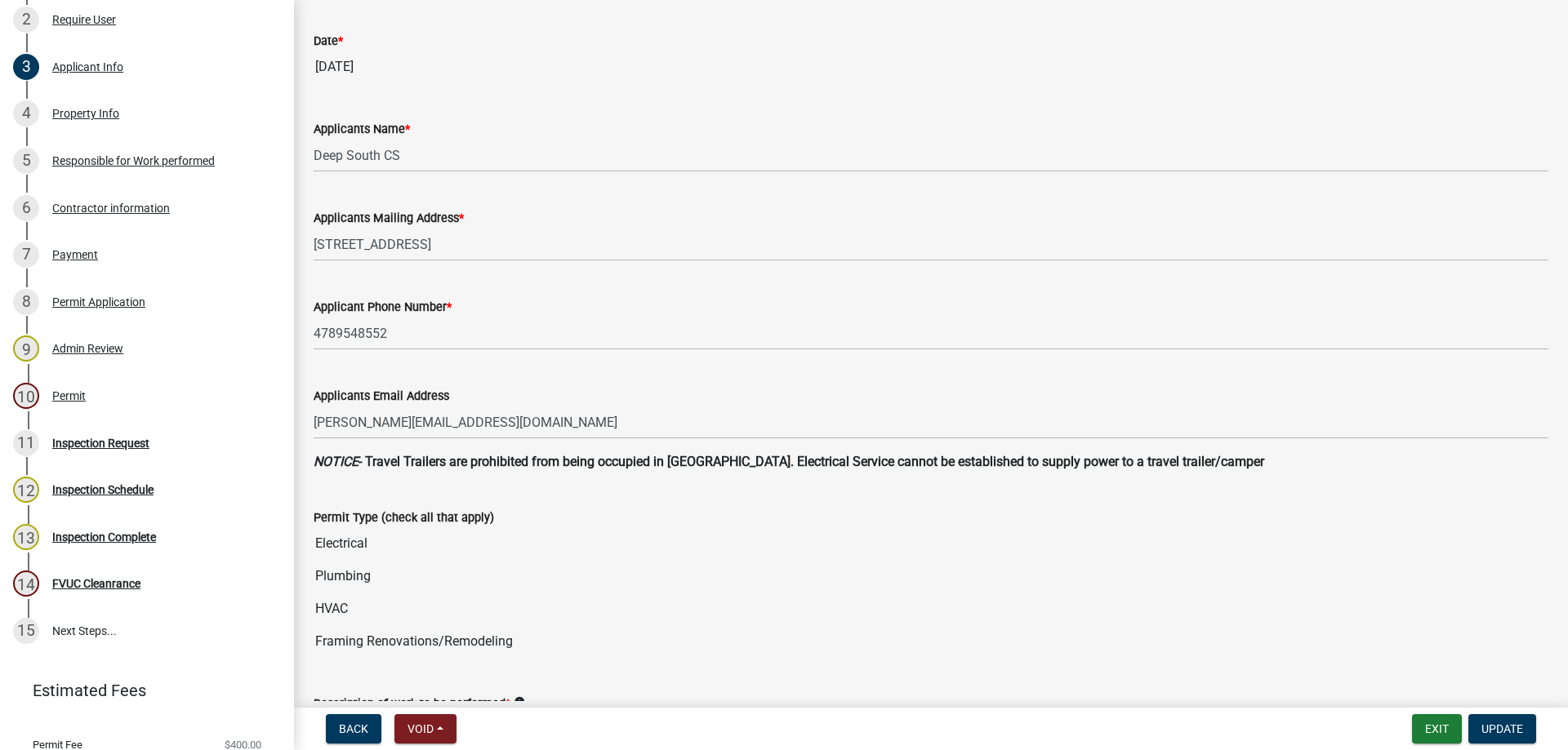
scroll to position [0, 0]
